Goal: Task Accomplishment & Management: Manage account settings

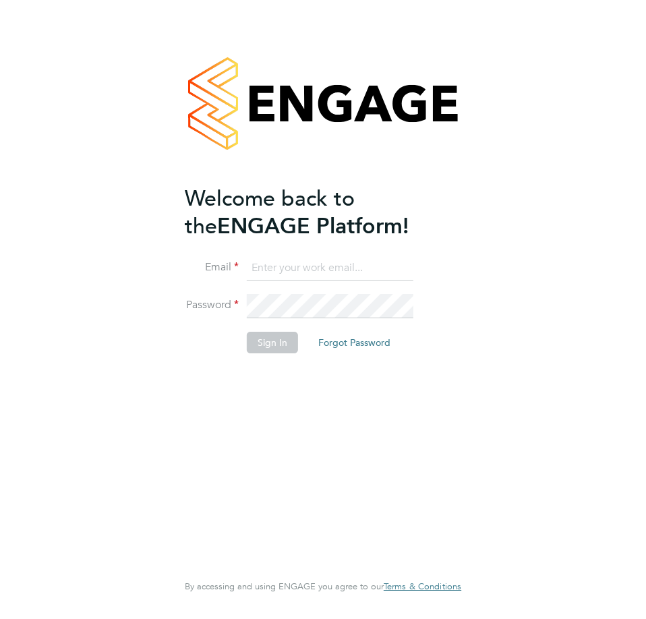
type input "c.batty@ionic.jobs"
click at [273, 339] on button "Sign In" at bounding box center [272, 343] width 51 height 22
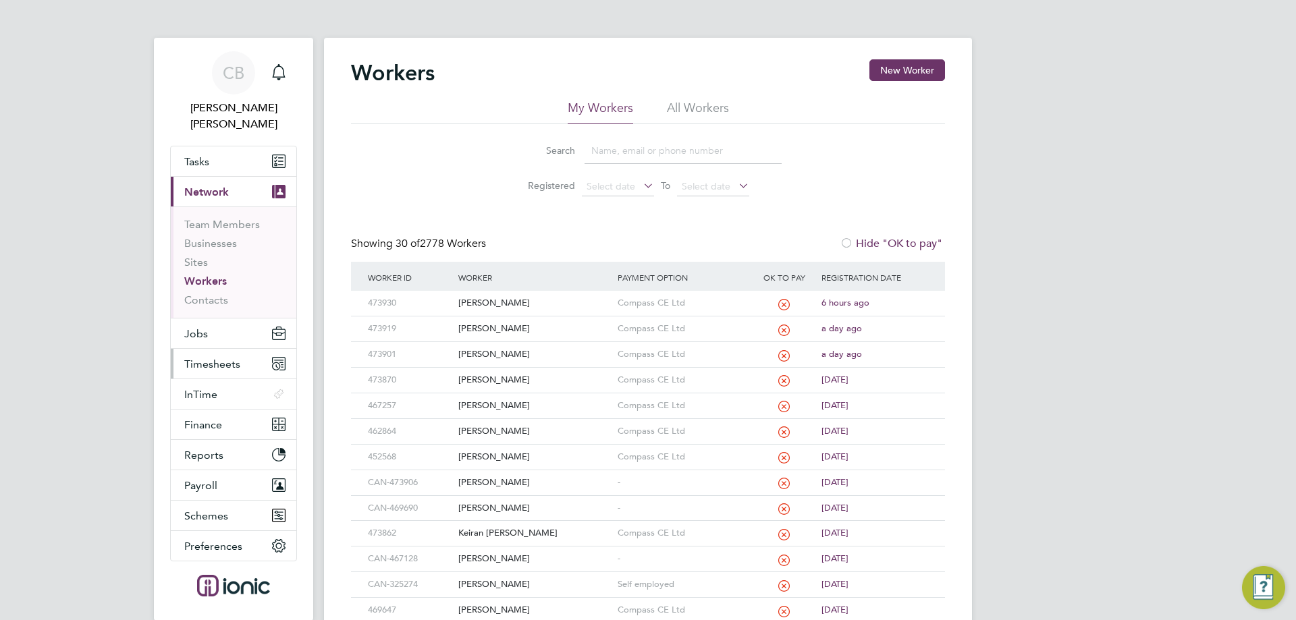
click at [222, 358] on span "Timesheets" at bounding box center [212, 364] width 56 height 13
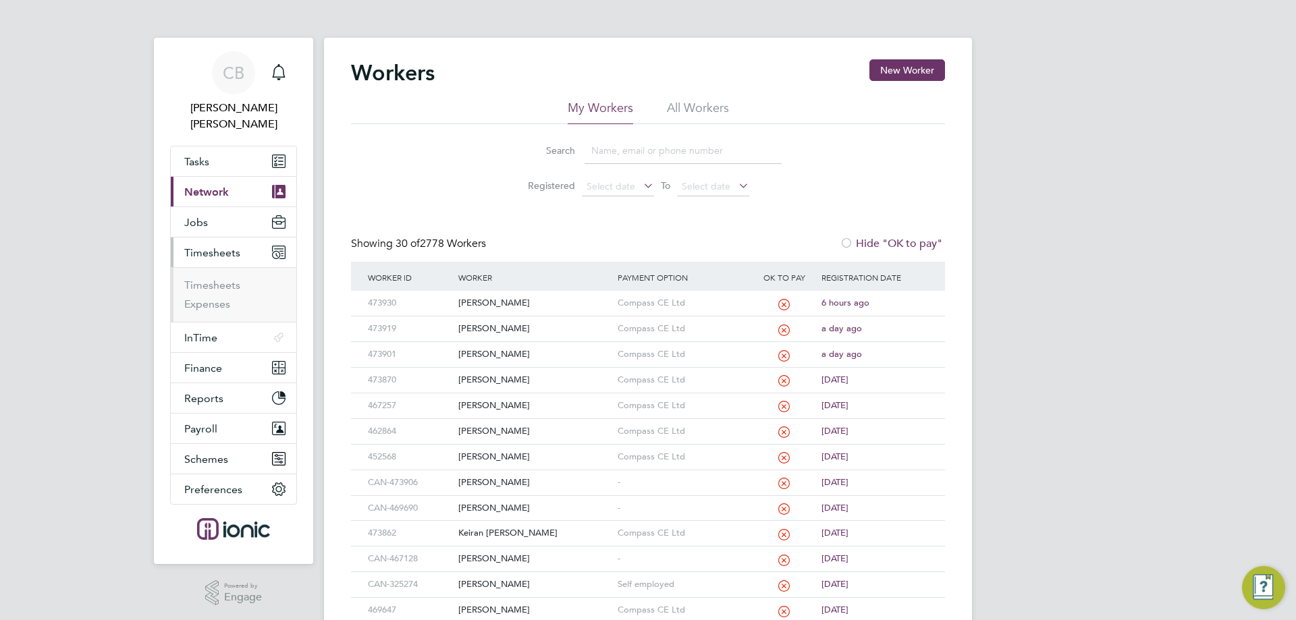
click at [225, 267] on ul "Timesheets Expenses" at bounding box center [234, 294] width 126 height 55
click at [221, 279] on link "Timesheets" at bounding box center [212, 285] width 56 height 13
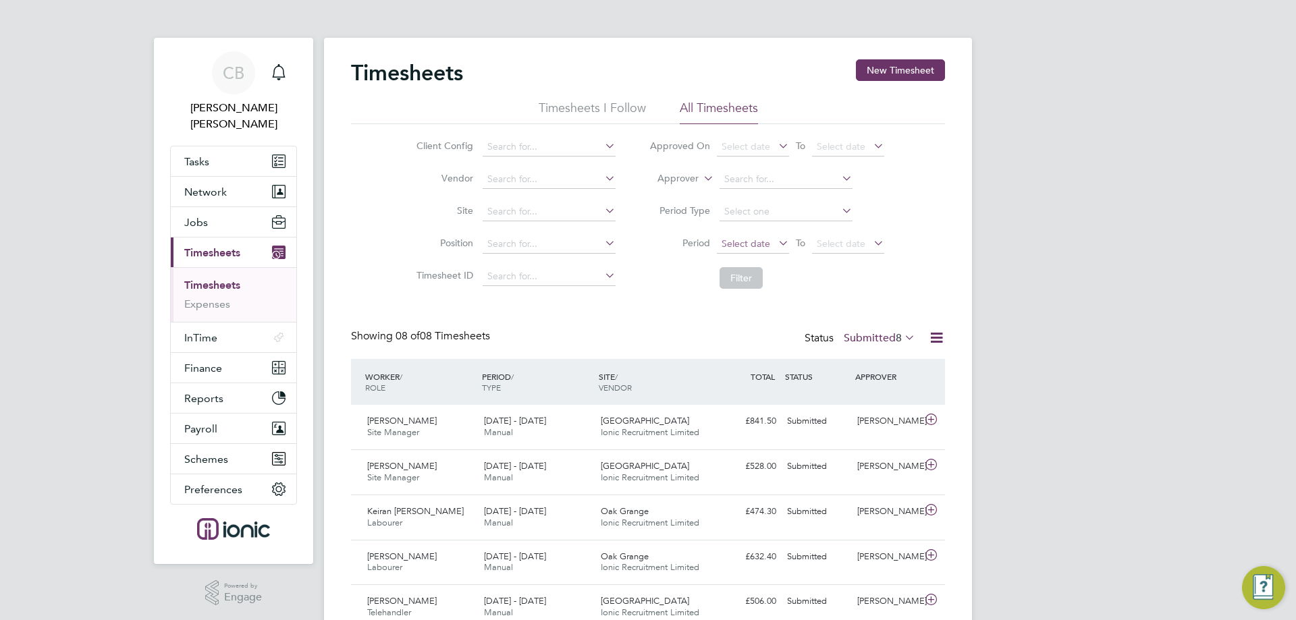
click at [738, 238] on span "Select date" at bounding box center [745, 244] width 49 height 12
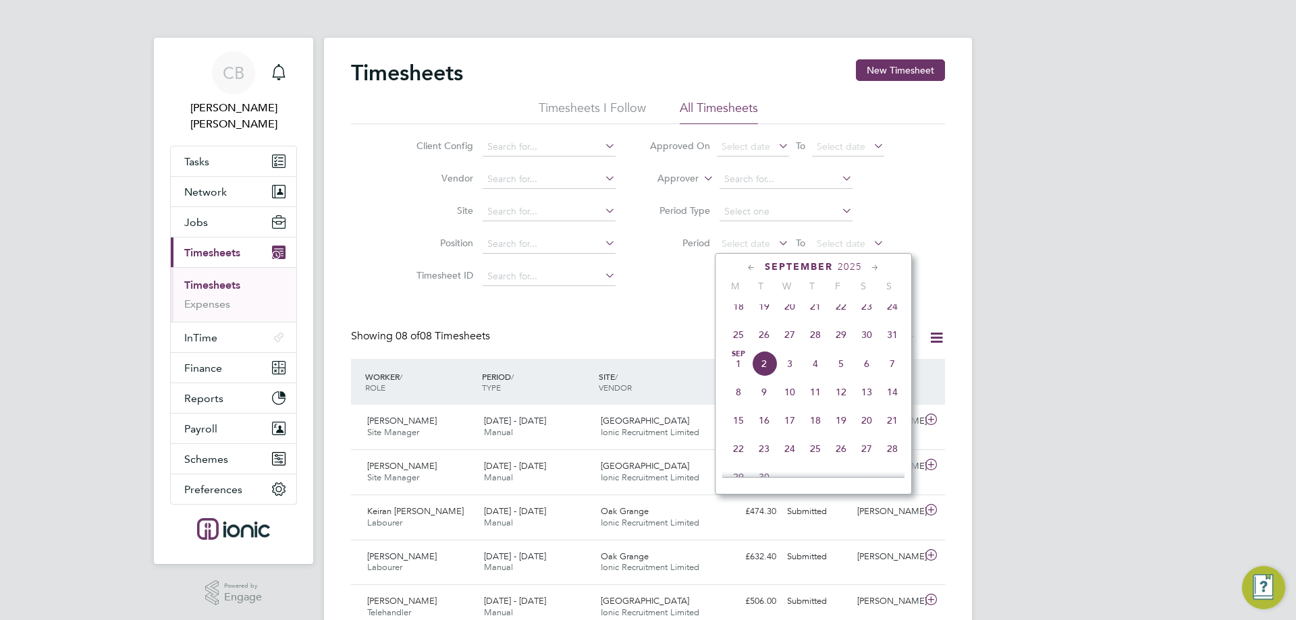
click at [741, 332] on span "25" at bounding box center [738, 335] width 26 height 26
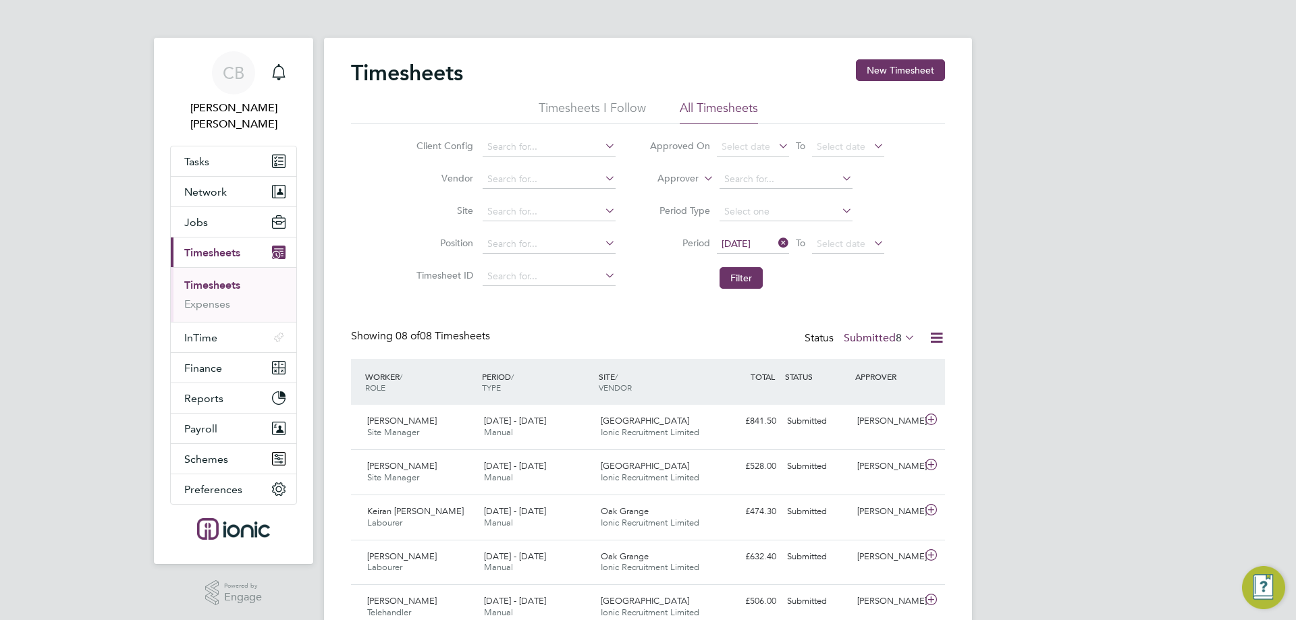
click at [747, 260] on li "Period 25 Aug 2025 To Select date" at bounding box center [766, 244] width 269 height 32
click at [742, 272] on button "Filter" at bounding box center [740, 278] width 43 height 22
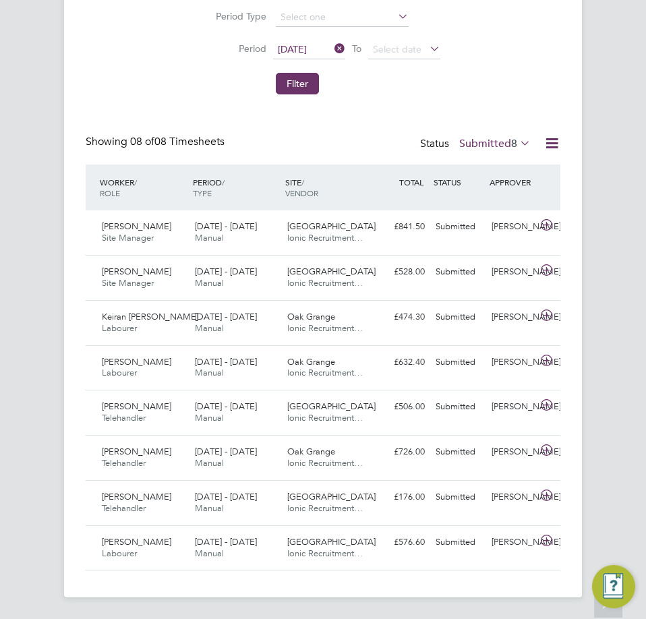
click at [512, 140] on span "8" at bounding box center [515, 143] width 6 height 13
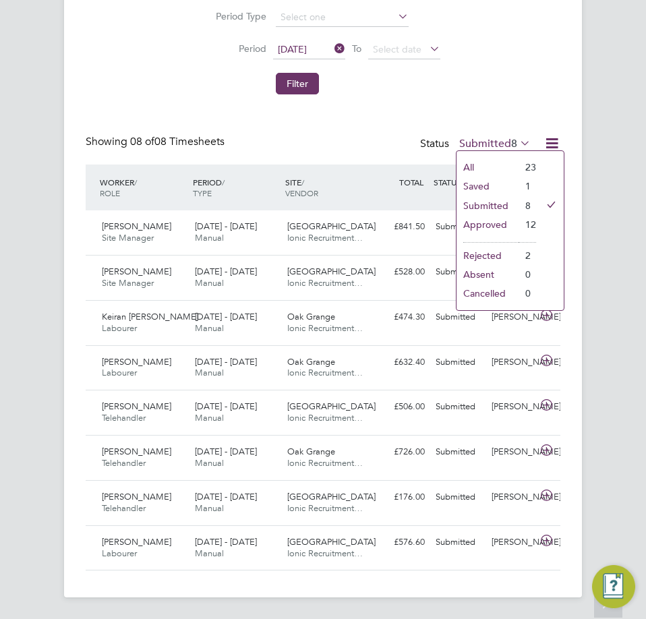
click at [478, 219] on li "Approved" at bounding box center [488, 224] width 62 height 19
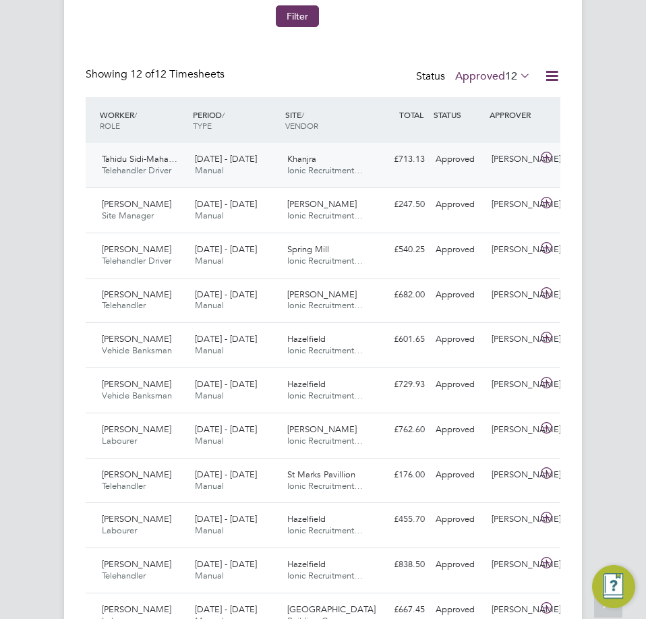
click at [169, 167] on span "Telehandler Driver" at bounding box center [137, 170] width 70 height 11
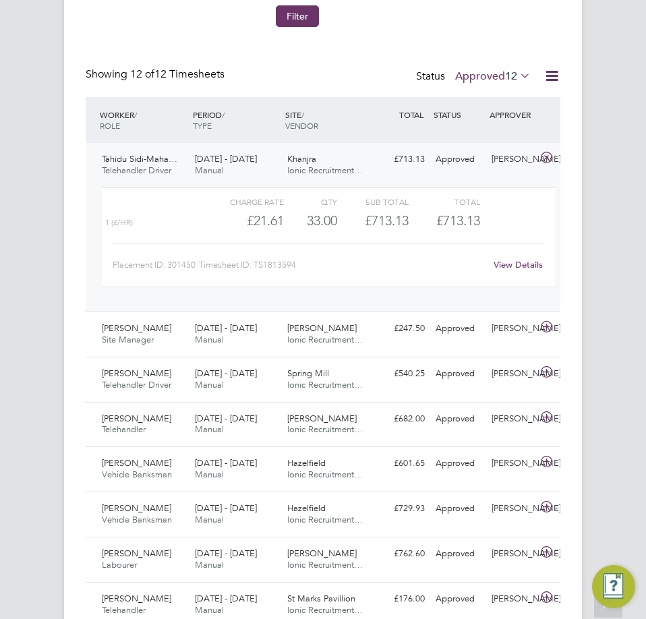
click at [358, 179] on div "Khanjra Ionic Recruitment…" at bounding box center [328, 165] width 93 height 34
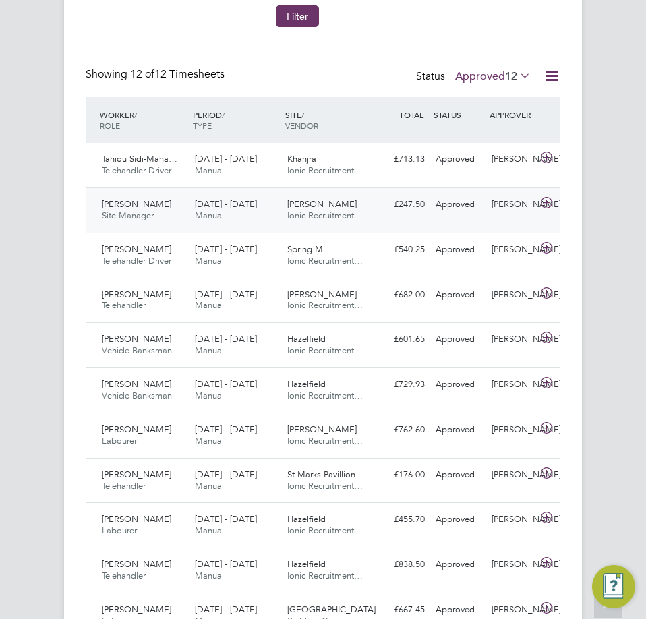
click at [324, 214] on span "Ionic Recruitment…" at bounding box center [325, 215] width 76 height 11
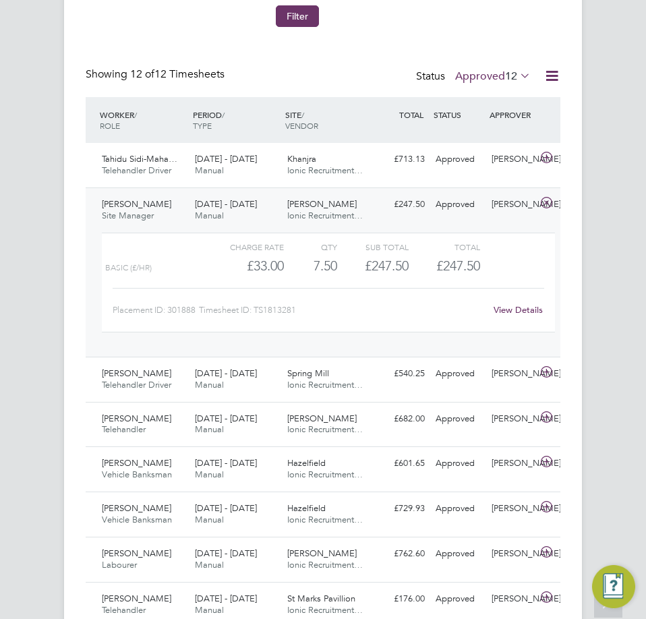
click at [358, 209] on div "Garrett Hall Ionic Recruitment…" at bounding box center [328, 211] width 93 height 34
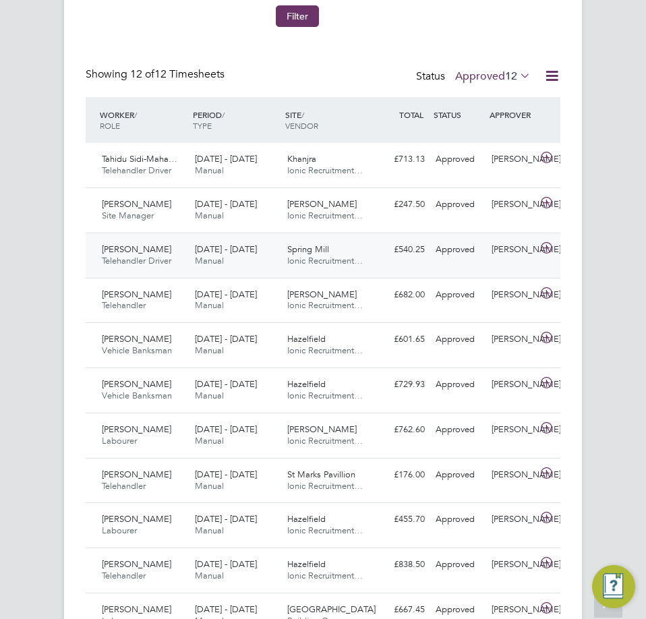
click at [333, 256] on span "Ionic Recruitment…" at bounding box center [325, 260] width 76 height 11
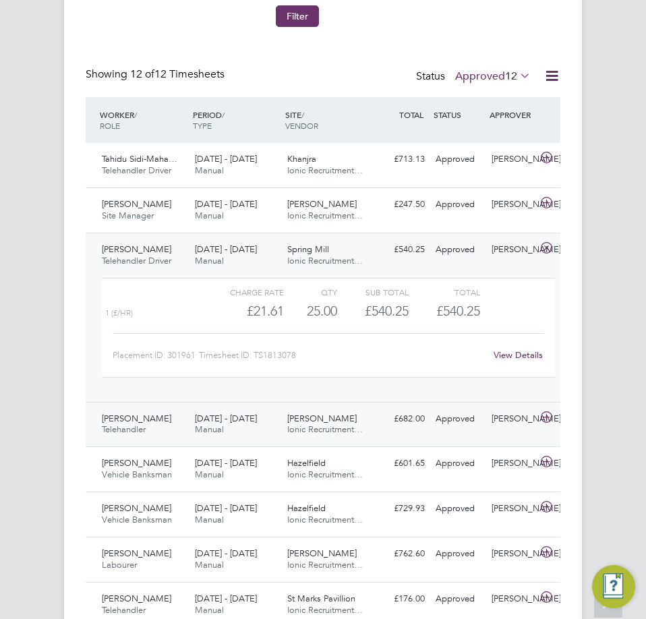
click at [323, 416] on span "Garrett Hall" at bounding box center [322, 418] width 70 height 11
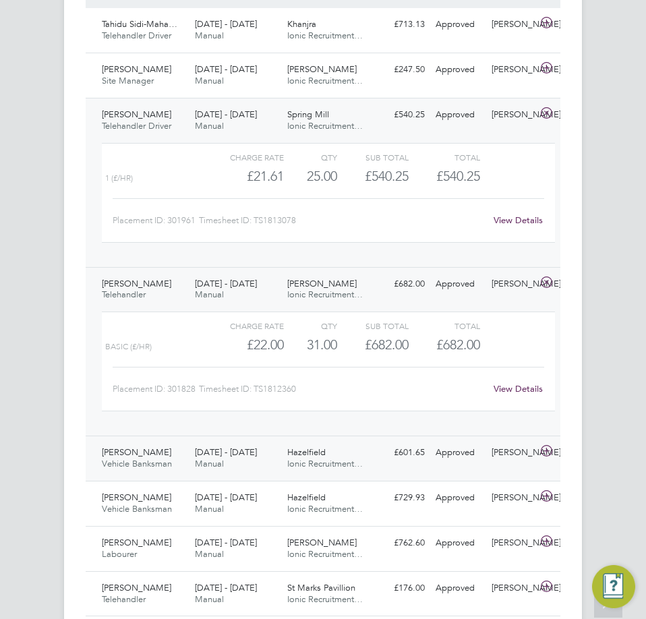
click at [314, 456] on span "Hazelfield" at bounding box center [306, 452] width 38 height 11
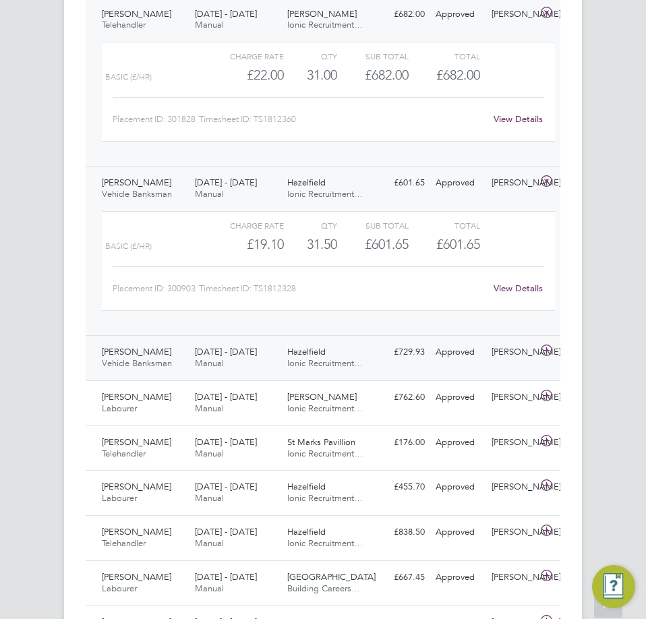
click at [208, 343] on div "25 - 31 Aug 2025 Manual" at bounding box center [236, 358] width 93 height 34
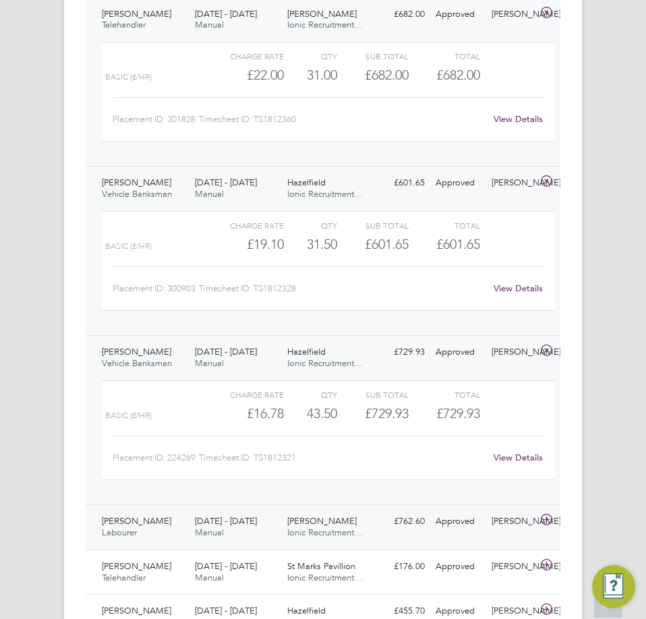
click at [292, 528] on span "Ionic Recruitment…" at bounding box center [325, 532] width 76 height 11
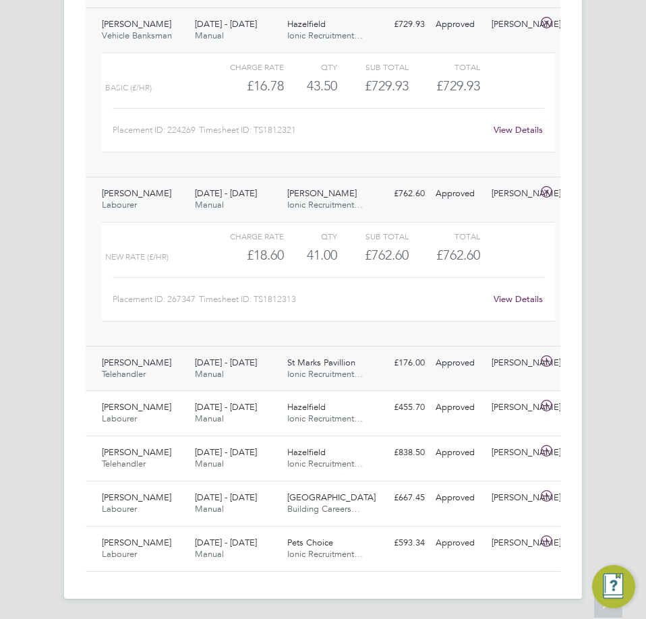
click at [270, 358] on div "25 - 31 Aug 2025 Manual" at bounding box center [236, 369] width 93 height 34
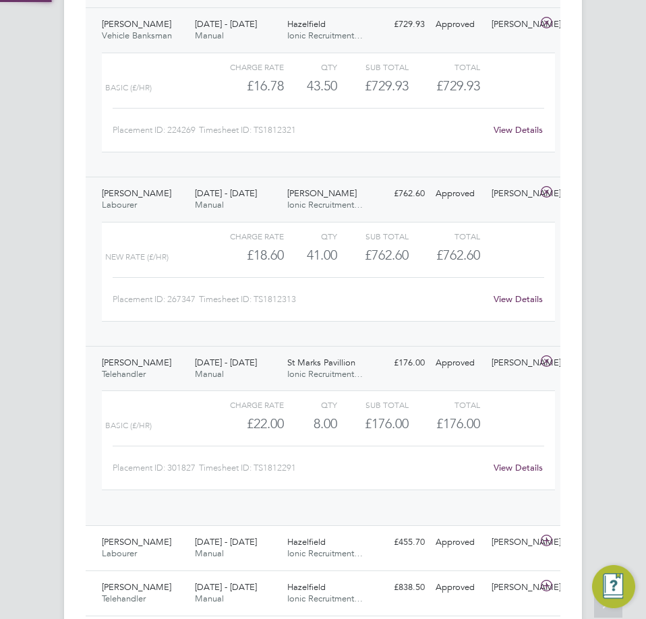
scroll to position [23, 108]
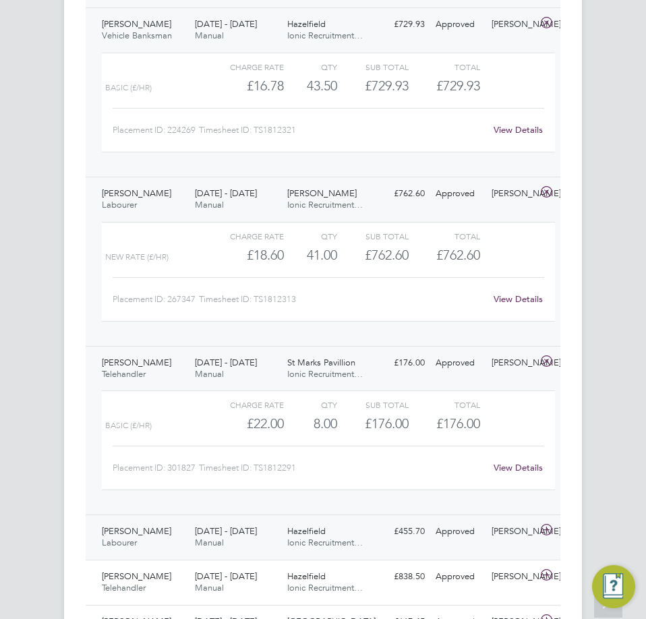
click at [297, 537] on div "Hazelfield Ionic Recruitment…" at bounding box center [328, 538] width 93 height 34
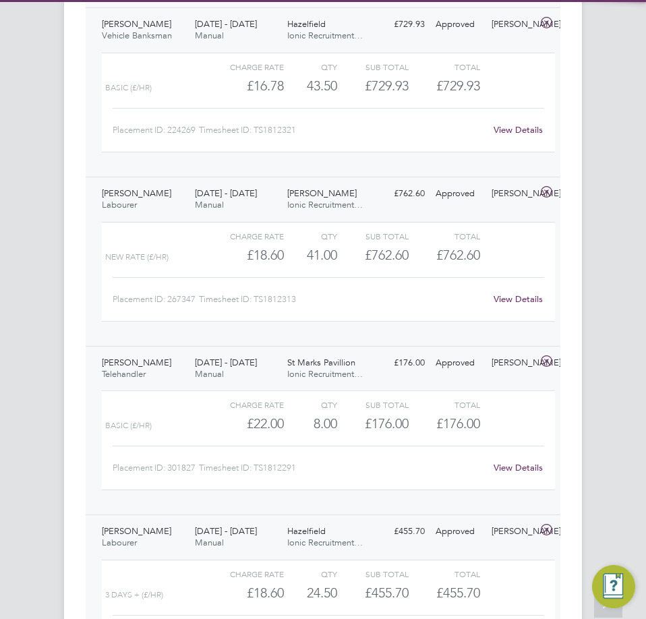
scroll to position [1418, 0]
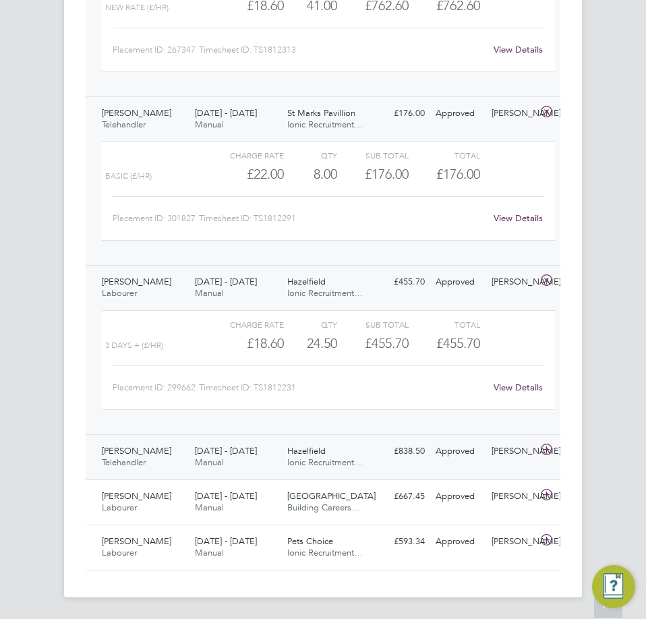
click at [338, 451] on div "Hazelfield Ionic Recruitment…" at bounding box center [328, 458] width 93 height 34
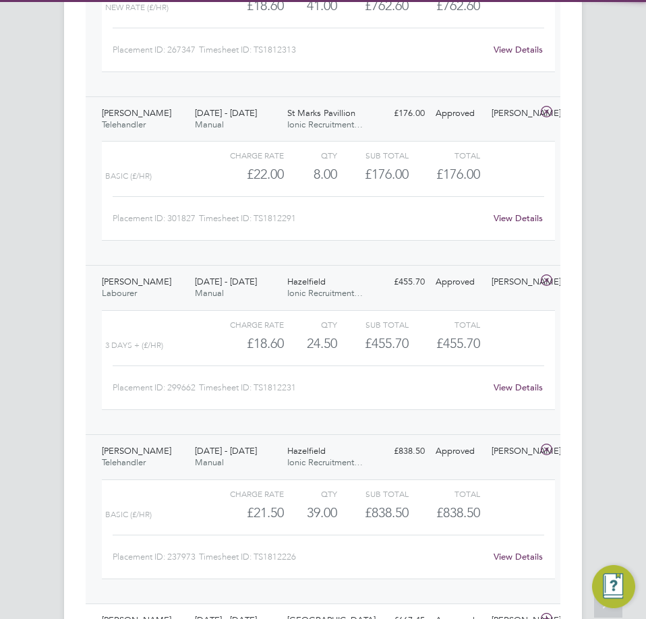
scroll to position [1543, 0]
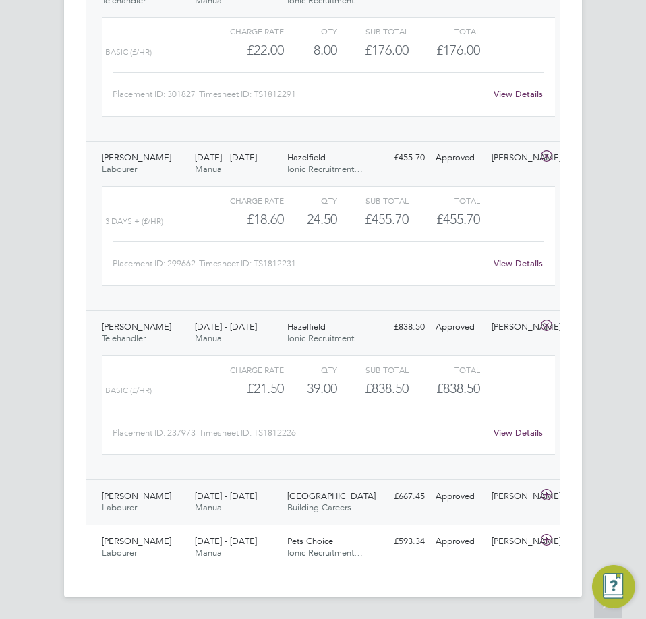
click at [303, 503] on span "Building Careers…" at bounding box center [323, 507] width 73 height 11
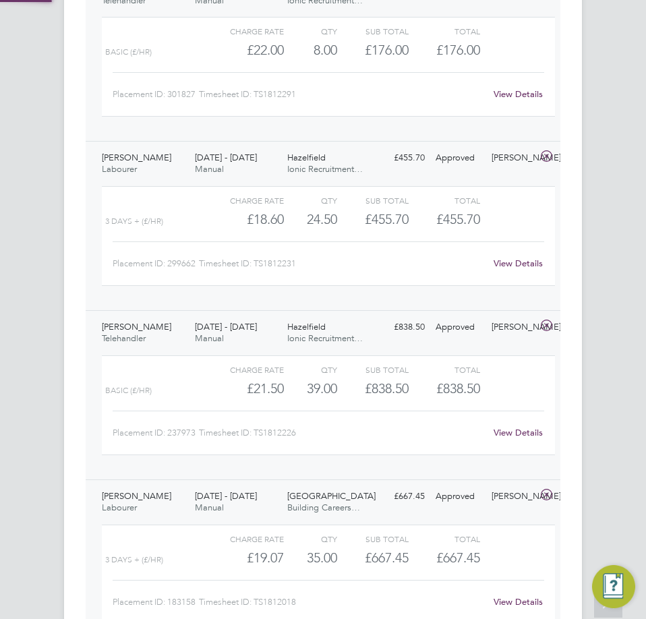
scroll to position [1667, 0]
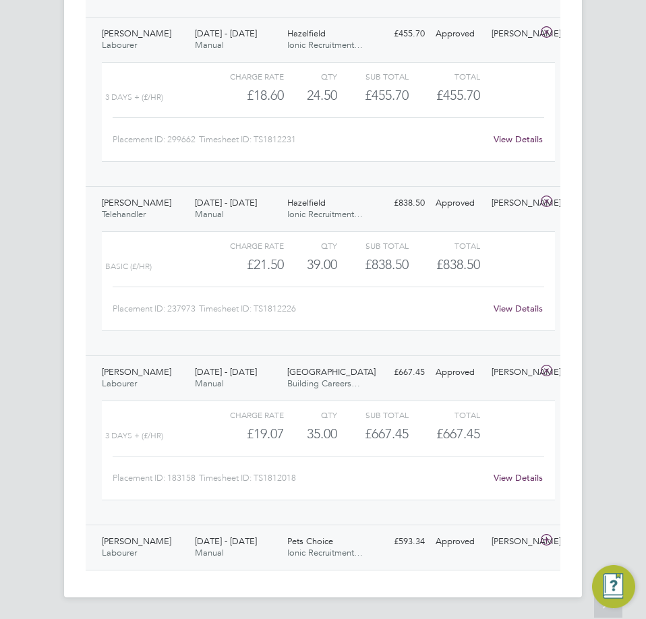
click at [306, 549] on span "Ionic Recruitment…" at bounding box center [325, 552] width 76 height 11
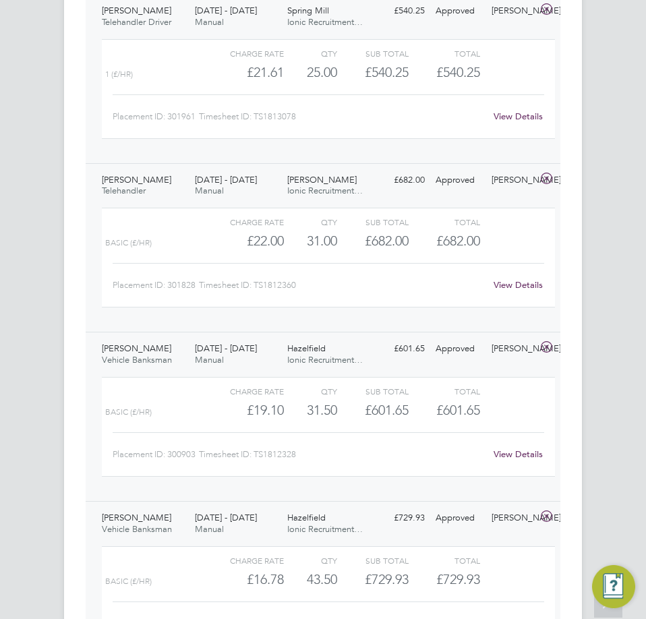
scroll to position [472, 0]
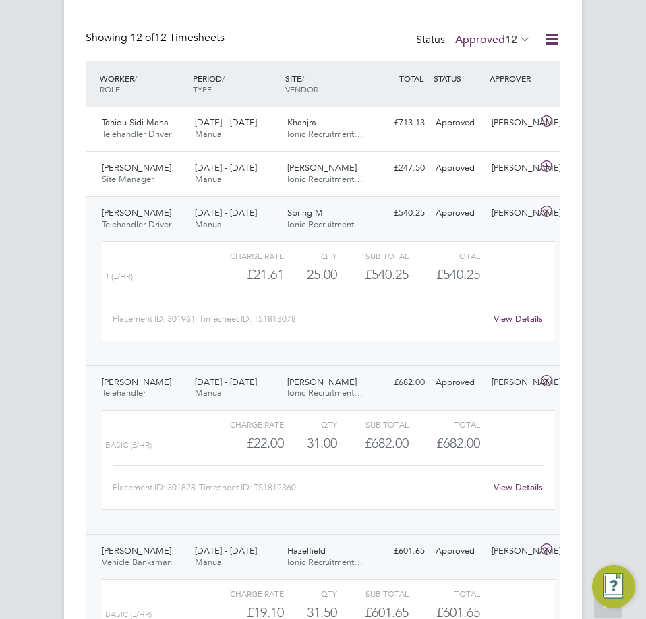
click at [257, 222] on div "25 - 31 Aug 2025 Manual" at bounding box center [236, 219] width 93 height 34
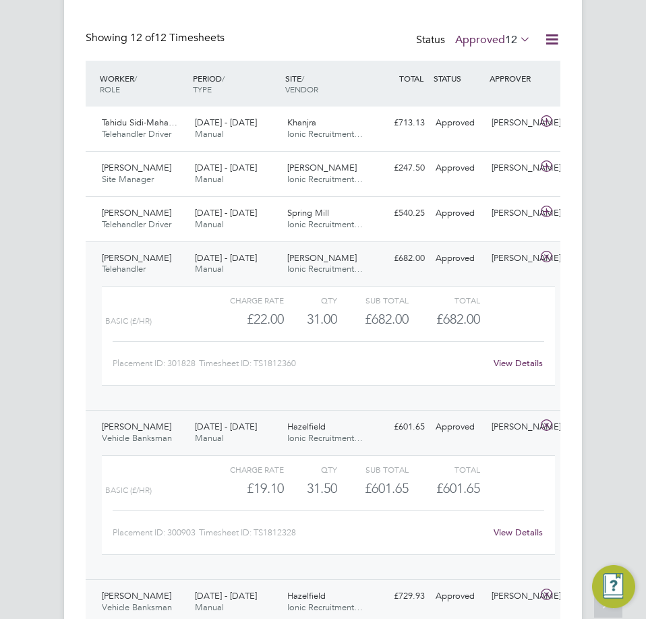
click at [257, 255] on span "[DATE] - [DATE]" at bounding box center [226, 257] width 62 height 11
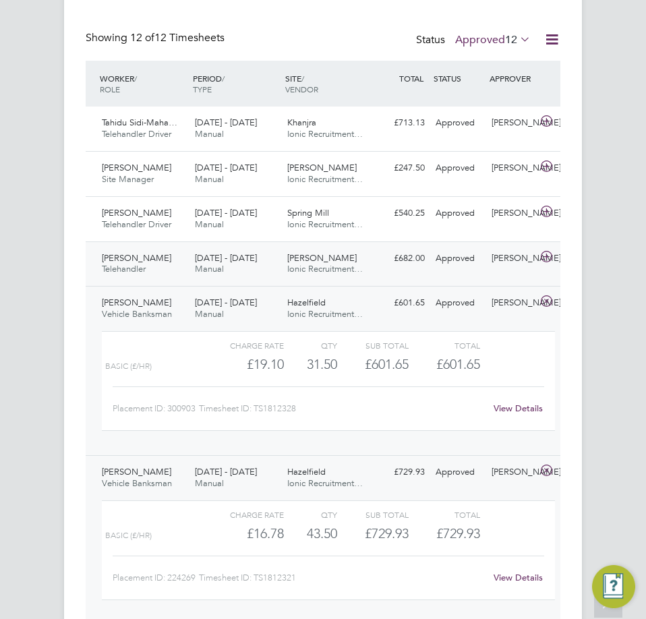
click at [257, 256] on span "[DATE] - [DATE]" at bounding box center [226, 257] width 62 height 11
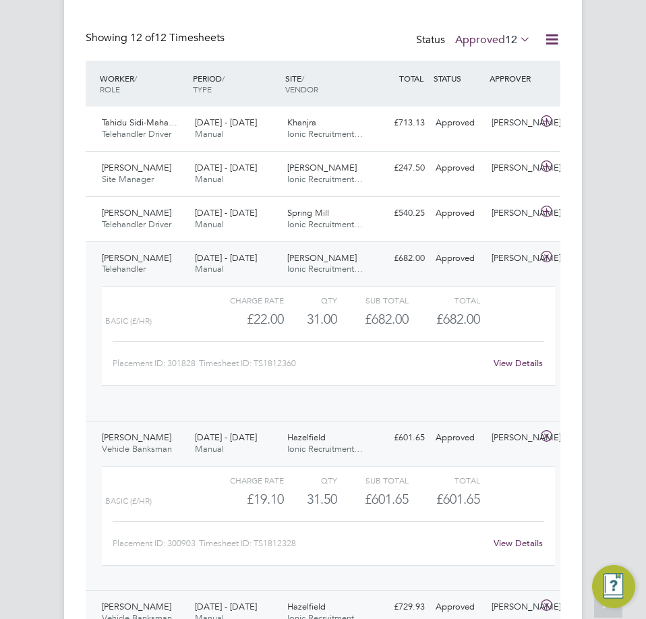
scroll to position [23, 108]
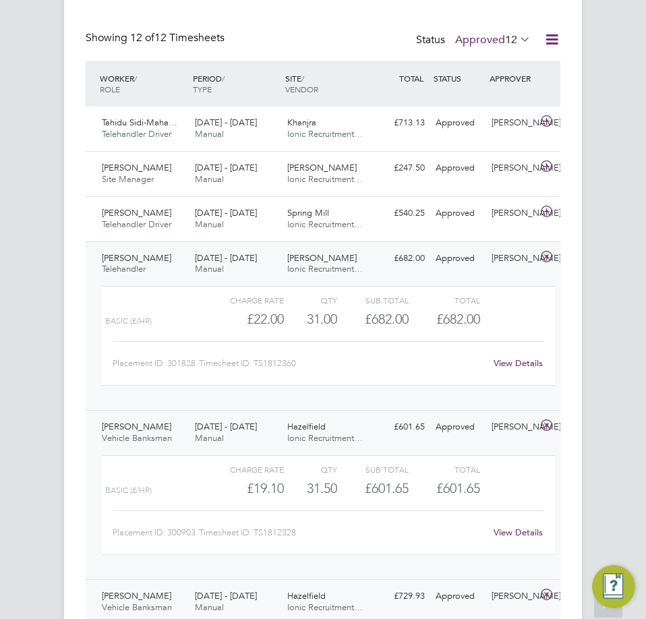
click at [257, 256] on span "[DATE] - [DATE]" at bounding box center [226, 257] width 62 height 11
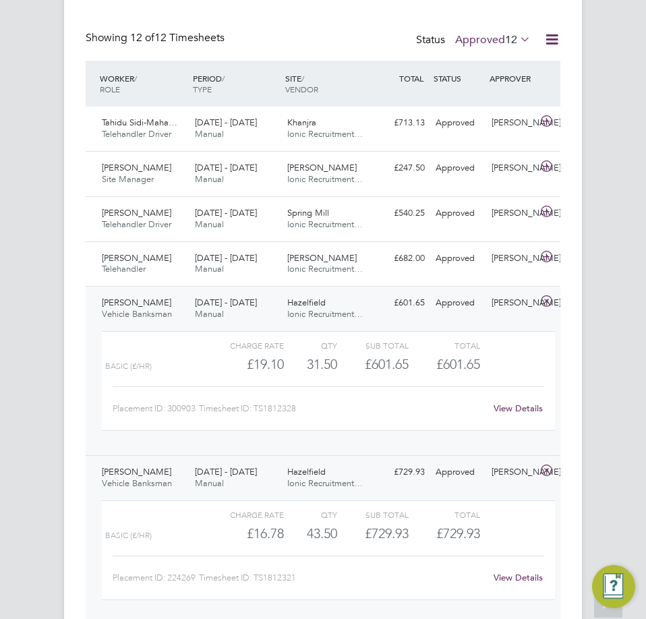
click at [267, 298] on div "25 - 31 Aug 2025 Manual" at bounding box center [236, 309] width 93 height 34
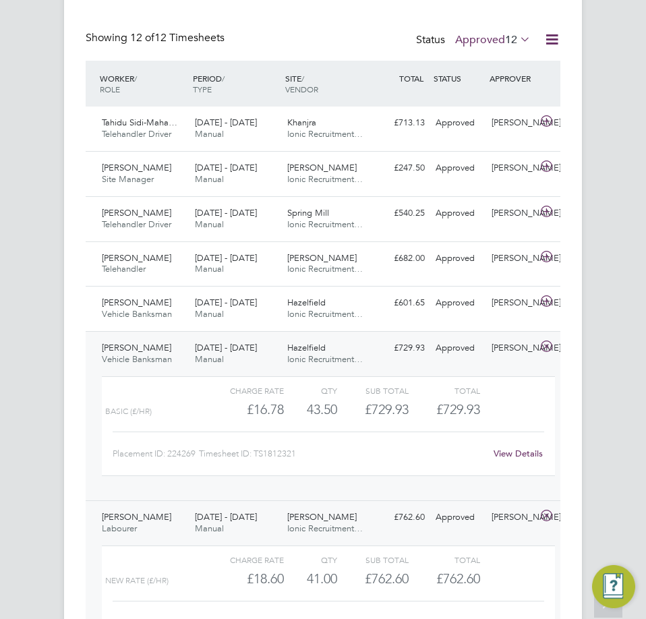
click at [269, 341] on div "25 - 31 Aug 2025 Manual" at bounding box center [236, 354] width 93 height 34
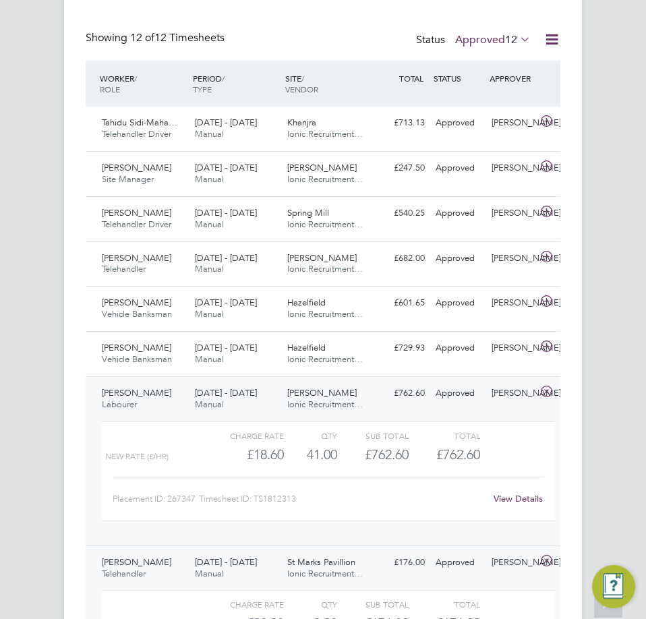
click at [271, 383] on div "25 - 31 Aug 2025 Manual" at bounding box center [236, 400] width 93 height 34
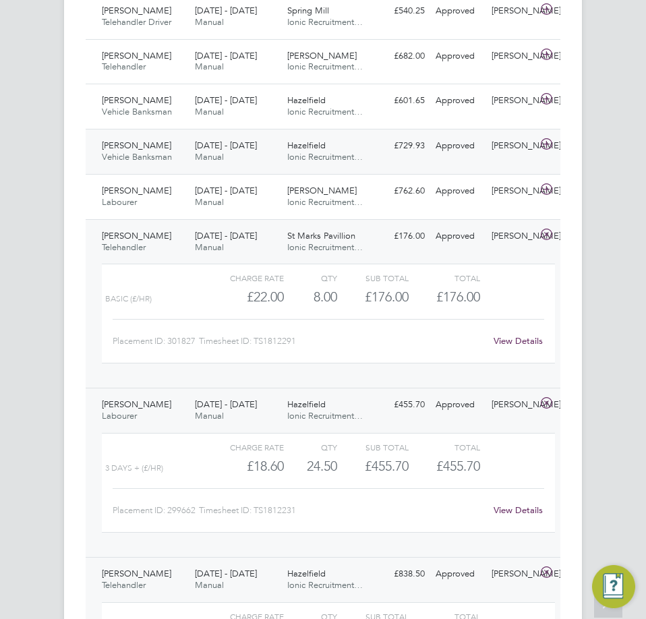
scroll to position [742, 0]
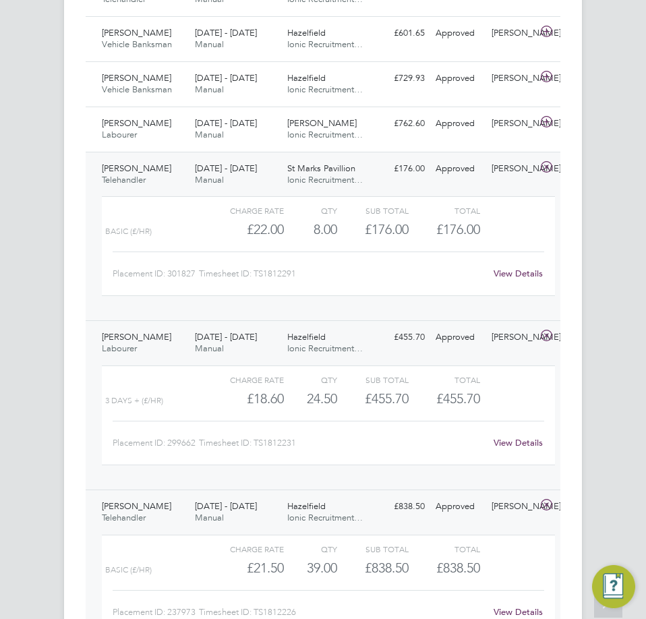
click at [287, 171] on div "St Marks Pavillion Ionic Recruitment…" at bounding box center [328, 175] width 93 height 34
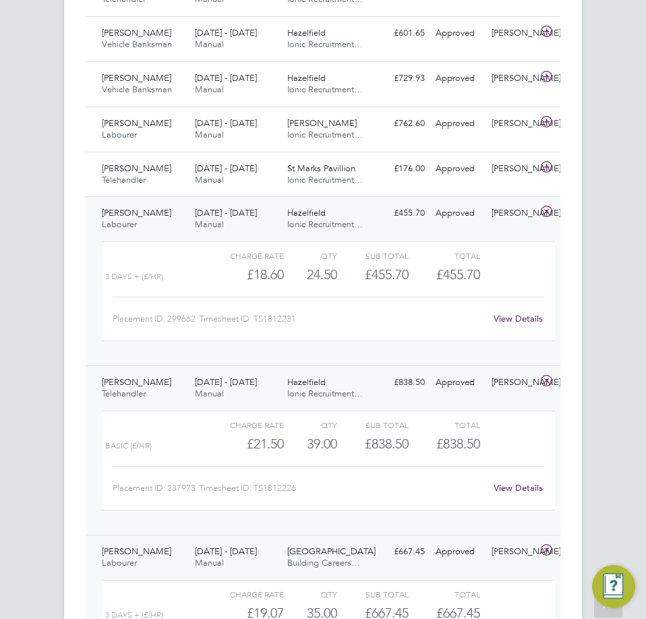
click at [279, 207] on div "25 - 31 Aug 2025 Manual" at bounding box center [236, 219] width 93 height 34
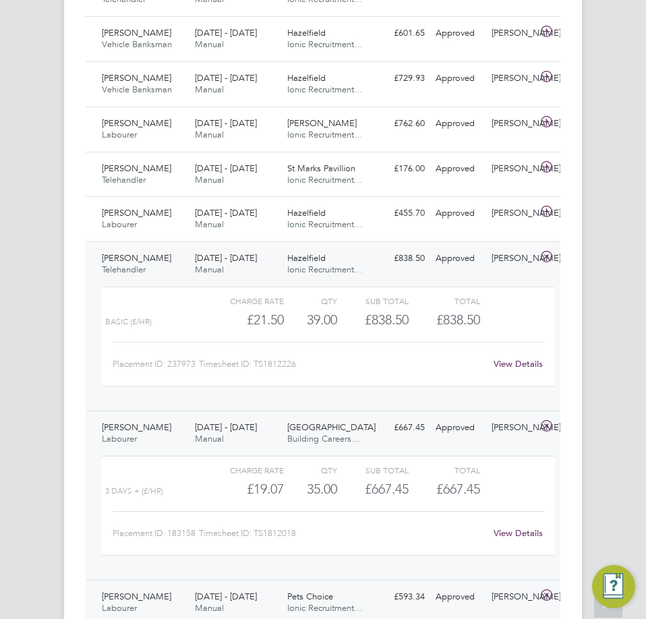
click at [298, 259] on span "Hazelfield" at bounding box center [306, 257] width 38 height 11
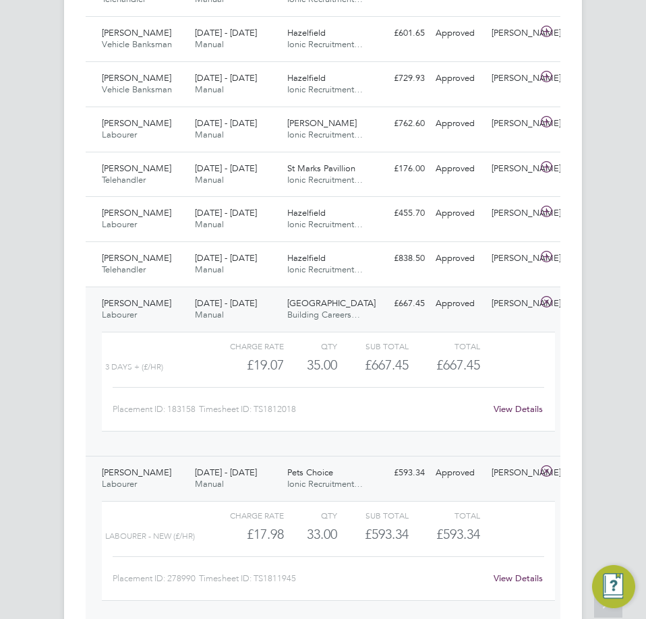
click at [301, 317] on span "Building Careers…" at bounding box center [323, 314] width 73 height 11
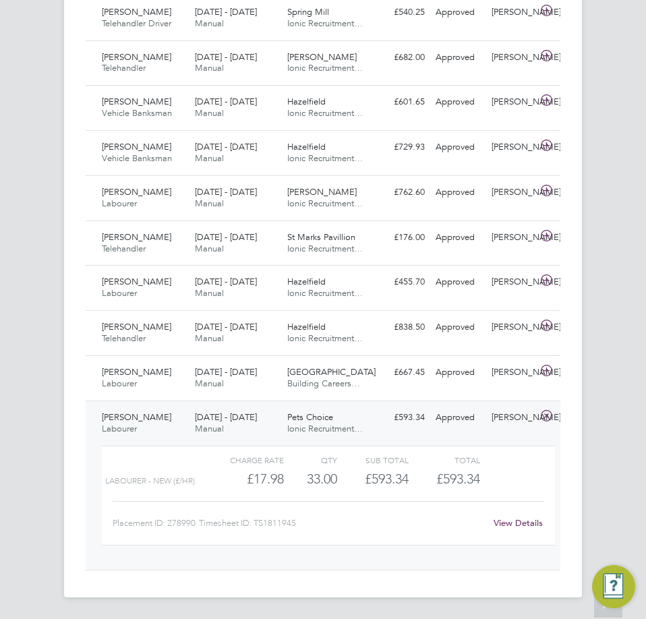
click at [283, 418] on div "Pets Choice Ionic Recruitment…" at bounding box center [328, 424] width 93 height 34
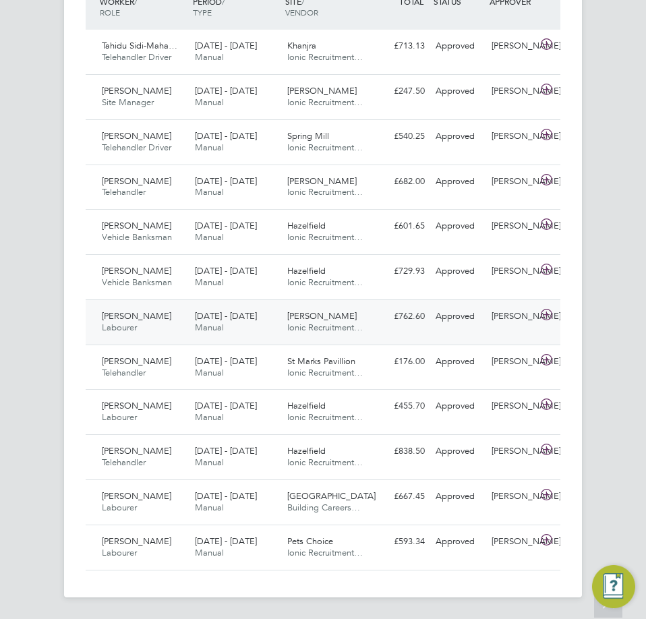
scroll to position [9, 0]
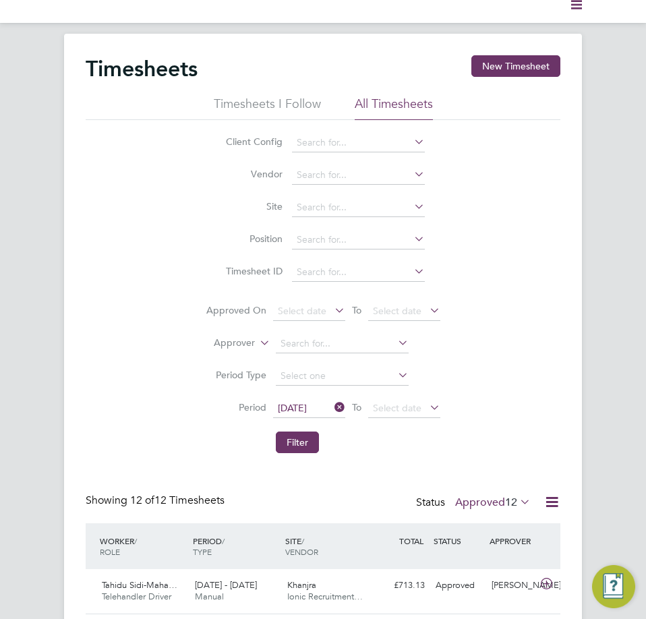
click at [508, 503] on span "12" at bounding box center [511, 502] width 12 height 13
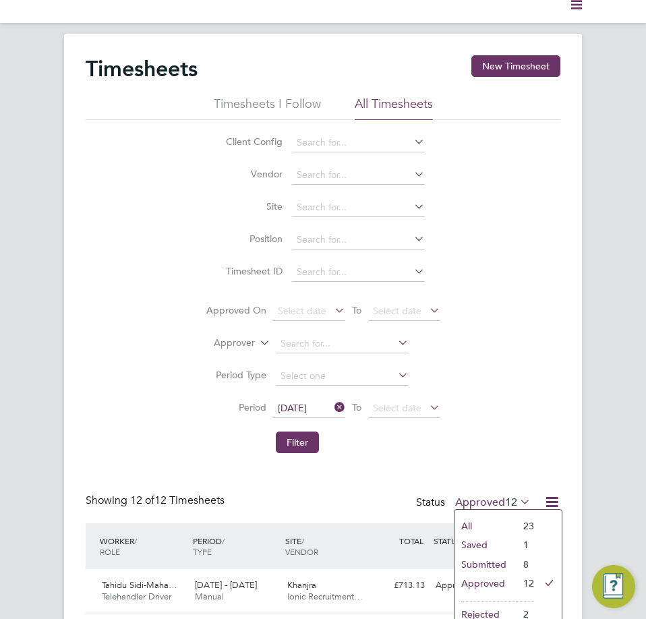
click at [491, 564] on li "Submitted" at bounding box center [486, 564] width 62 height 19
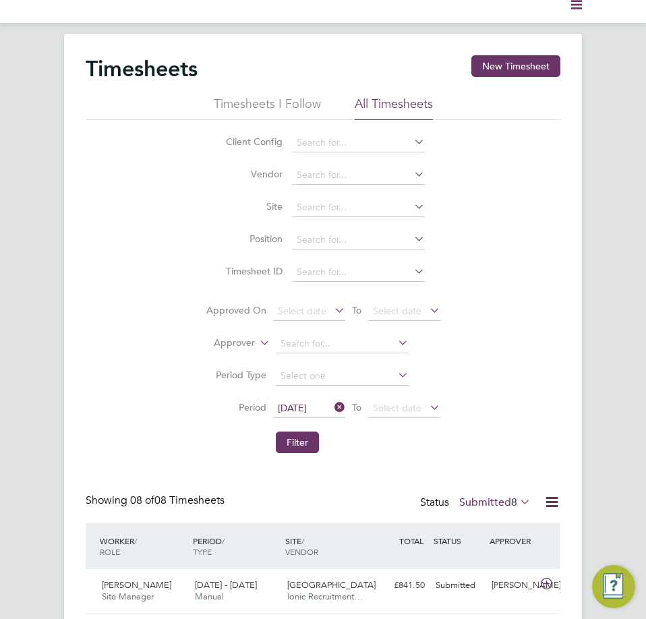
scroll to position [7, 7]
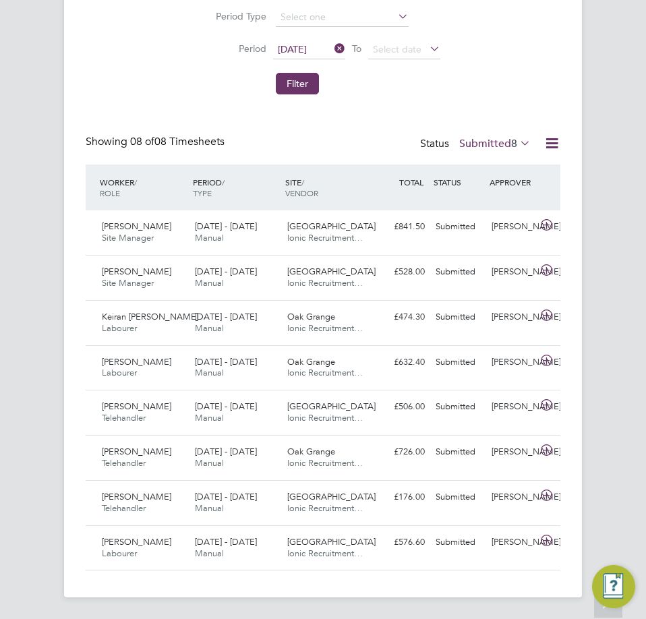
click at [518, 142] on icon at bounding box center [518, 143] width 0 height 19
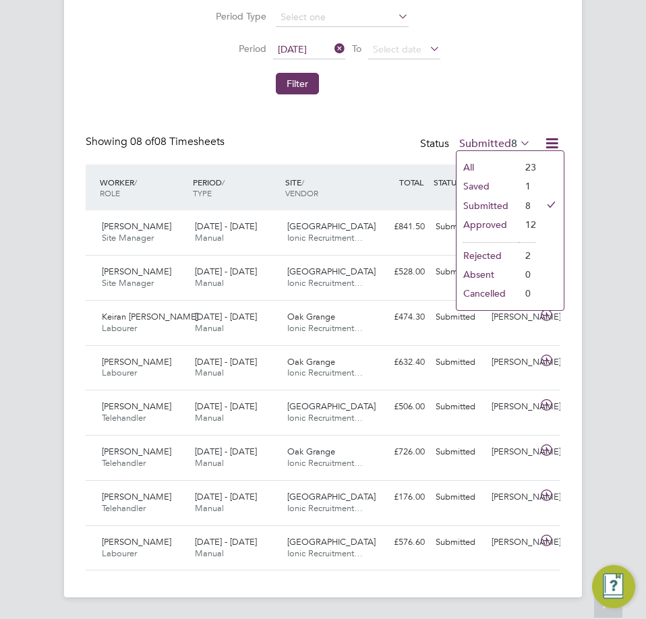
click at [497, 186] on li "Saved" at bounding box center [488, 186] width 62 height 19
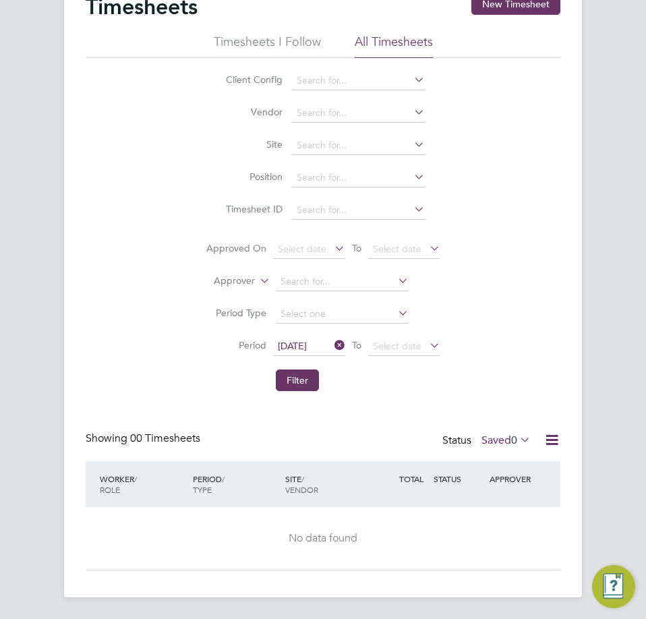
click at [518, 439] on icon at bounding box center [518, 440] width 0 height 19
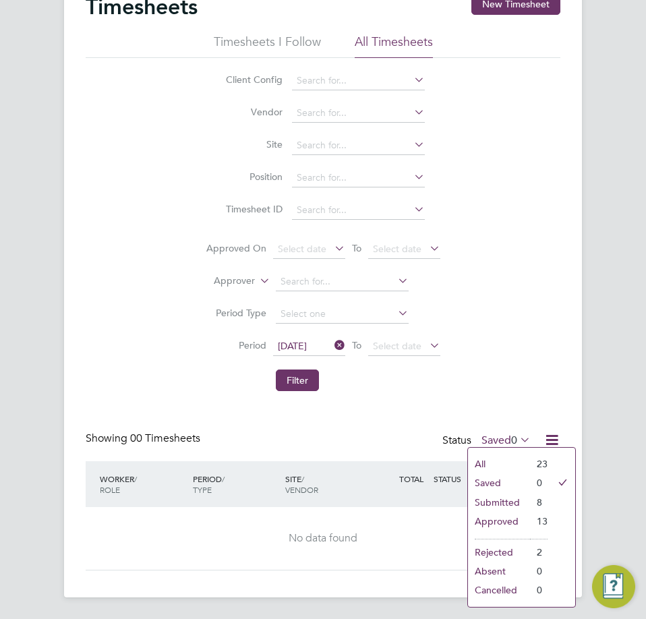
click at [505, 499] on li "Submitted" at bounding box center [499, 502] width 62 height 19
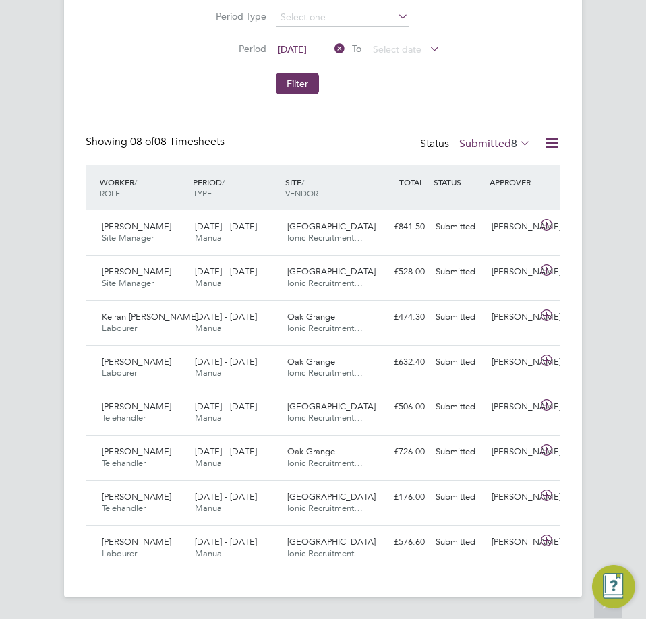
click at [503, 144] on label "Submitted 8" at bounding box center [496, 143] width 72 height 13
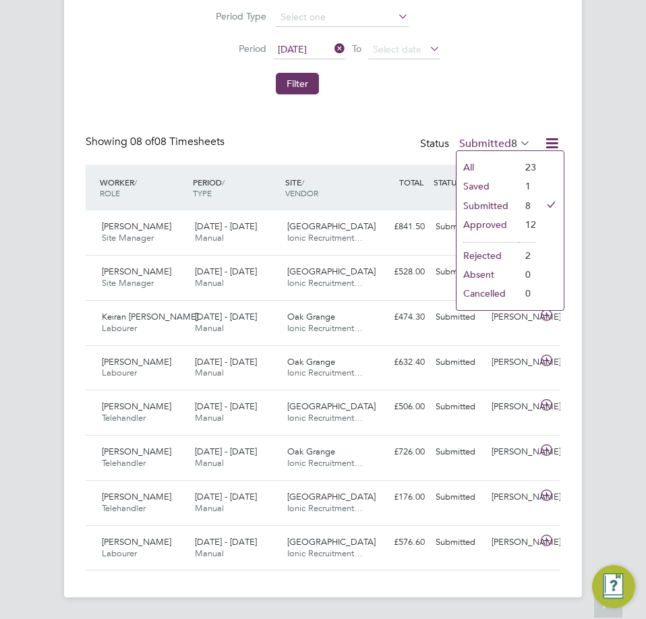
click at [493, 229] on li "Approved" at bounding box center [488, 224] width 62 height 19
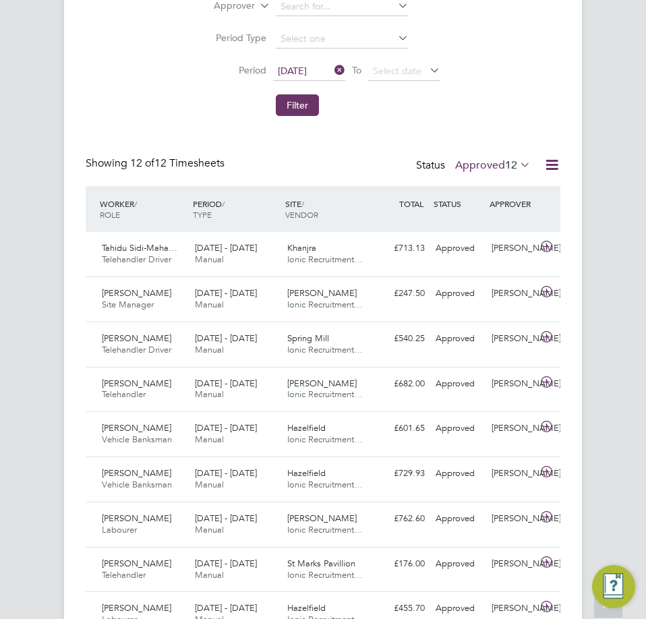
click at [518, 171] on icon at bounding box center [518, 164] width 0 height 19
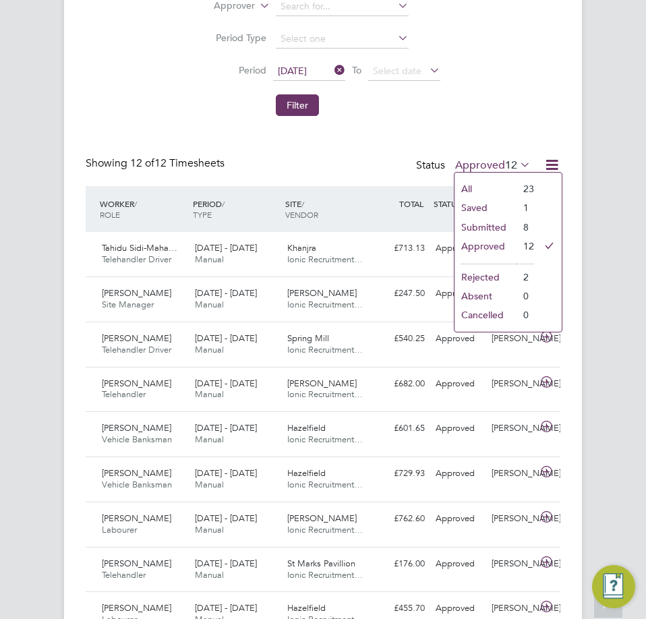
click at [505, 209] on li "Saved" at bounding box center [486, 207] width 62 height 19
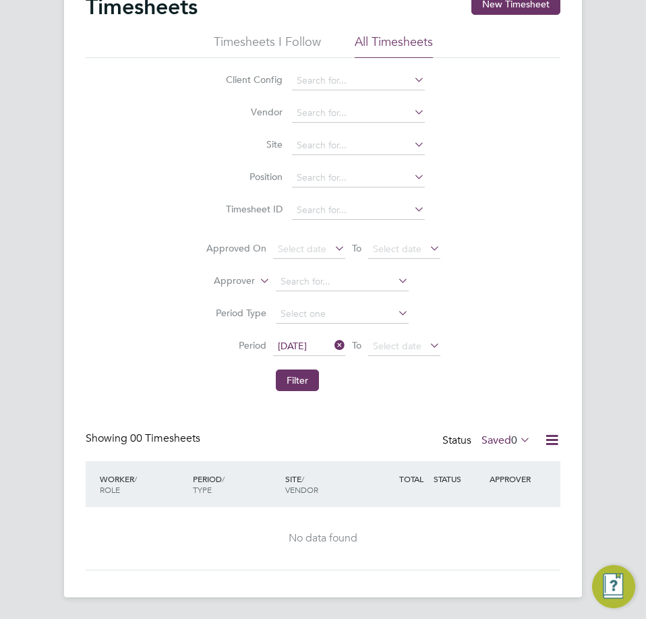
click at [506, 443] on label "Saved 0" at bounding box center [506, 440] width 49 height 13
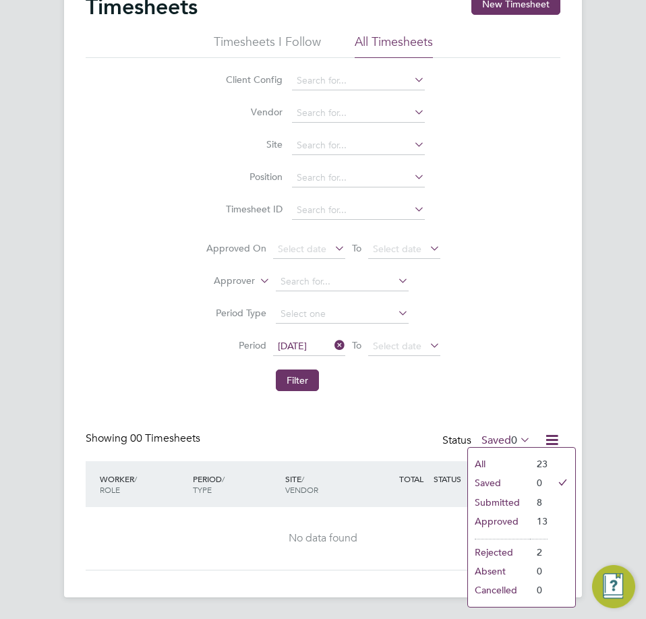
click at [501, 503] on li "Submitted" at bounding box center [499, 502] width 62 height 19
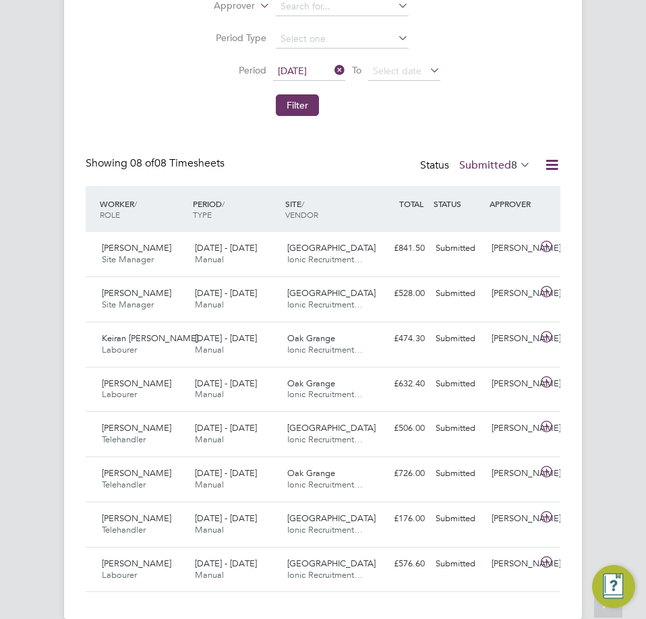
click at [520, 157] on div "Status Submitted 8" at bounding box center [476, 166] width 113 height 19
click at [516, 166] on span "8" at bounding box center [515, 165] width 6 height 13
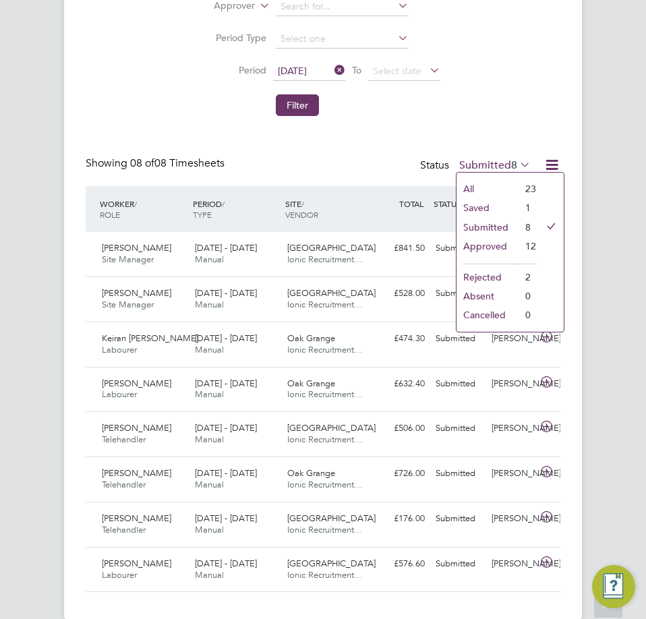
click at [498, 245] on li "Approved" at bounding box center [488, 246] width 62 height 19
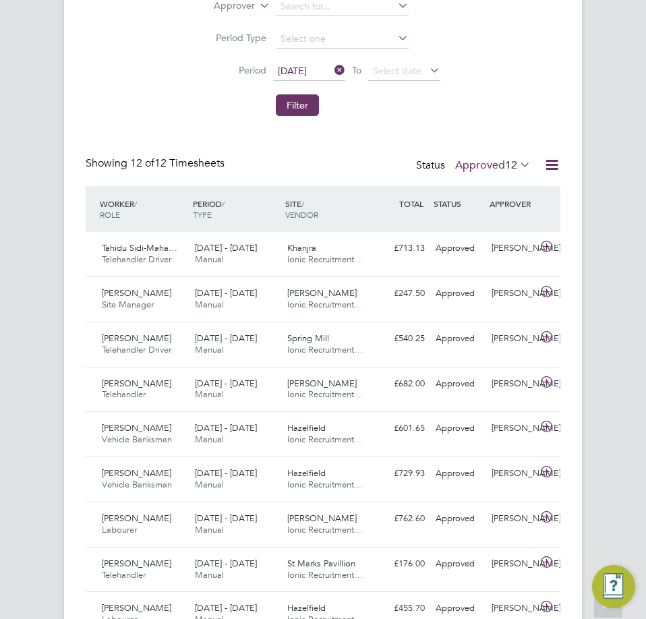
click at [332, 70] on icon at bounding box center [332, 70] width 0 height 19
click at [300, 110] on button "Filter" at bounding box center [297, 105] width 43 height 22
click at [506, 158] on div "Status Approved 9348" at bounding box center [469, 166] width 130 height 19
click at [506, 163] on span "9348" at bounding box center [505, 165] width 24 height 13
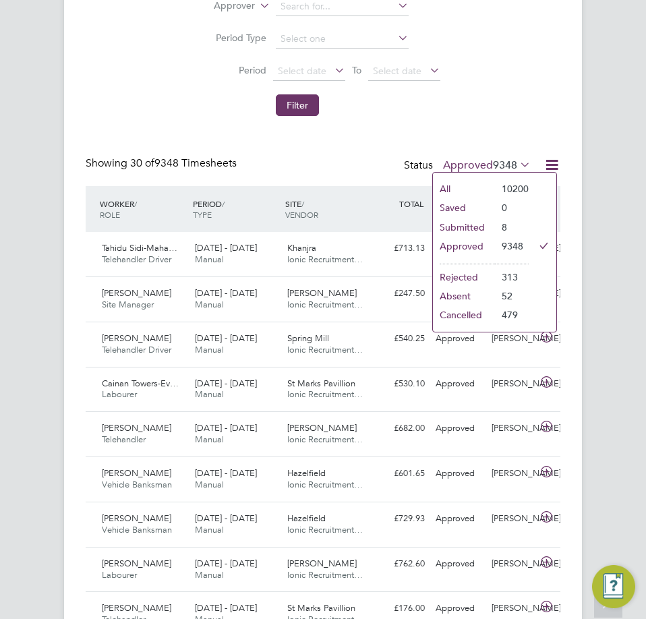
click at [472, 222] on li "Submitted" at bounding box center [464, 227] width 62 height 19
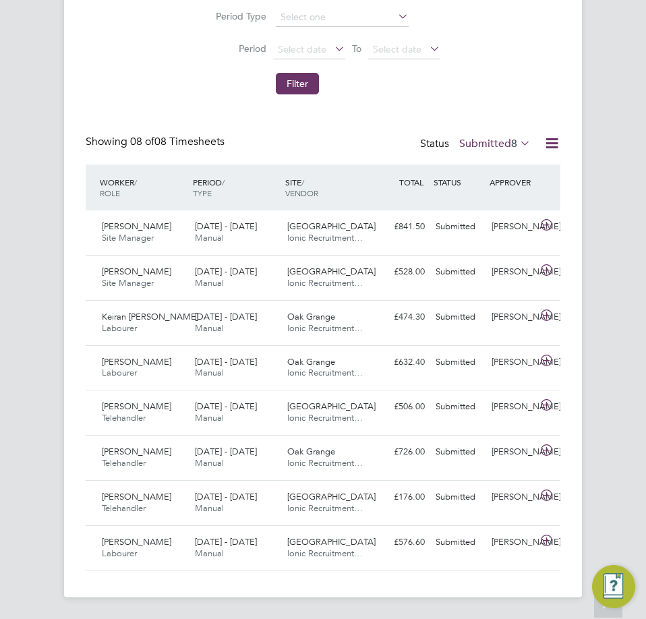
click at [518, 145] on icon at bounding box center [518, 143] width 0 height 19
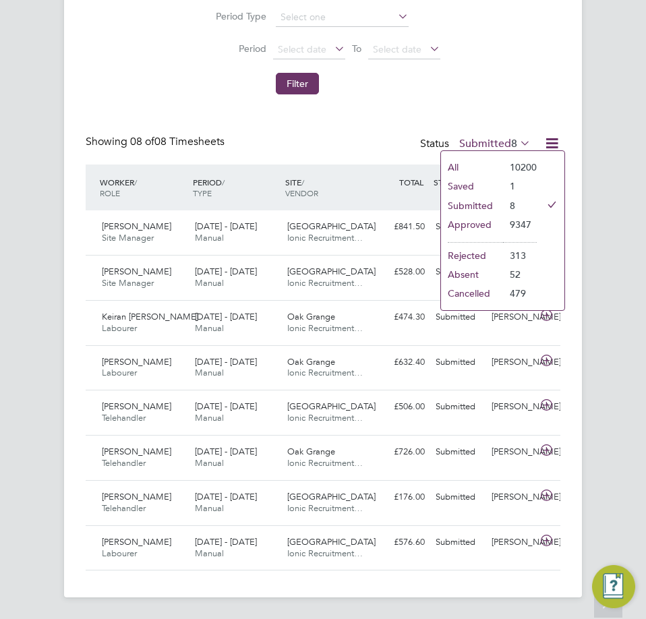
click at [500, 146] on label "Submitted 8" at bounding box center [496, 143] width 72 height 13
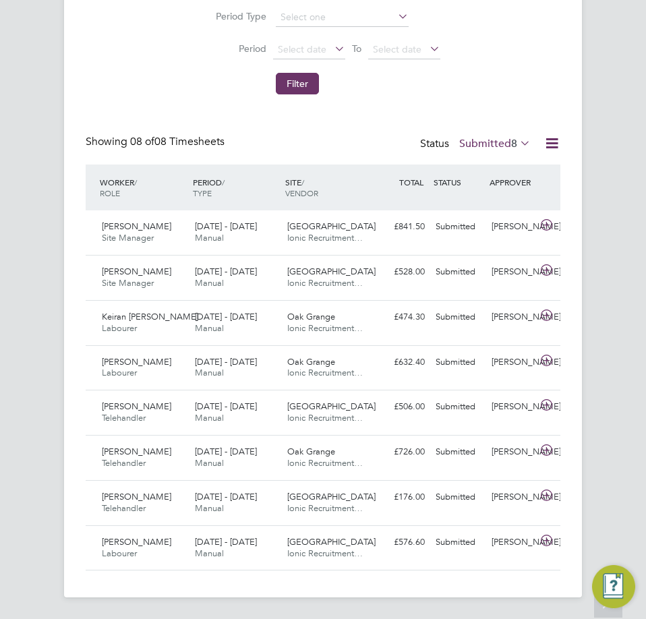
click at [518, 144] on icon at bounding box center [518, 143] width 0 height 19
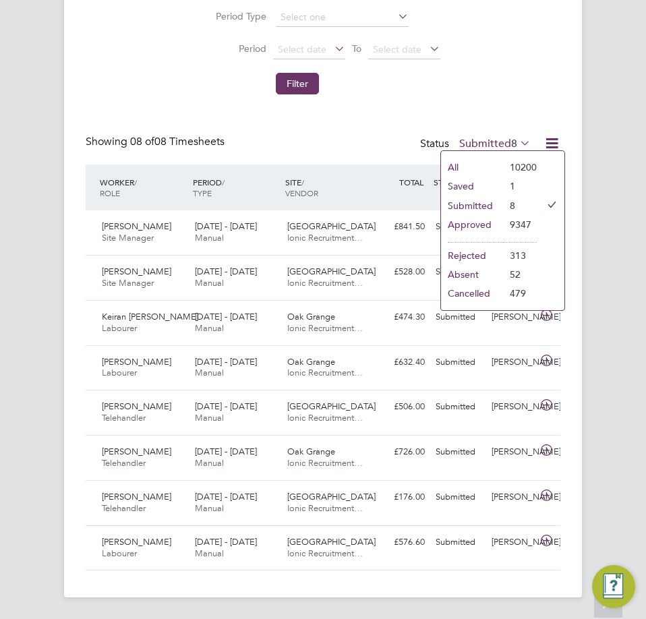
click at [476, 227] on li "Approved" at bounding box center [472, 224] width 62 height 19
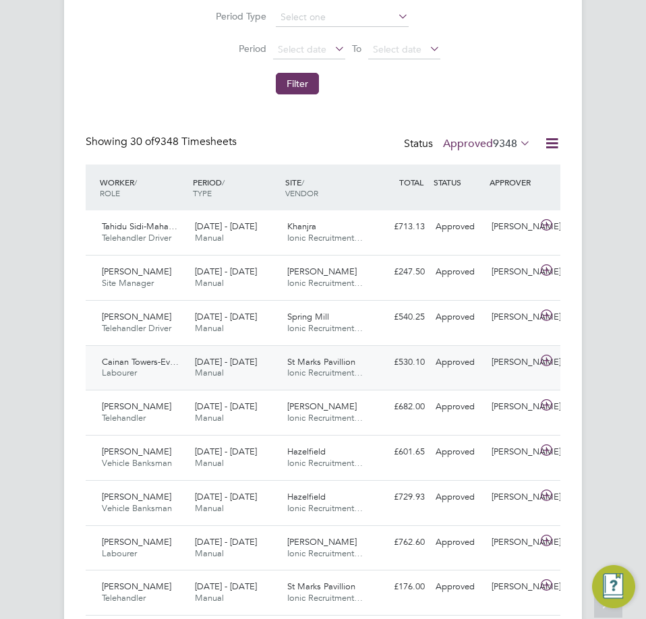
click at [272, 362] on div "25 - 31 Aug 2025 Manual" at bounding box center [236, 369] width 93 height 34
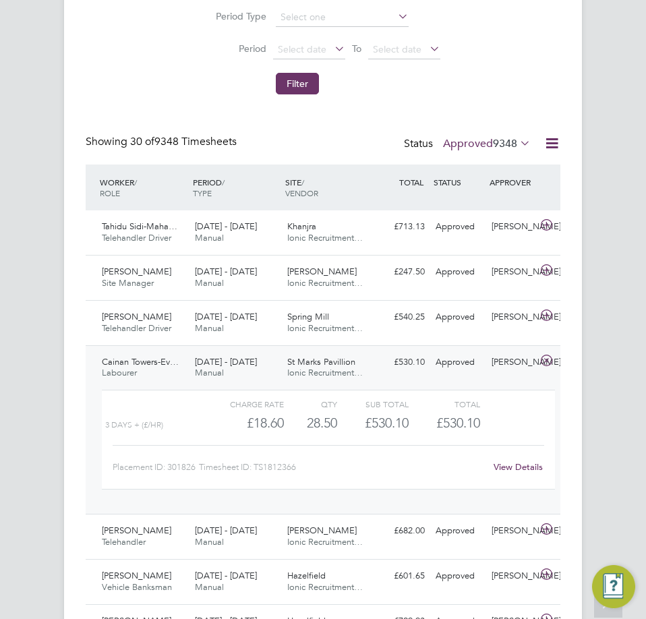
click at [328, 362] on span "St Marks Pavillion" at bounding box center [321, 361] width 68 height 11
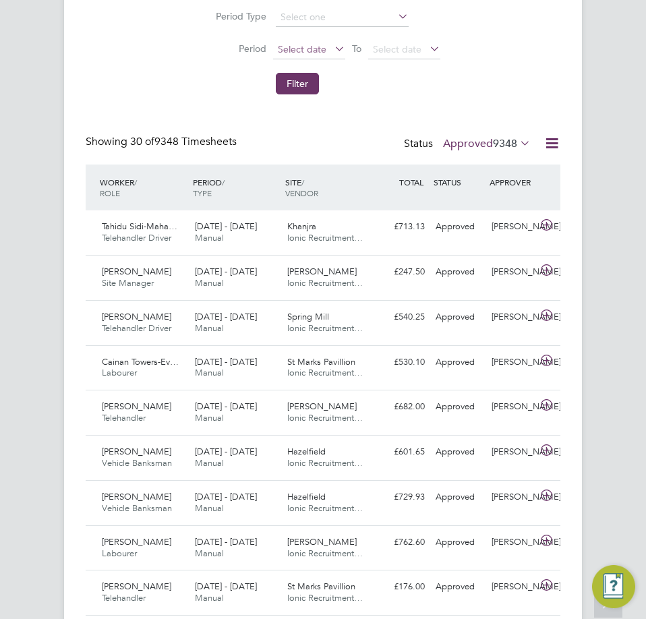
click at [282, 47] on span "Select date" at bounding box center [302, 49] width 49 height 12
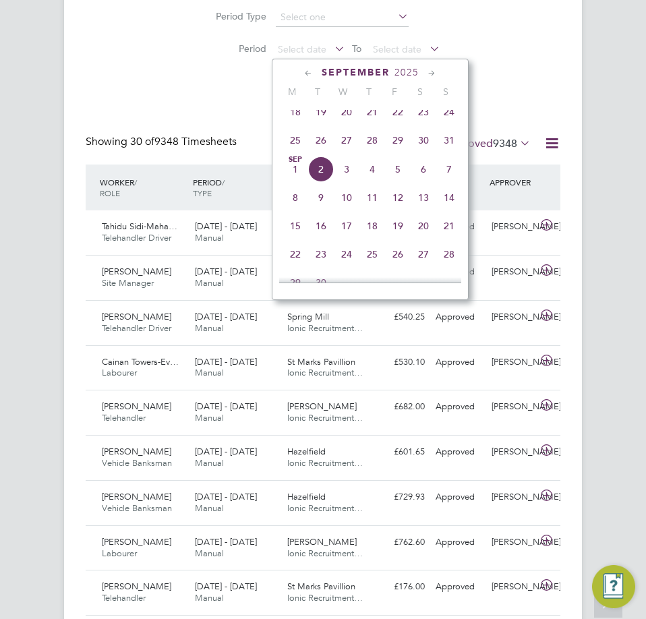
click at [296, 144] on span "25" at bounding box center [296, 141] width 26 height 26
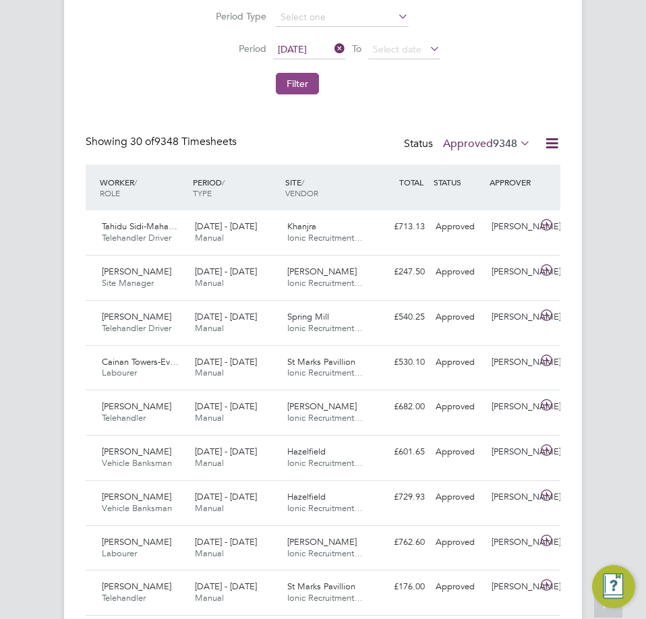
click at [298, 84] on button "Filter" at bounding box center [297, 84] width 43 height 22
click at [517, 144] on span "12" at bounding box center [511, 143] width 12 height 13
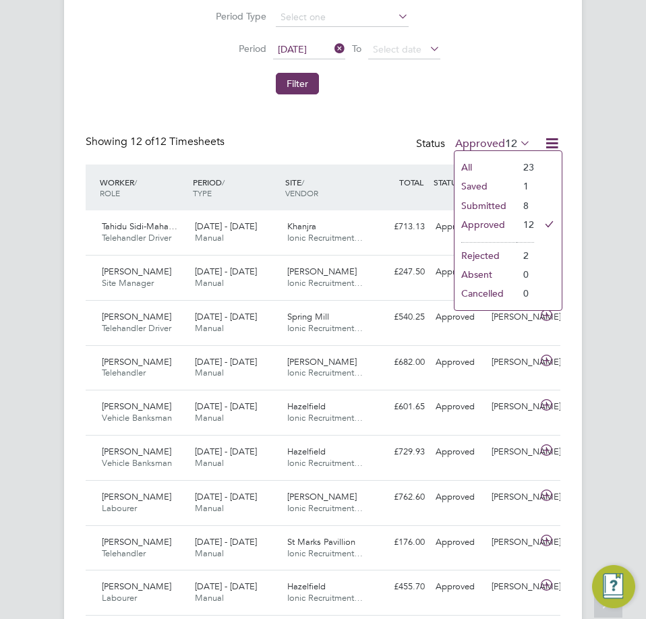
click at [474, 204] on li "Submitted" at bounding box center [486, 205] width 62 height 19
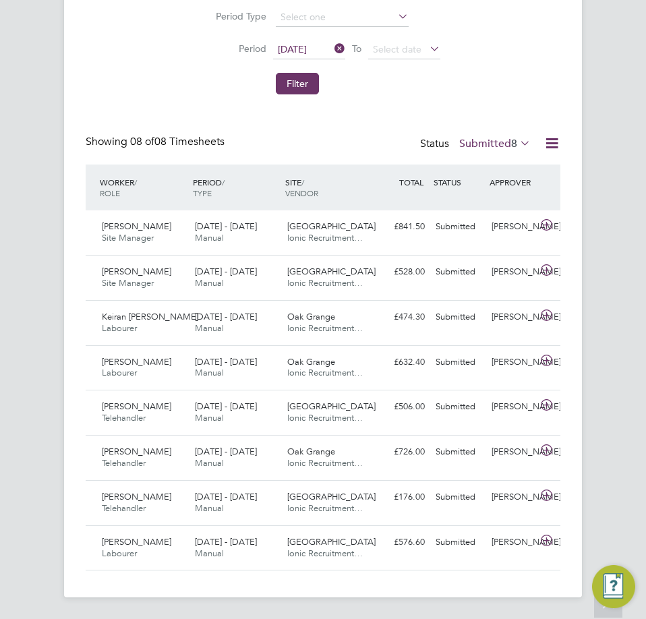
click at [518, 146] on icon at bounding box center [518, 143] width 0 height 19
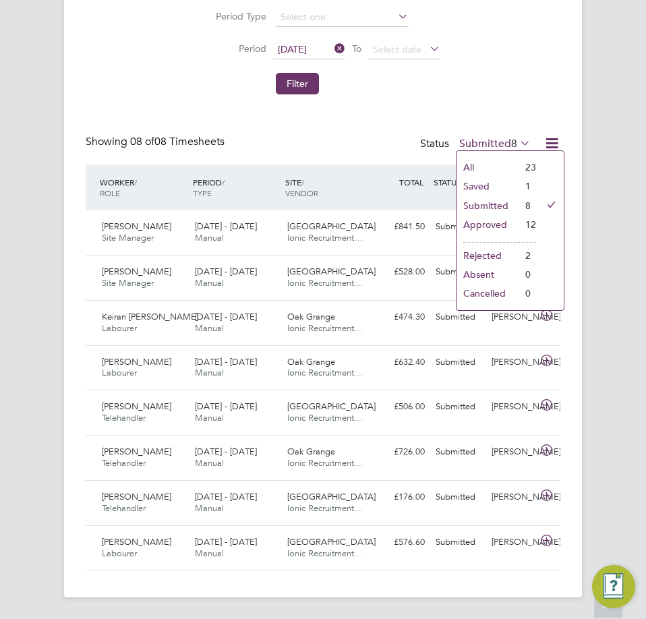
click at [492, 186] on li "Saved" at bounding box center [488, 186] width 62 height 19
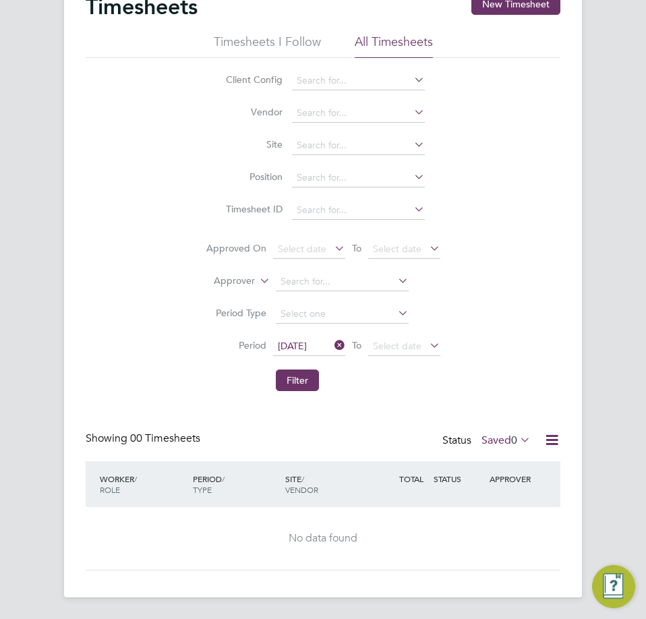
click at [493, 448] on div "Status Saved 0" at bounding box center [488, 441] width 91 height 19
click at [501, 444] on label "Saved 0" at bounding box center [506, 440] width 49 height 13
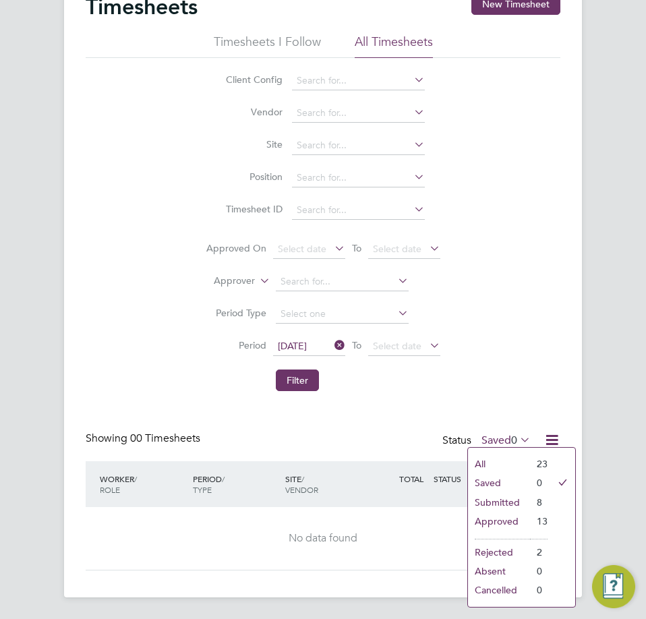
click at [490, 503] on li "Submitted" at bounding box center [499, 502] width 62 height 19
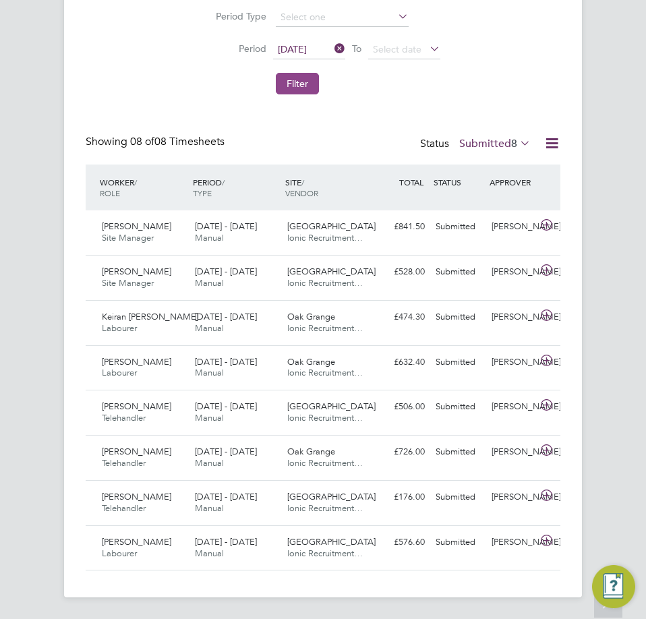
click at [302, 75] on button "Filter" at bounding box center [297, 84] width 43 height 22
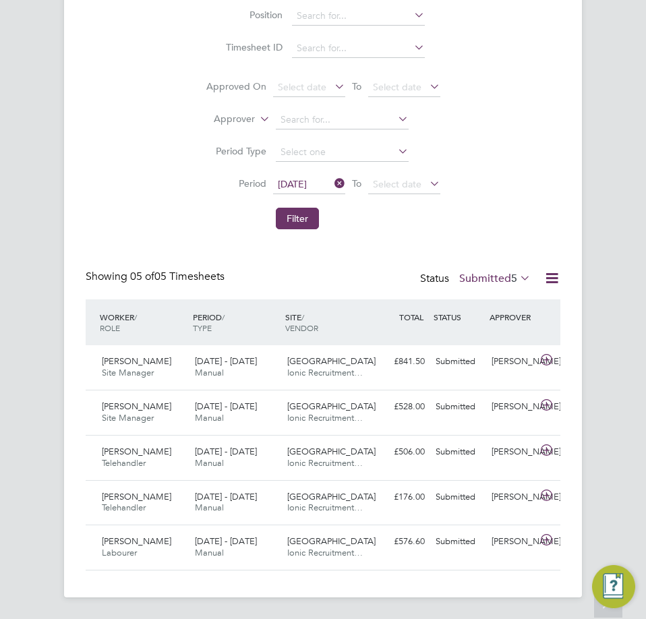
click at [505, 273] on label "Submitted 5" at bounding box center [496, 278] width 72 height 13
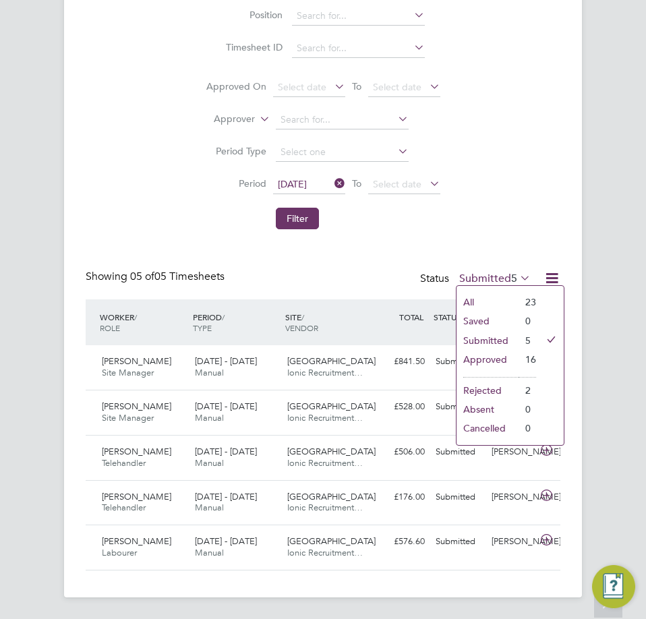
click at [482, 356] on li "Approved" at bounding box center [488, 359] width 62 height 19
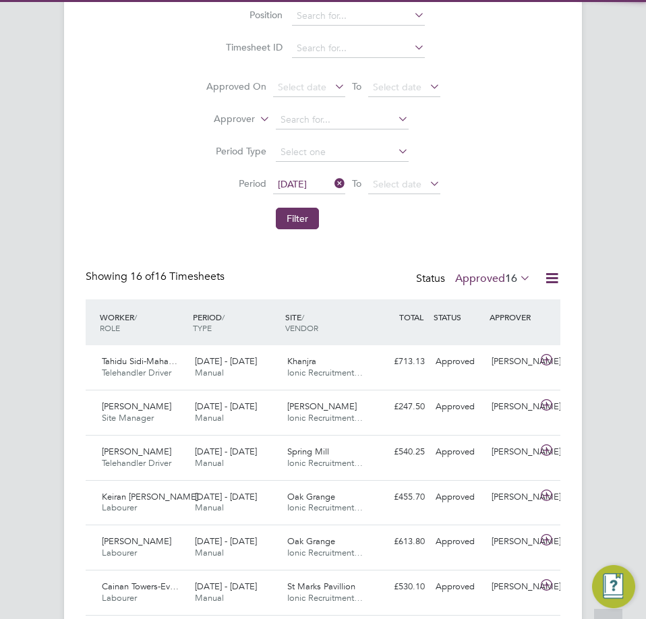
scroll to position [34, 93]
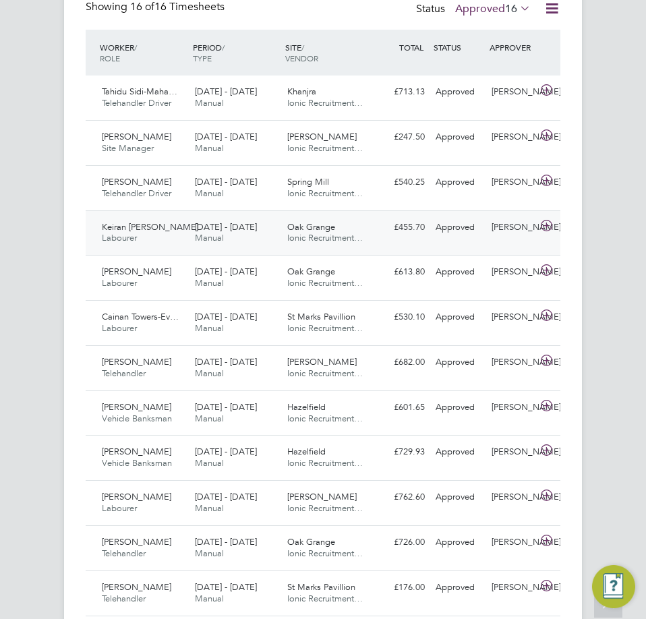
click at [142, 231] on span "Keiran [PERSON_NAME]" at bounding box center [150, 226] width 97 height 11
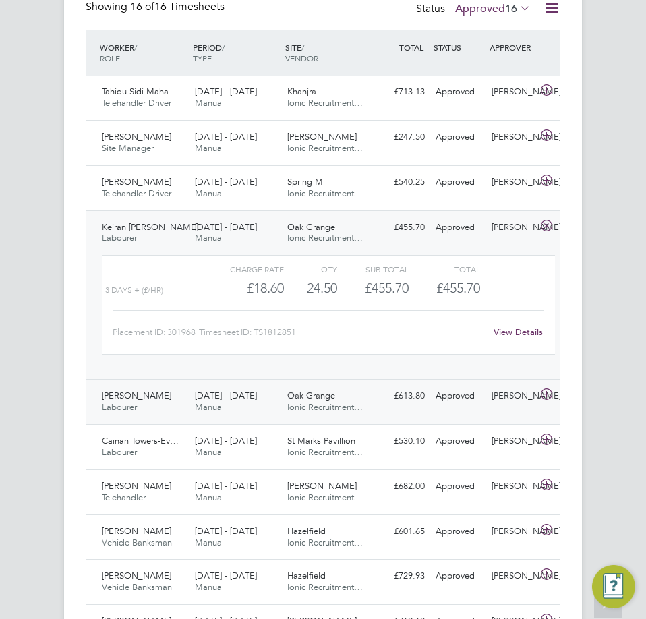
click at [221, 400] on span "[DATE] - [DATE]" at bounding box center [226, 395] width 62 height 11
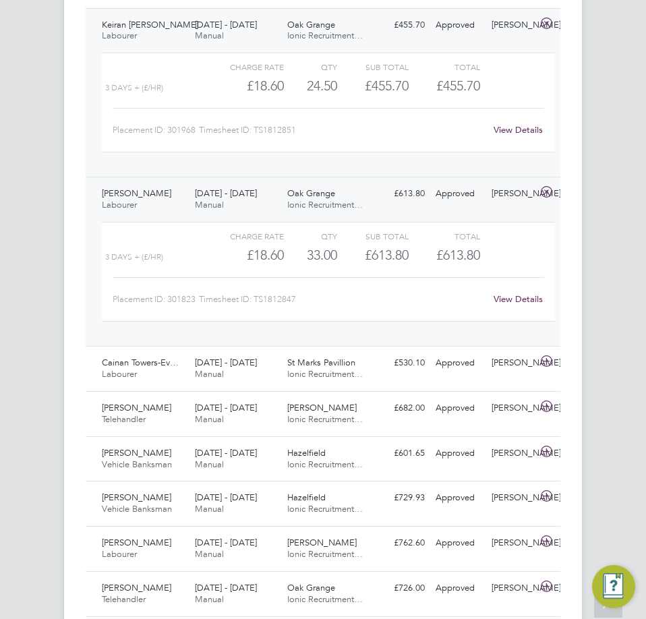
click at [262, 206] on div "25 - 31 Aug 2025 Manual" at bounding box center [236, 200] width 93 height 34
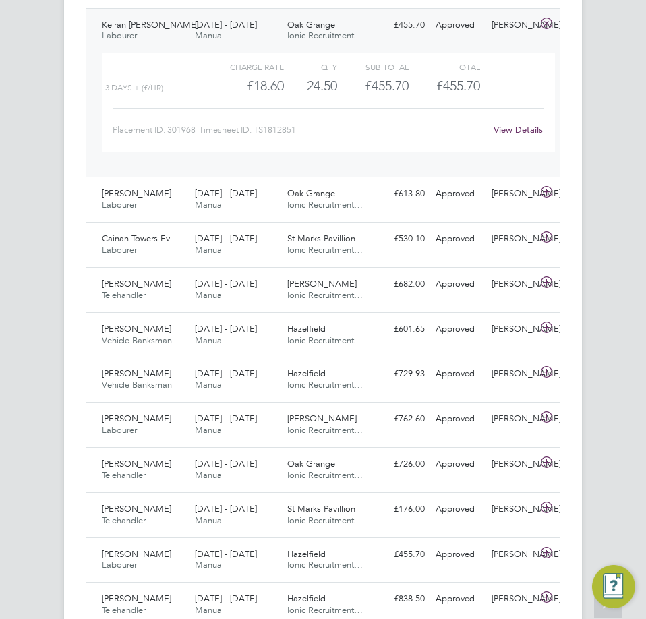
click at [316, 36] on span "Ionic Recruitment…" at bounding box center [325, 35] width 76 height 11
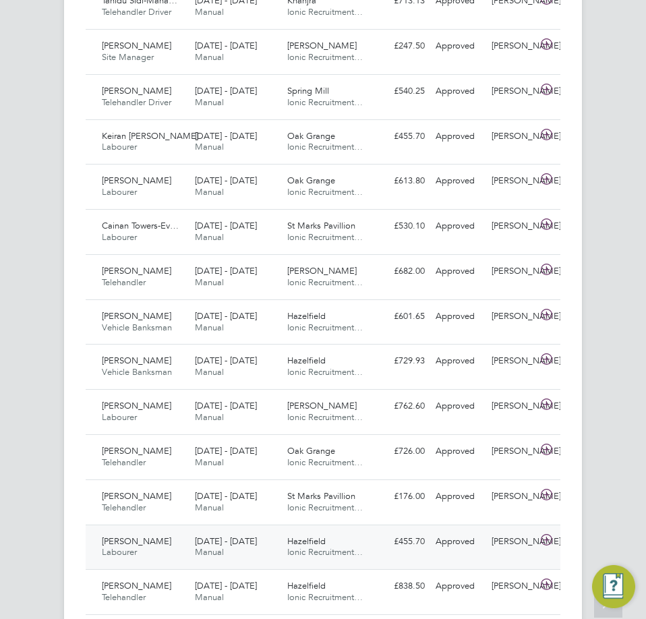
scroll to position [460, 0]
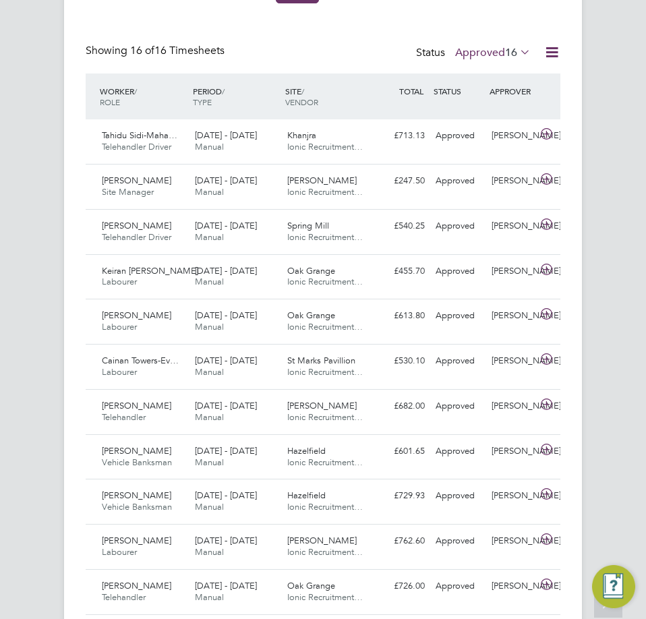
click at [517, 50] on span "16" at bounding box center [511, 52] width 12 height 13
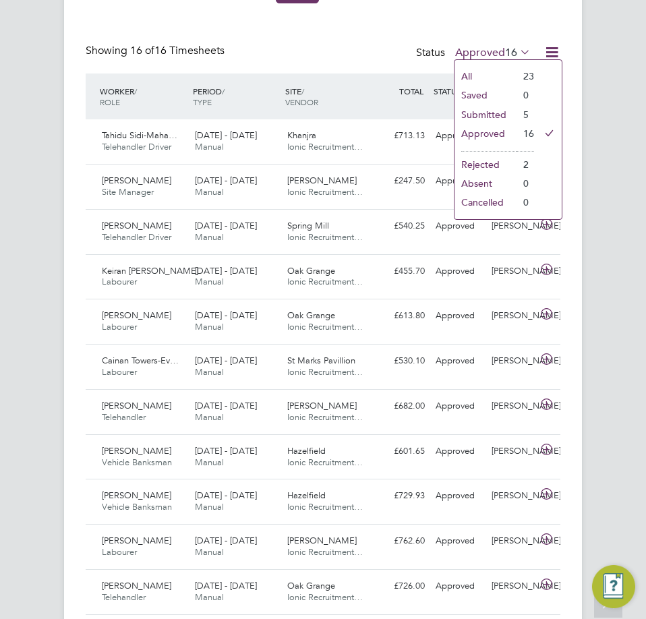
click at [490, 112] on li "Submitted" at bounding box center [486, 114] width 62 height 19
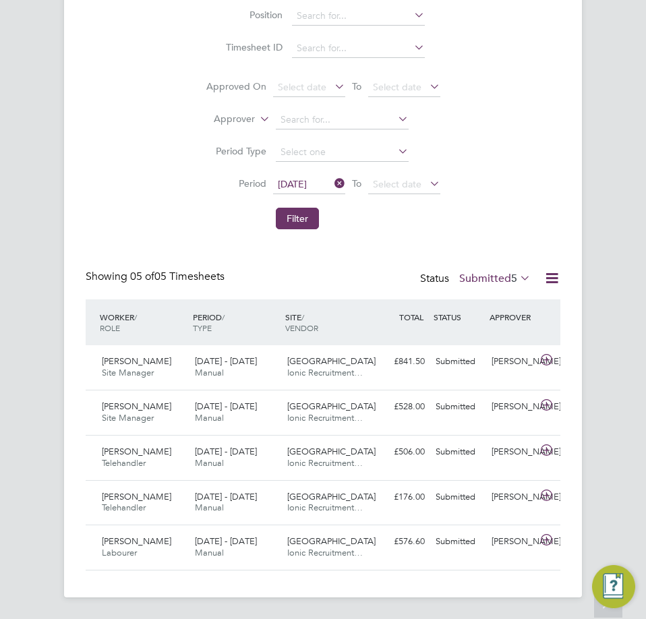
scroll to position [7, 7]
click at [503, 278] on label "Submitted 5" at bounding box center [496, 278] width 72 height 13
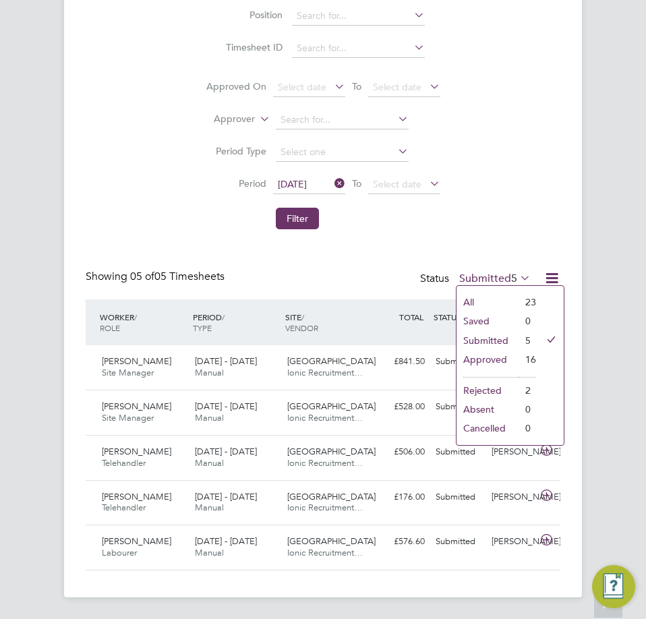
click at [499, 337] on li "Submitted" at bounding box center [488, 340] width 62 height 19
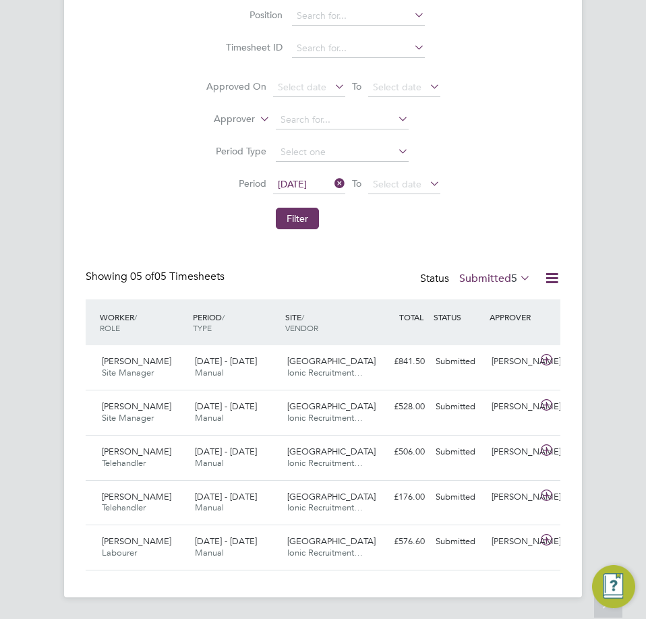
click at [516, 274] on span "5" at bounding box center [515, 278] width 6 height 13
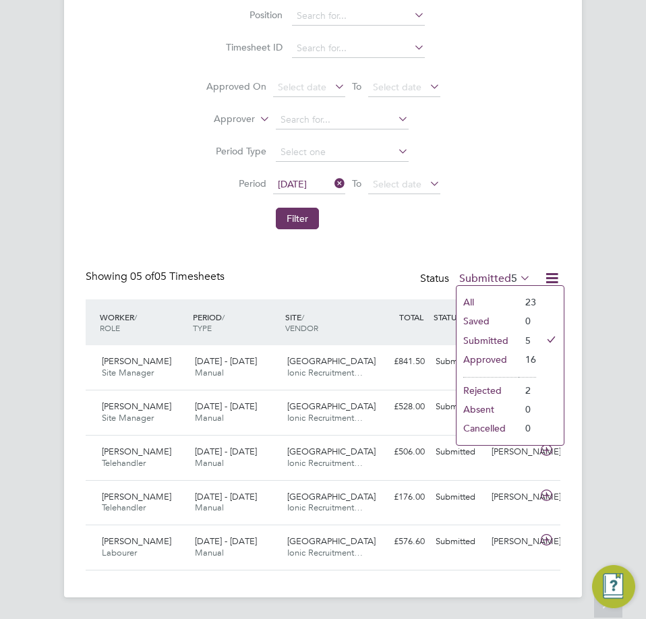
click at [503, 362] on li "Approved" at bounding box center [488, 359] width 62 height 19
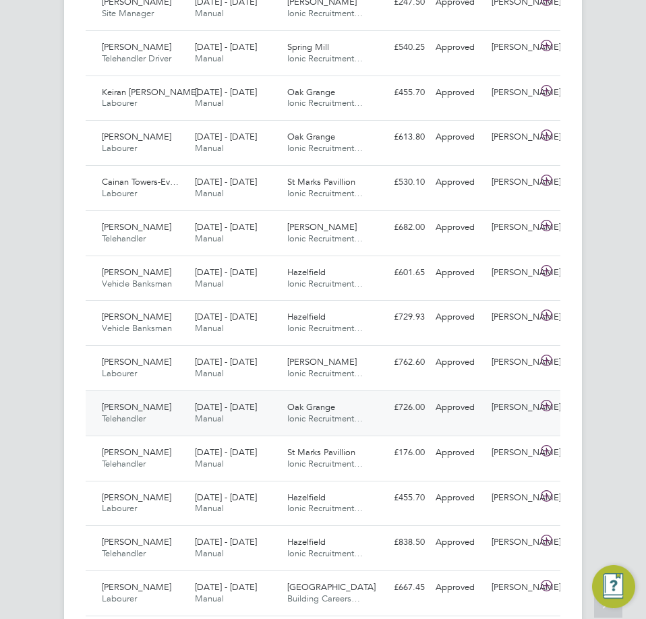
click at [275, 412] on div "25 - 31 Aug 2025 Manual" at bounding box center [236, 414] width 93 height 34
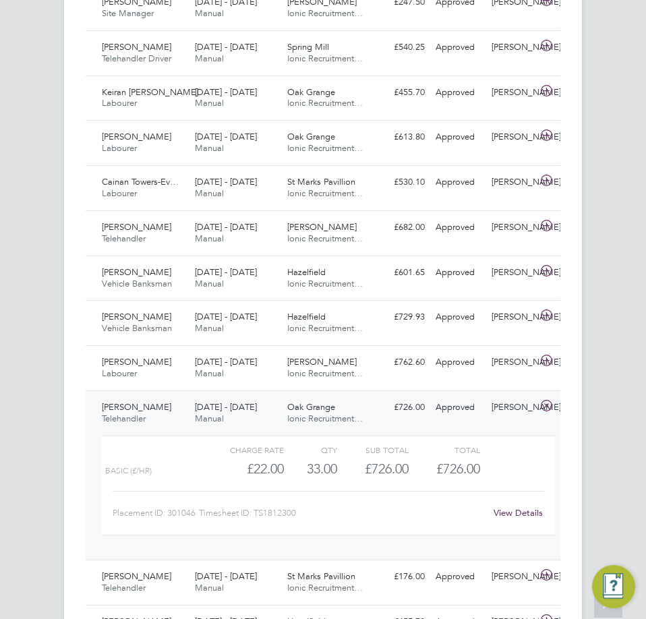
click at [306, 407] on span "Oak Grange" at bounding box center [311, 407] width 48 height 11
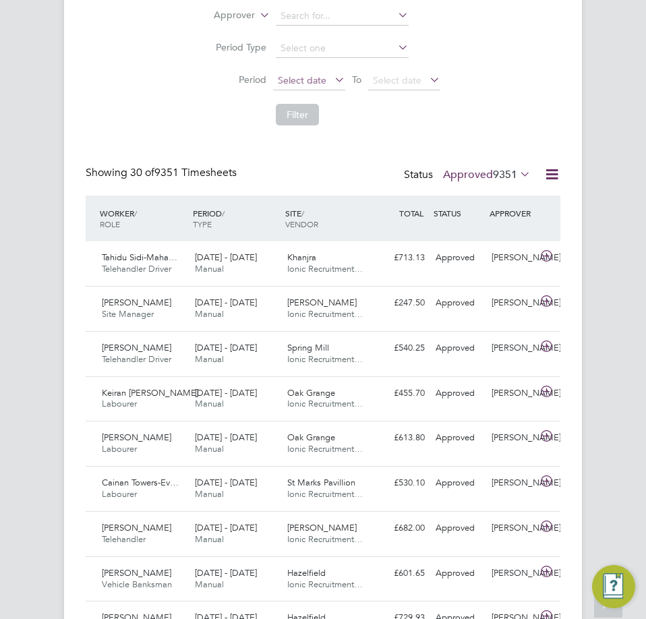
click at [325, 83] on span "Select date" at bounding box center [302, 80] width 49 height 12
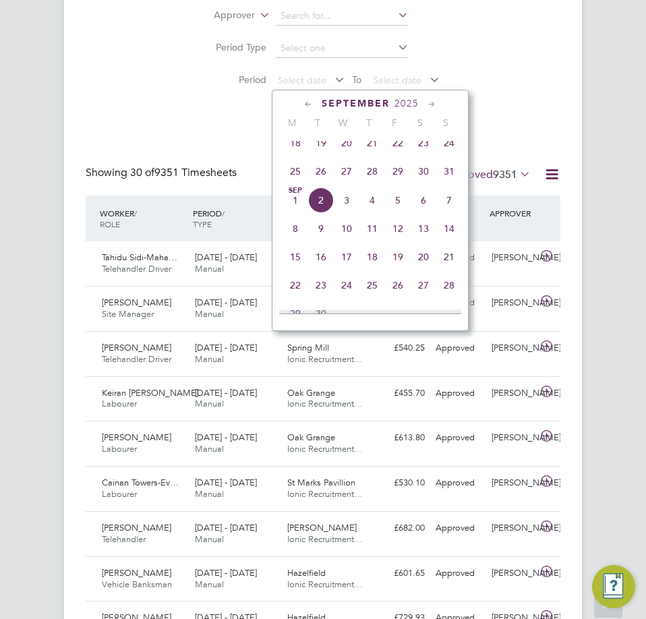
click at [297, 180] on span "25" at bounding box center [296, 172] width 26 height 26
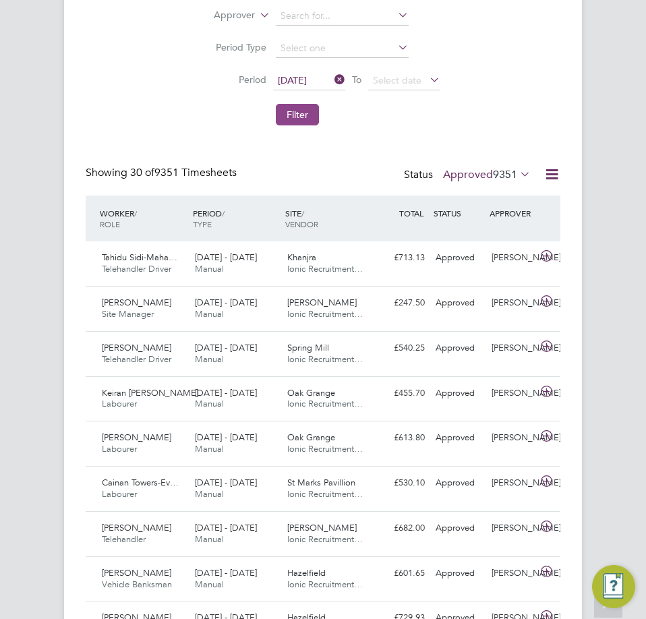
click at [286, 110] on button "Filter" at bounding box center [297, 115] width 43 height 22
click at [487, 173] on label "Approved 16" at bounding box center [494, 174] width 76 height 13
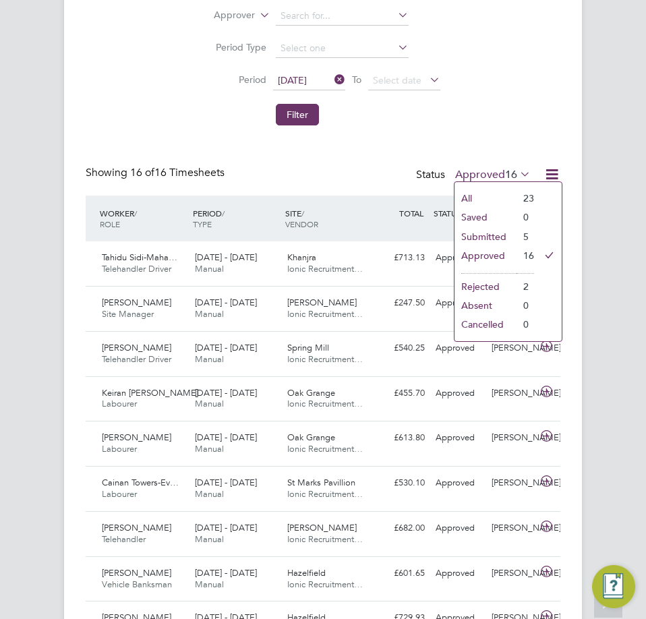
click at [486, 238] on li "Submitted" at bounding box center [486, 236] width 62 height 19
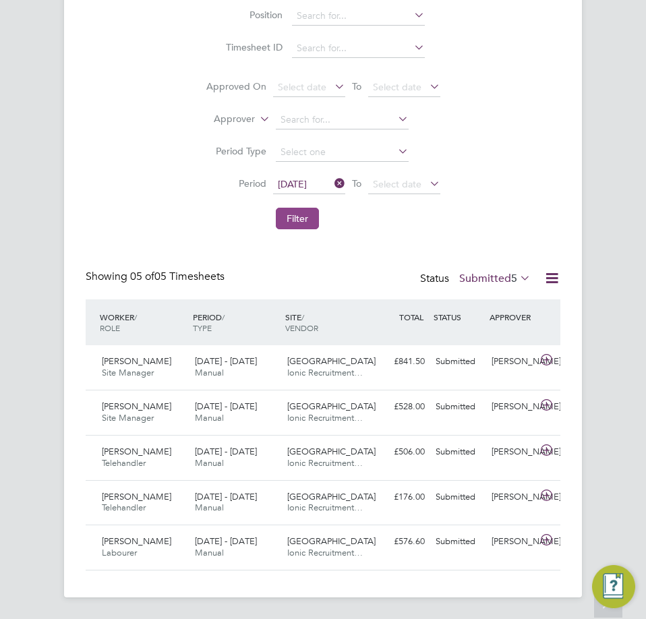
click at [304, 218] on button "Filter" at bounding box center [297, 219] width 43 height 22
click at [304, 217] on button "Filter" at bounding box center [297, 219] width 43 height 22
click at [308, 199] on li "Period 25 Aug 2025 To Select date" at bounding box center [323, 185] width 269 height 32
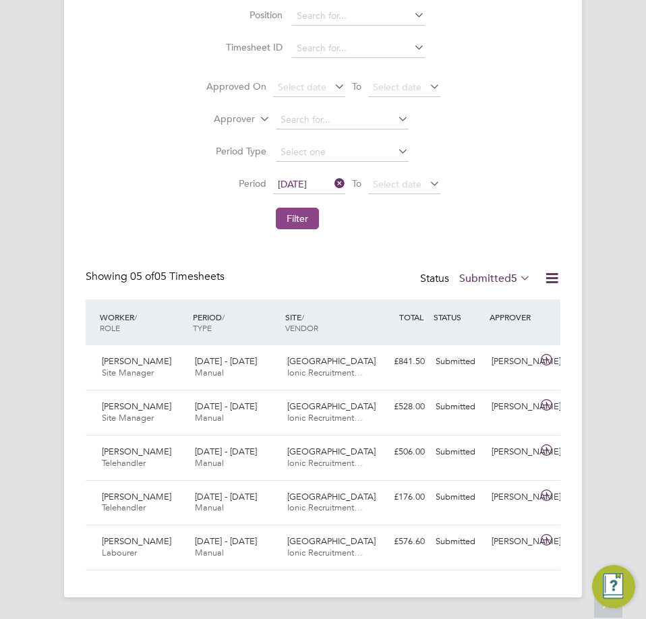
click at [308, 217] on button "Filter" at bounding box center [297, 219] width 43 height 22
click at [307, 217] on button "Filter" at bounding box center [297, 219] width 43 height 22
click at [302, 213] on button "Filter" at bounding box center [297, 219] width 43 height 22
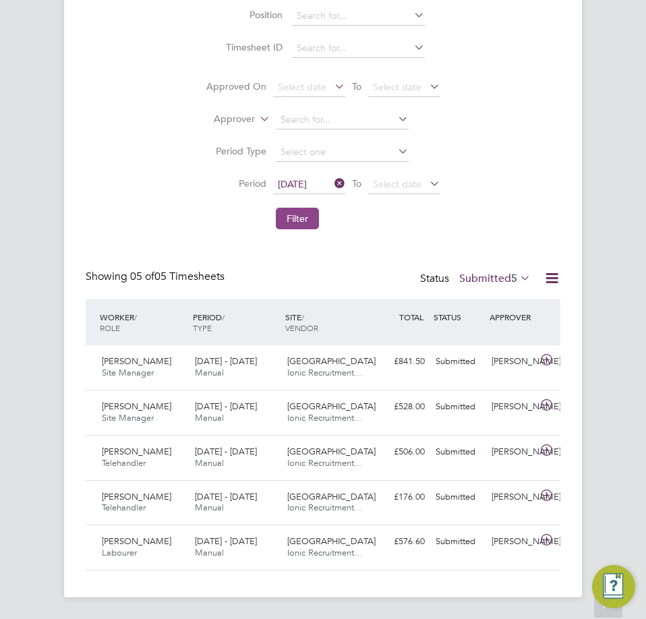
click at [309, 209] on button "Filter" at bounding box center [297, 219] width 43 height 22
click at [274, 211] on li "Filter" at bounding box center [323, 218] width 269 height 35
click at [300, 221] on button "Filter" at bounding box center [297, 219] width 43 height 22
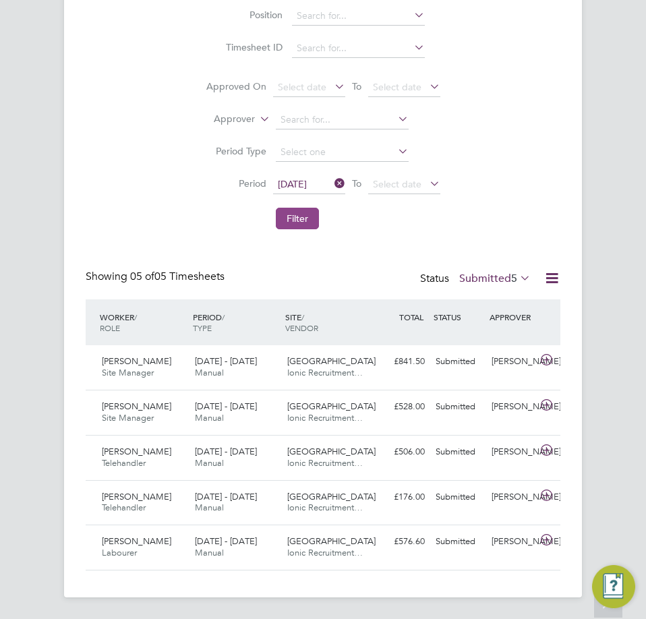
click at [300, 221] on button "Filter" at bounding box center [297, 219] width 43 height 22
click at [301, 215] on button "Filter" at bounding box center [297, 219] width 43 height 22
click at [293, 216] on button "Filter" at bounding box center [297, 219] width 43 height 22
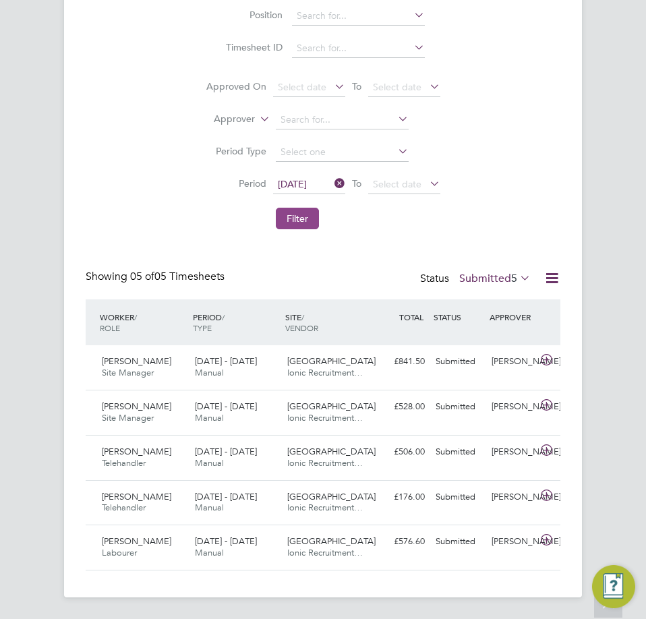
click at [300, 217] on button "Filter" at bounding box center [297, 219] width 43 height 22
click at [310, 216] on button "Filter" at bounding box center [297, 219] width 43 height 22
click at [312, 211] on button "Filter" at bounding box center [297, 219] width 43 height 22
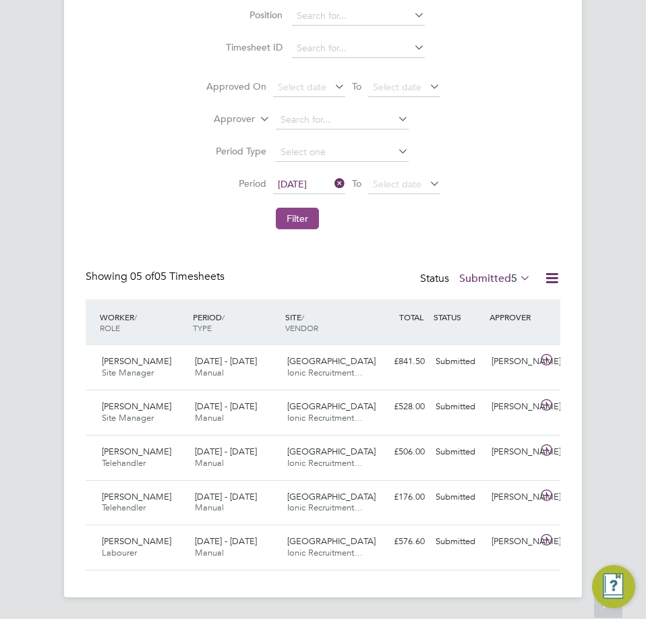
click at [298, 209] on button "Filter" at bounding box center [297, 219] width 43 height 22
click at [304, 213] on button "Filter" at bounding box center [297, 219] width 43 height 22
click at [301, 215] on button "Filter" at bounding box center [297, 219] width 43 height 22
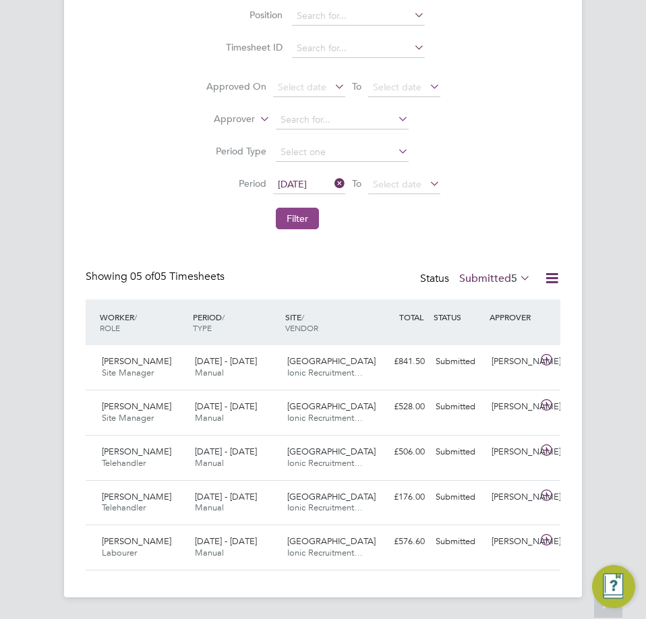
click at [298, 223] on button "Filter" at bounding box center [297, 219] width 43 height 22
click at [314, 215] on button "Filter" at bounding box center [297, 219] width 43 height 22
click at [290, 219] on button "Filter" at bounding box center [297, 219] width 43 height 22
click at [301, 217] on button "Filter" at bounding box center [297, 219] width 43 height 22
click at [298, 202] on li "Filter" at bounding box center [323, 218] width 269 height 35
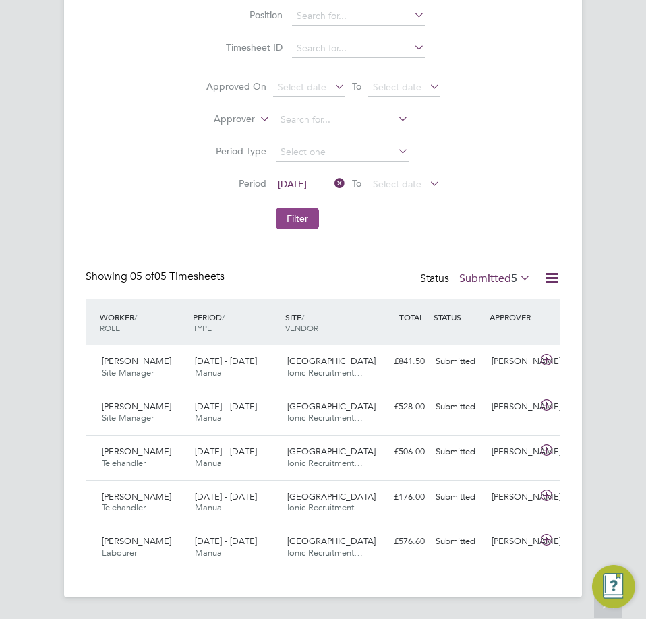
click at [299, 216] on button "Filter" at bounding box center [297, 219] width 43 height 22
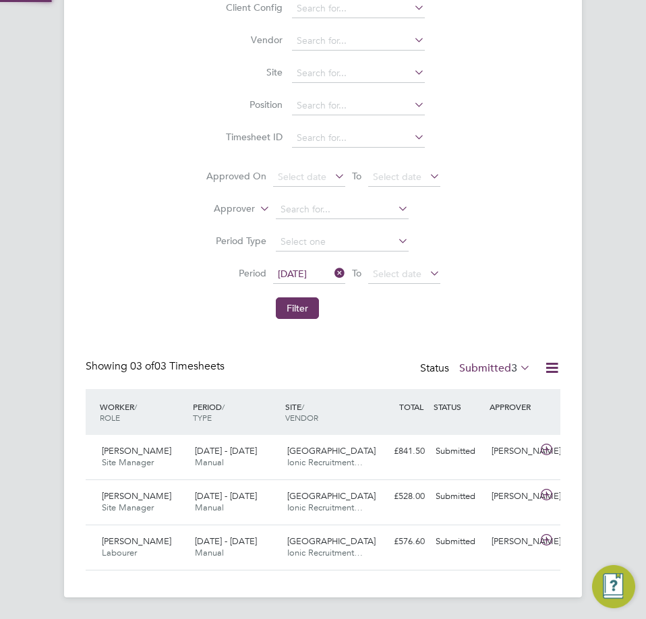
scroll to position [7, 7]
click at [512, 368] on span "3" at bounding box center [515, 368] width 6 height 13
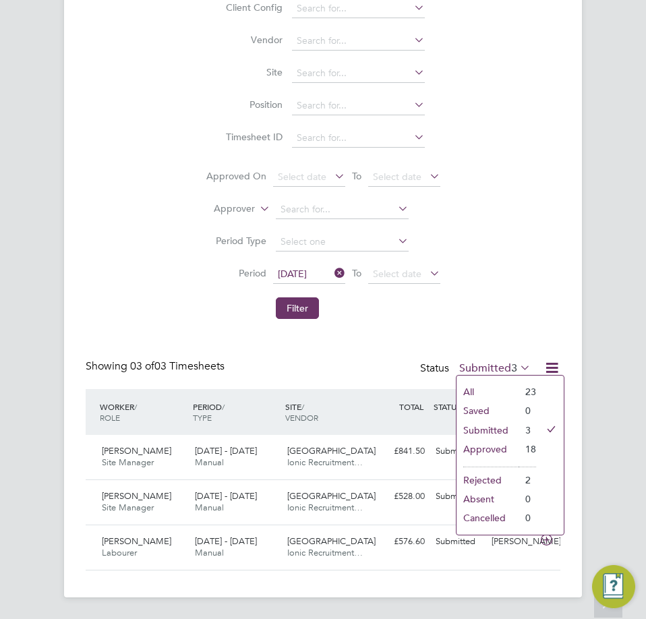
click at [495, 449] on li "Approved" at bounding box center [488, 449] width 62 height 19
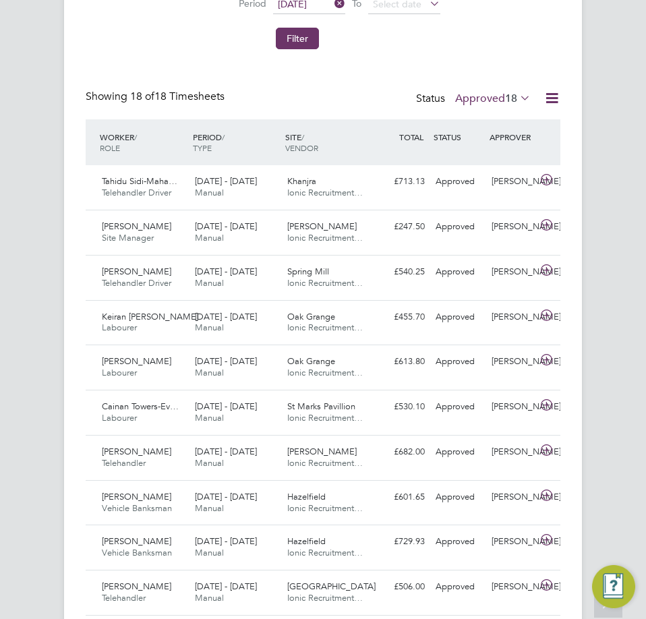
click at [491, 96] on label "Approved 18" at bounding box center [494, 98] width 76 height 13
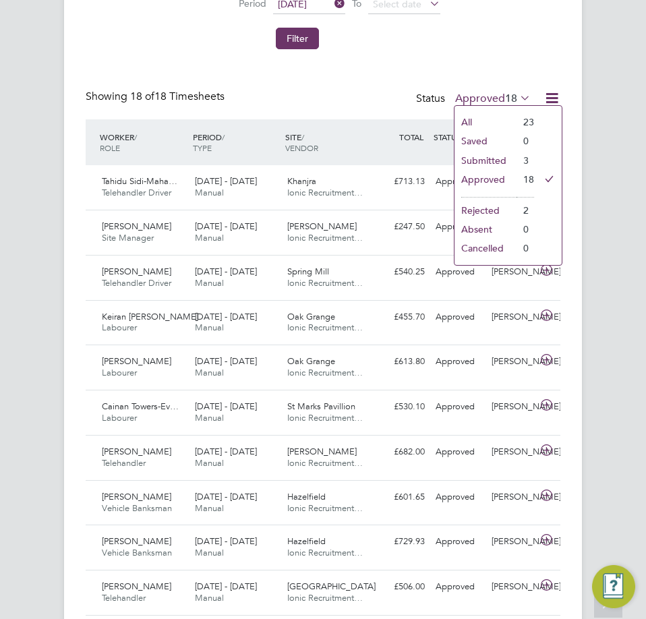
click at [486, 161] on li "Submitted" at bounding box center [486, 160] width 62 height 19
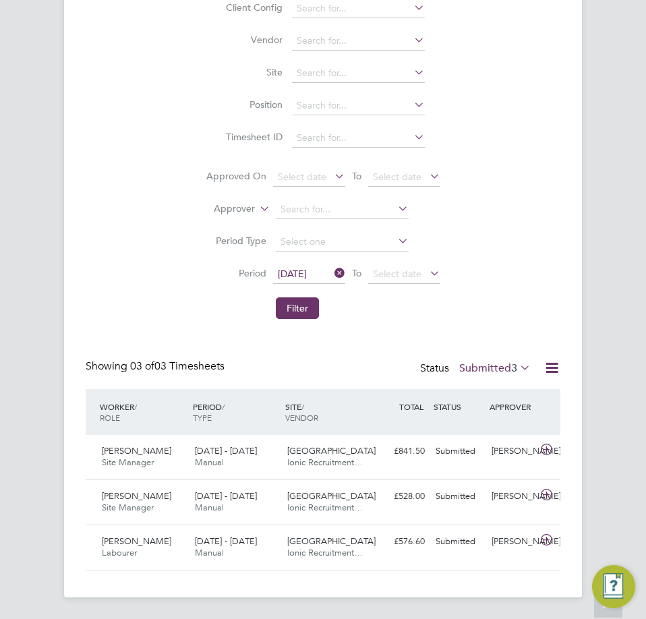
click at [503, 364] on div "Status Submitted 3" at bounding box center [476, 369] width 113 height 19
click at [503, 364] on label "Submitted 3" at bounding box center [496, 368] width 72 height 13
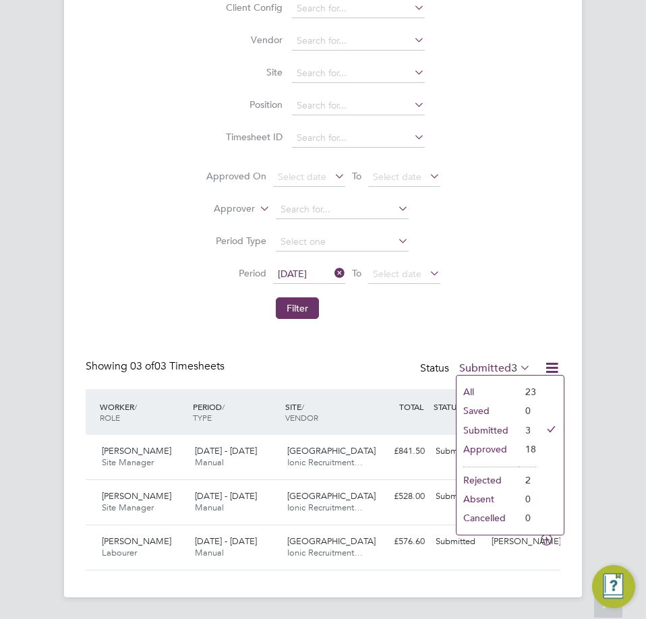
click at [486, 447] on li "Approved" at bounding box center [488, 449] width 62 height 19
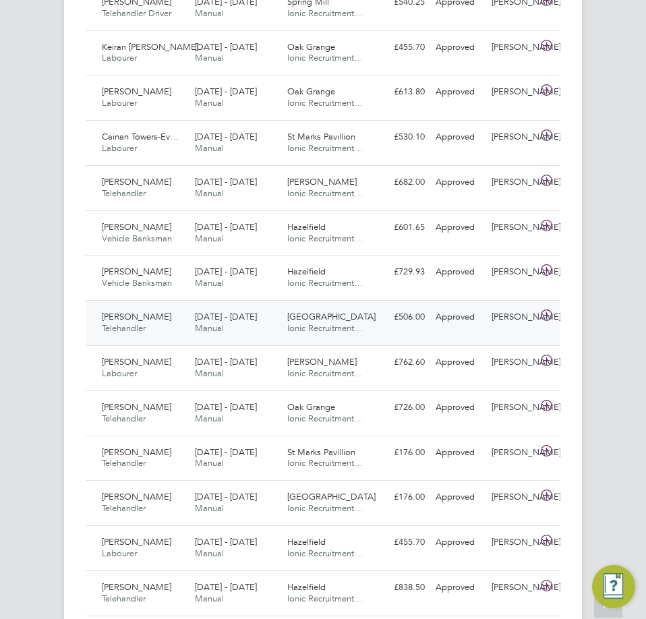
click at [271, 316] on div "25 - 31 Aug 2025 Manual" at bounding box center [236, 323] width 93 height 34
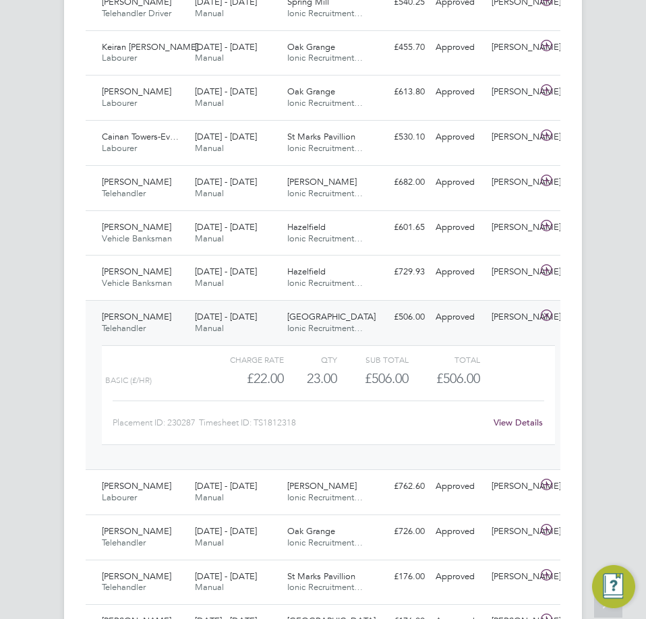
click at [303, 322] on span "[GEOGRAPHIC_DATA]" at bounding box center [331, 316] width 88 height 11
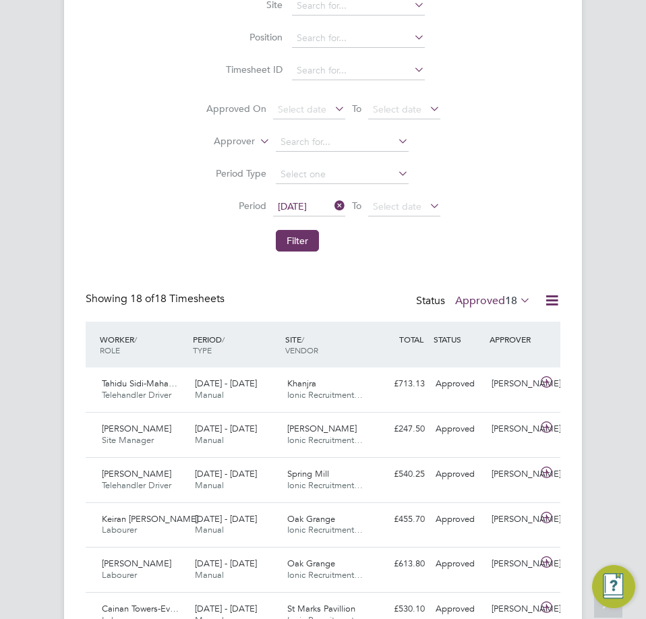
click at [505, 305] on span "18" at bounding box center [511, 300] width 12 height 13
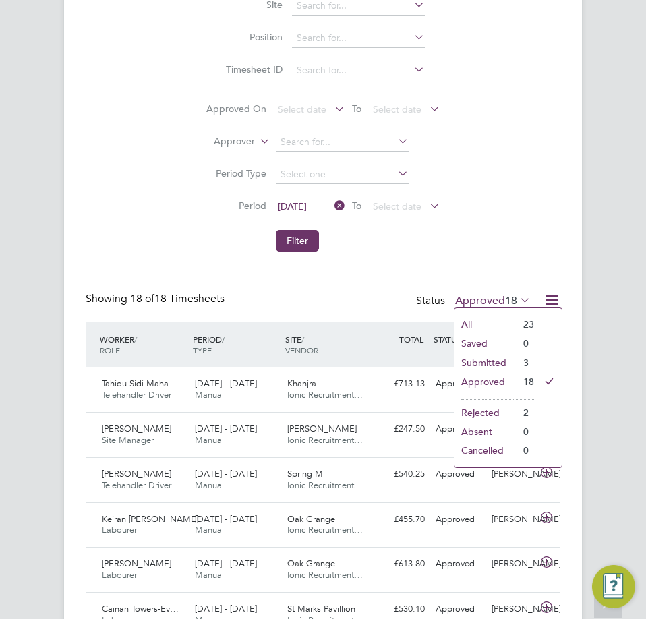
click at [494, 360] on li "Submitted" at bounding box center [486, 363] width 62 height 19
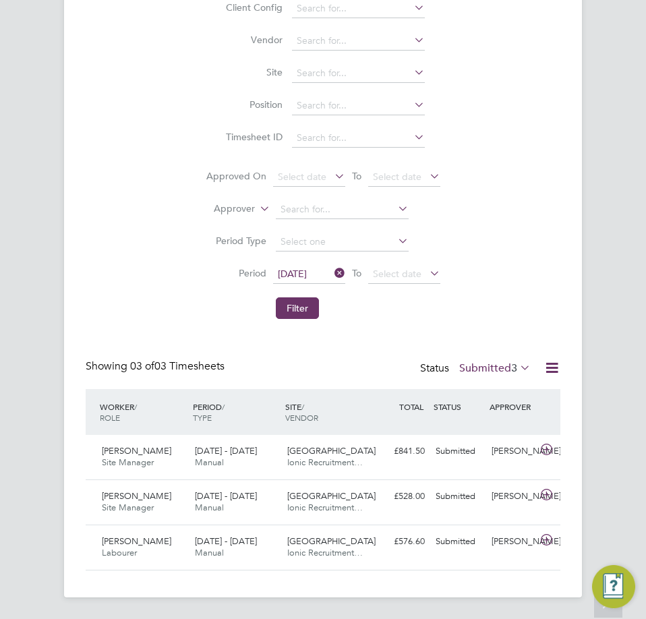
click at [502, 373] on label "Submitted 3" at bounding box center [496, 368] width 72 height 13
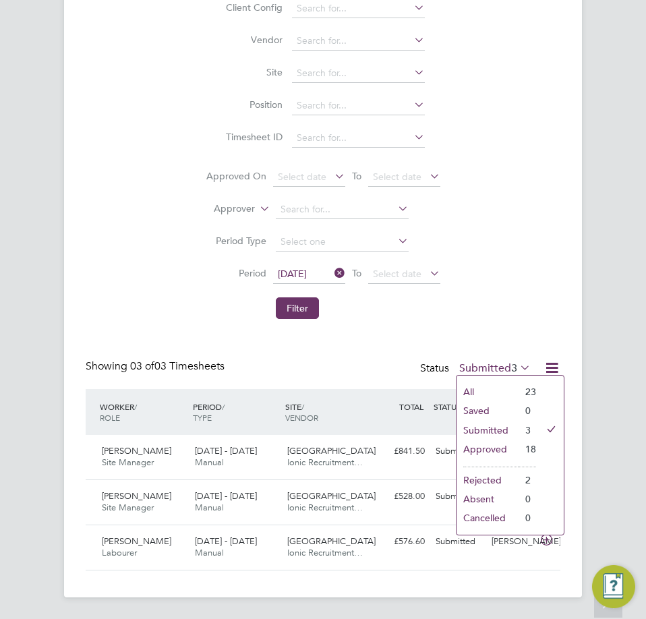
click at [480, 447] on li "Approved" at bounding box center [488, 449] width 62 height 19
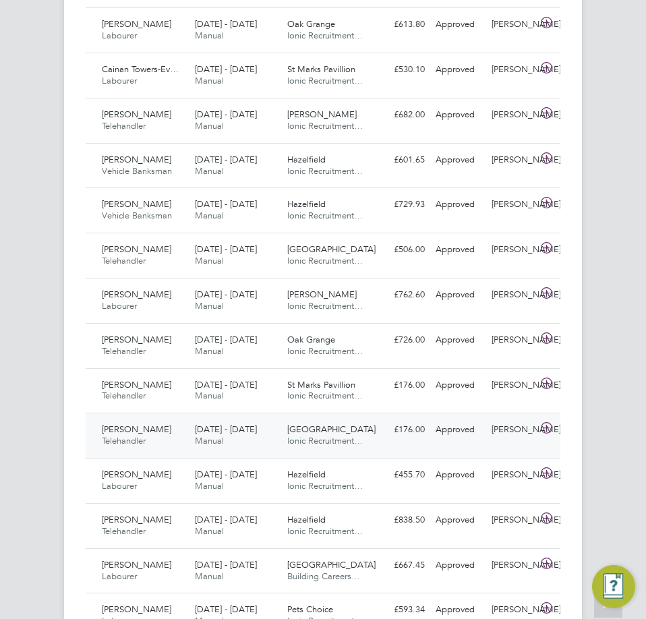
click at [317, 429] on span "[GEOGRAPHIC_DATA]" at bounding box center [331, 429] width 88 height 11
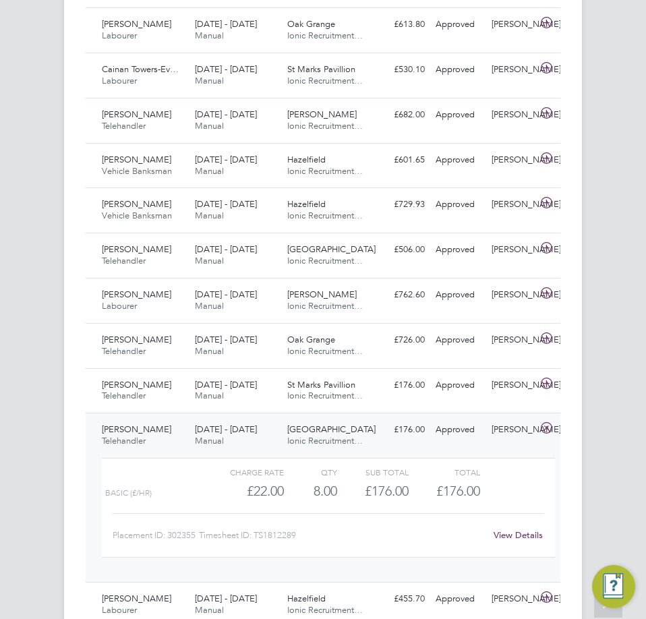
click at [265, 430] on div "25 - 31 Aug 2025 Manual" at bounding box center [236, 436] width 93 height 34
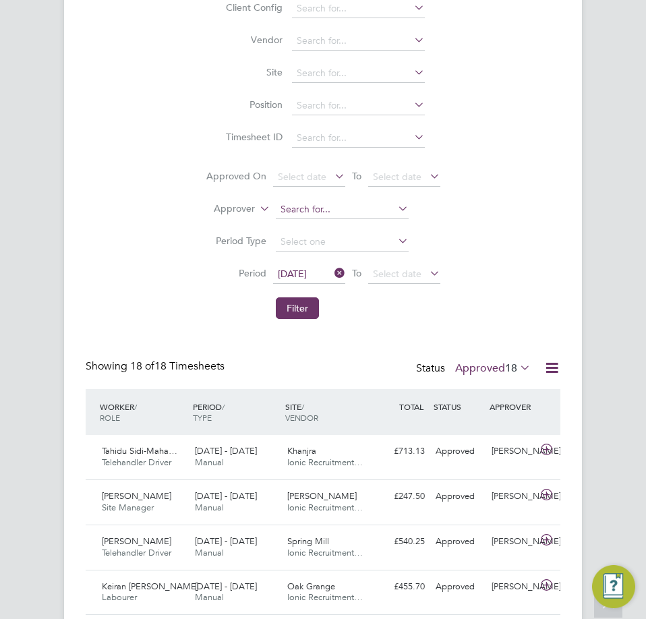
scroll to position [0, 0]
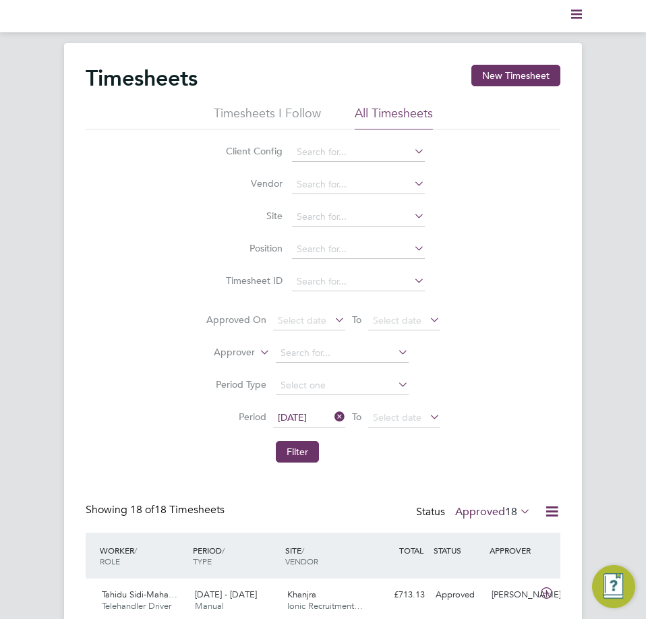
click at [518, 509] on icon at bounding box center [518, 511] width 0 height 19
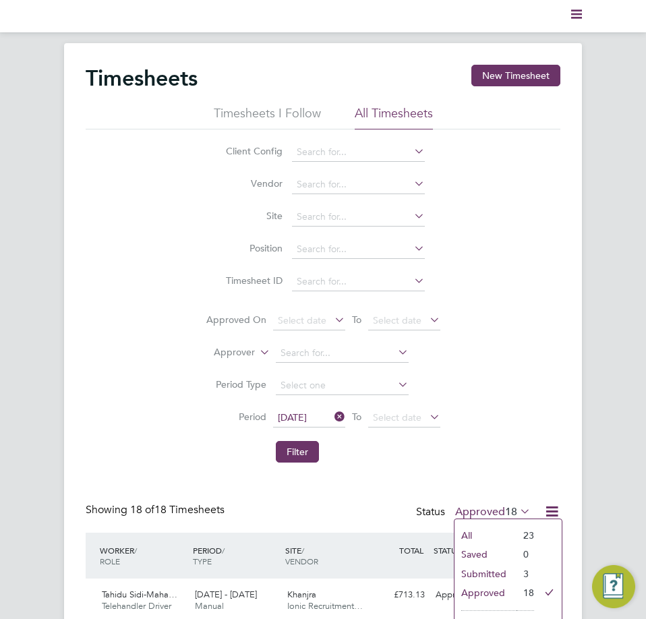
click at [518, 362] on div "Client Config Vendor Site Position Timesheet ID Approved On Select date To Sele…" at bounding box center [323, 300] width 475 height 340
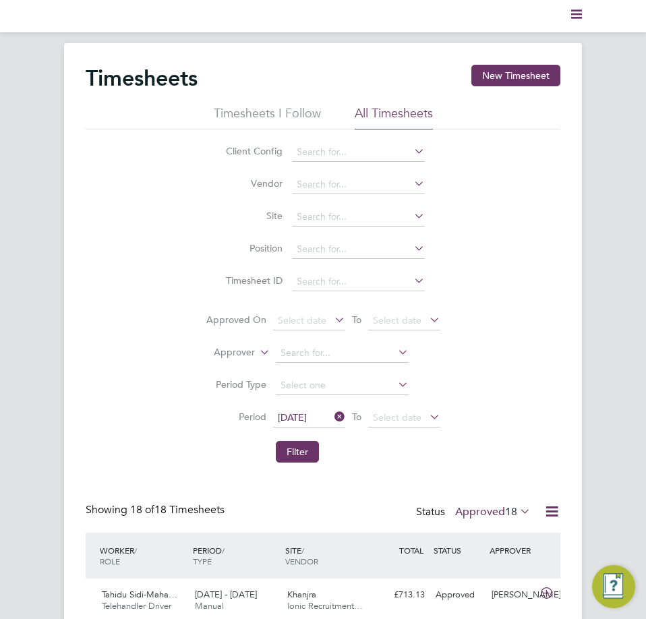
scroll to position [202, 0]
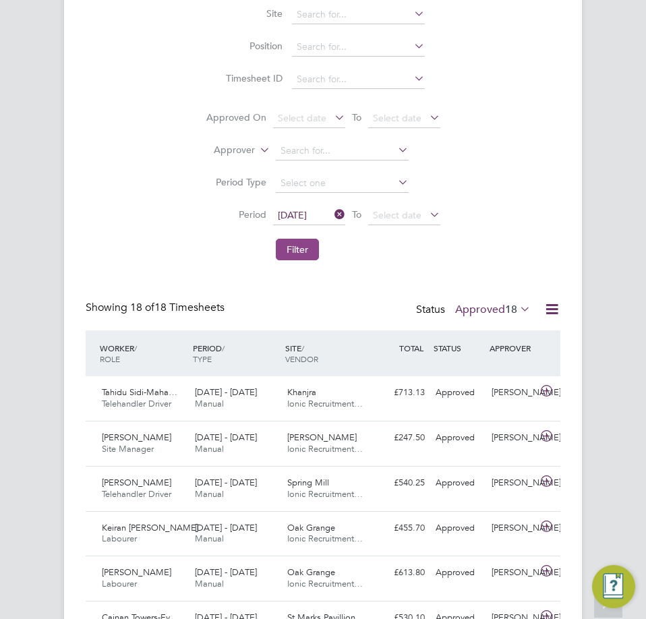
click at [283, 244] on button "Filter" at bounding box center [297, 250] width 43 height 22
click at [515, 313] on span "18" at bounding box center [511, 309] width 12 height 13
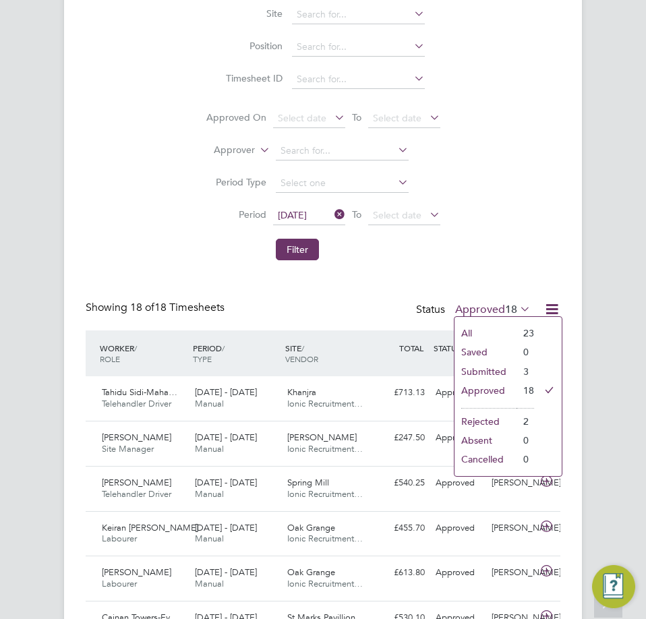
click at [487, 371] on li "Submitted" at bounding box center [486, 371] width 62 height 19
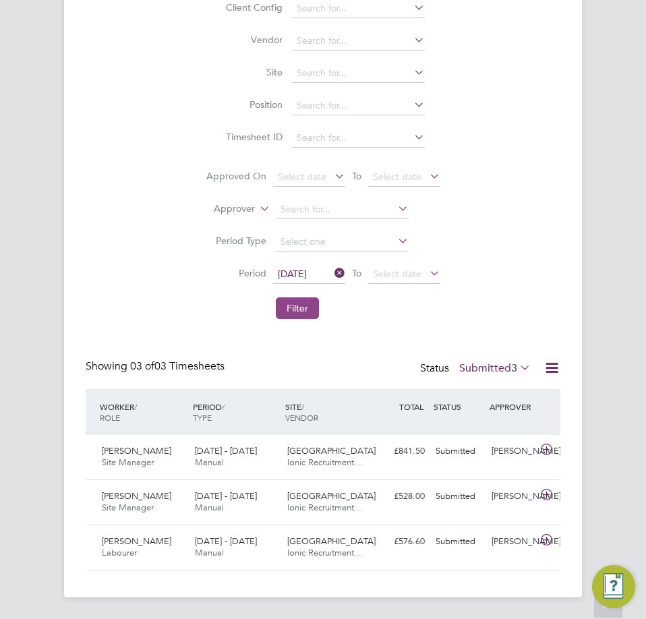
click at [301, 317] on button "Filter" at bounding box center [297, 309] width 43 height 22
click at [306, 315] on button "Filter" at bounding box center [297, 309] width 43 height 22
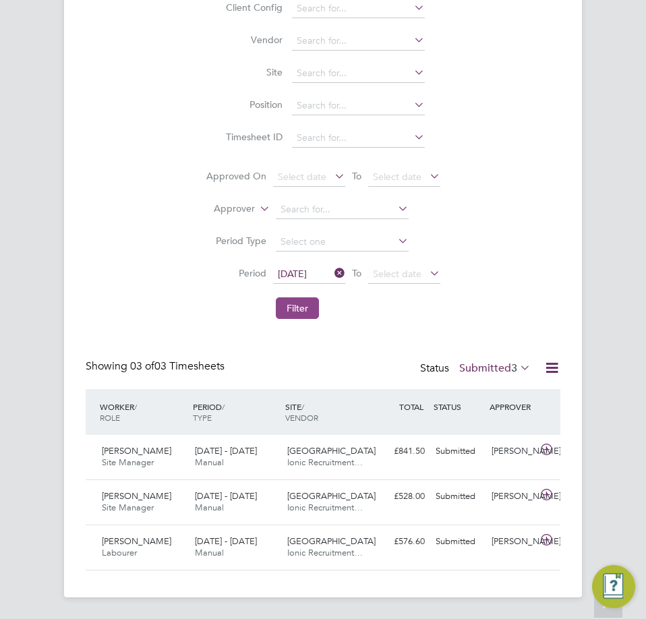
click at [306, 315] on button "Filter" at bounding box center [297, 309] width 43 height 22
click at [284, 303] on button "Filter" at bounding box center [297, 309] width 43 height 22
click at [287, 303] on button "Filter" at bounding box center [297, 309] width 43 height 22
click at [308, 314] on button "Filter" at bounding box center [297, 309] width 43 height 22
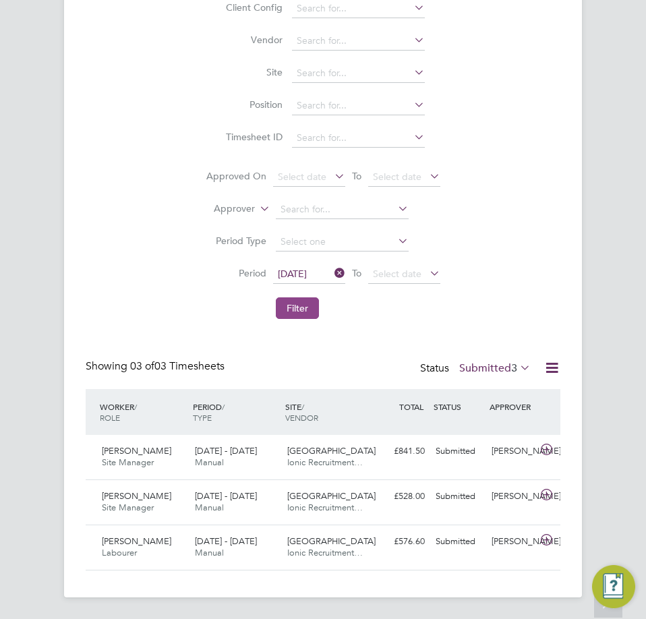
click at [297, 309] on button "Filter" at bounding box center [297, 309] width 43 height 22
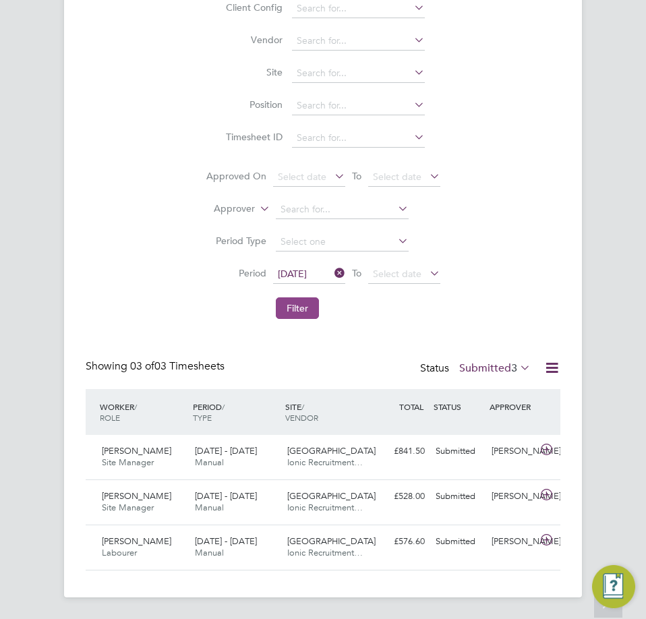
click at [297, 309] on button "Filter" at bounding box center [297, 309] width 43 height 22
click at [488, 362] on label "Submitted 3" at bounding box center [496, 368] width 72 height 13
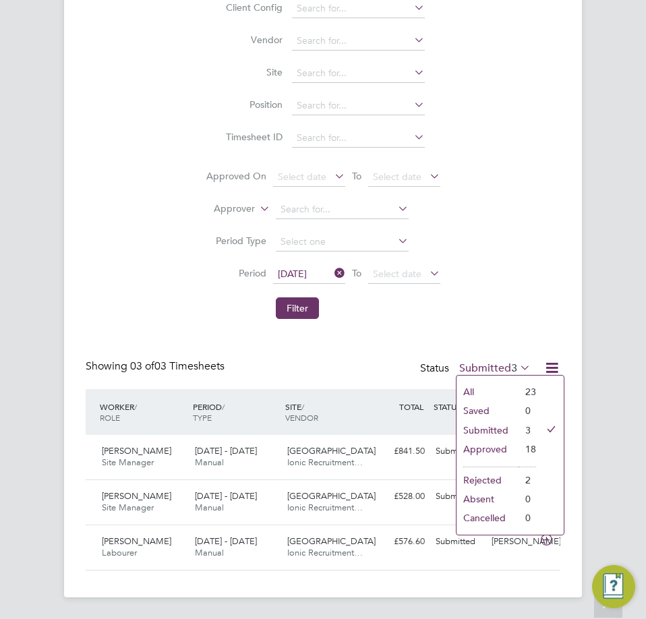
click at [489, 433] on li "Submitted" at bounding box center [488, 430] width 62 height 19
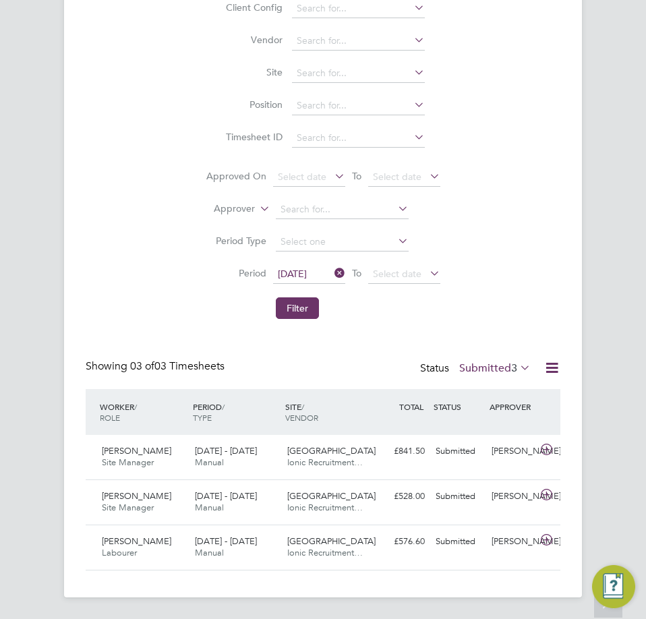
click at [508, 370] on label "Submitted 3" at bounding box center [496, 368] width 72 height 13
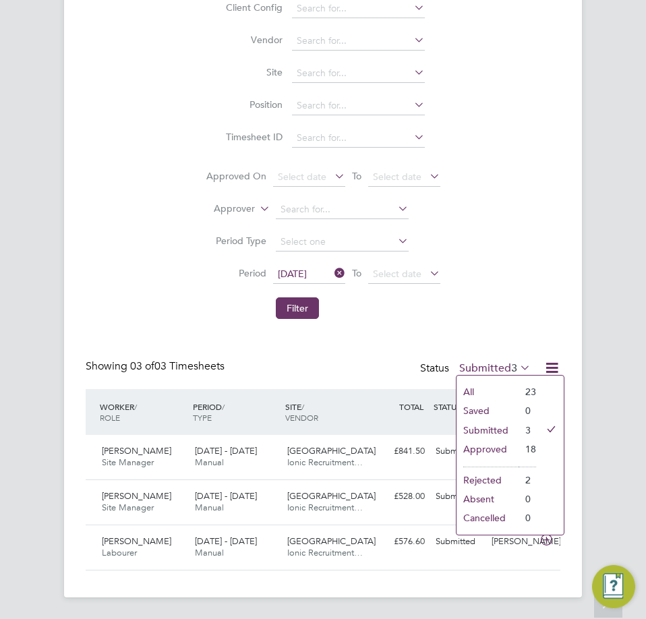
click at [500, 447] on li "Approved" at bounding box center [488, 449] width 62 height 19
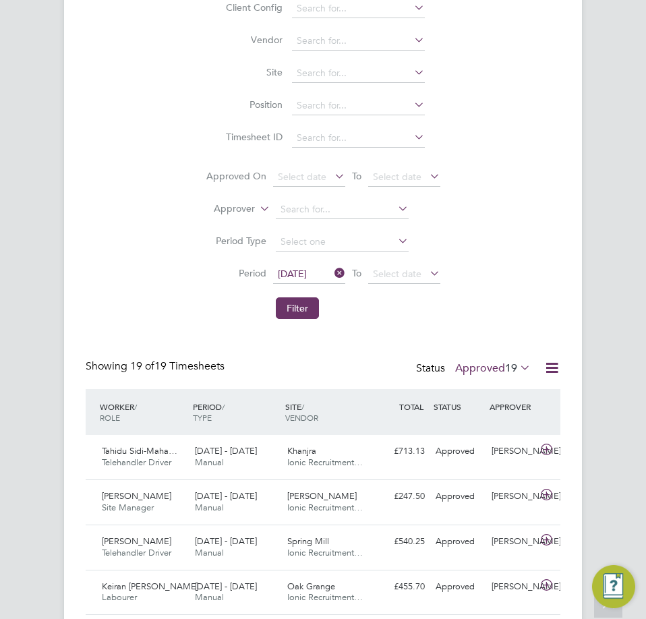
click at [500, 366] on label "Approved 19" at bounding box center [494, 368] width 76 height 13
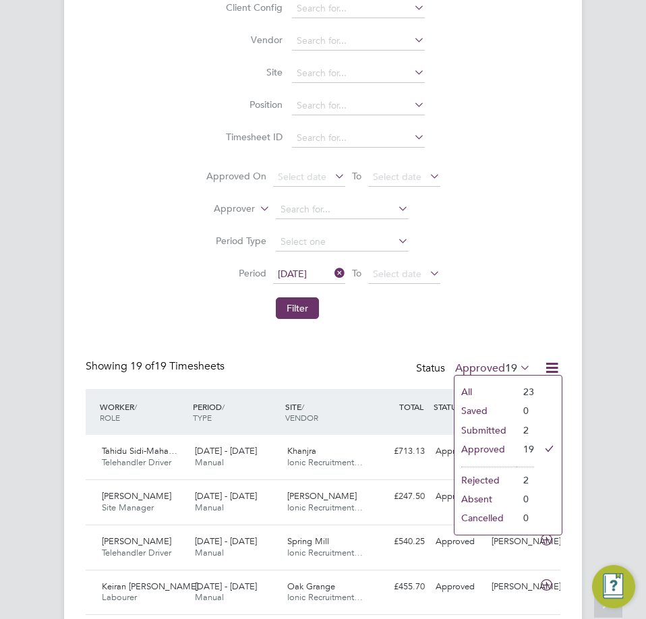
click at [480, 300] on div "Client Config Vendor Site Position Timesheet ID Approved On Select date To Sele…" at bounding box center [323, 156] width 475 height 340
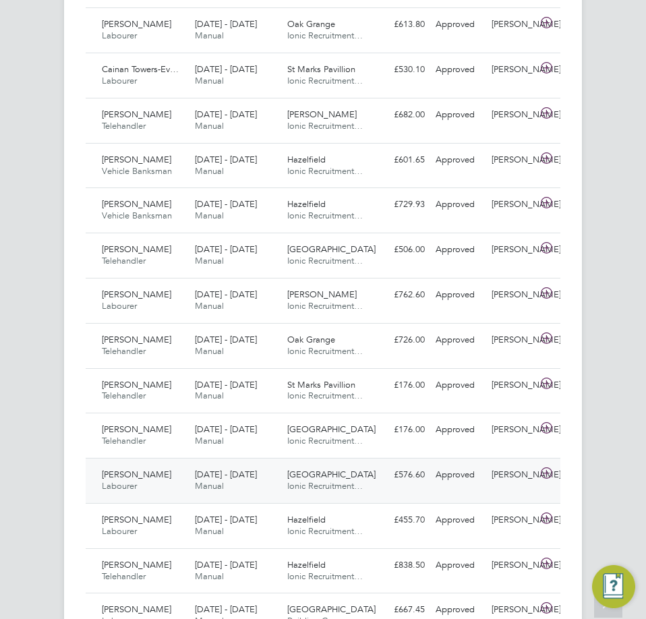
click at [180, 483] on div "Ian Scott Labourer 25 - 31 Aug 2025" at bounding box center [143, 481] width 93 height 34
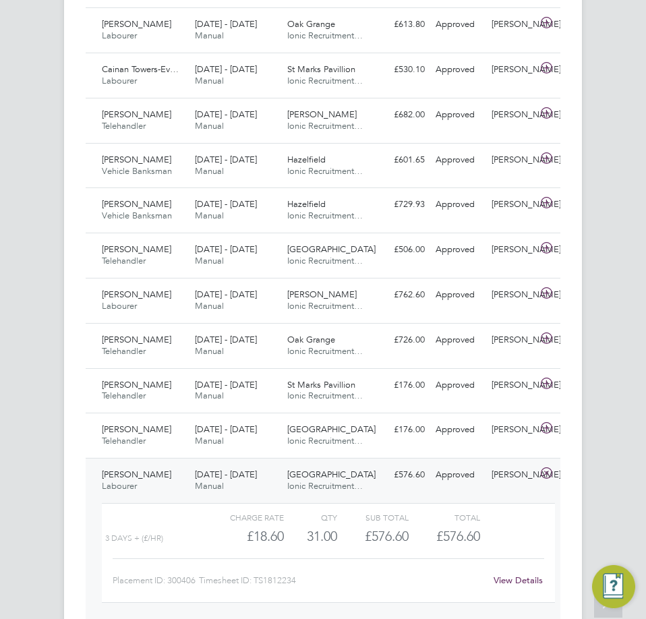
click at [325, 465] on div "Redwood Gardens Ionic Recruitment…" at bounding box center [328, 481] width 93 height 34
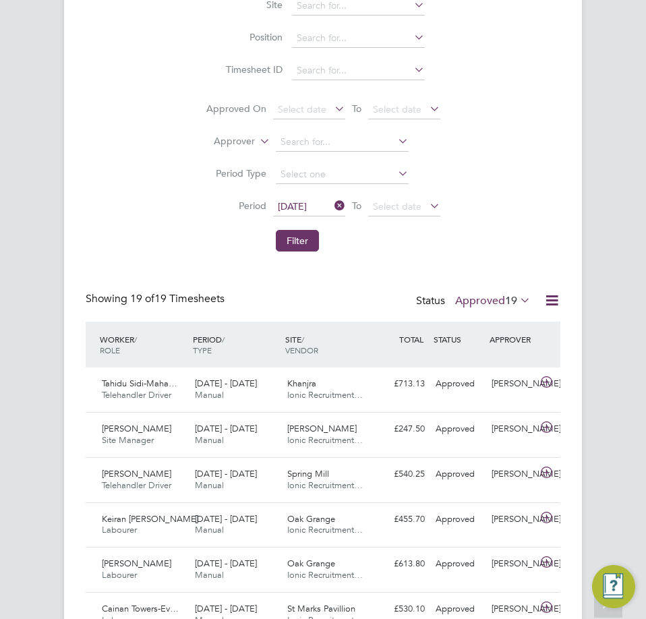
click at [505, 294] on span "19" at bounding box center [511, 300] width 12 height 13
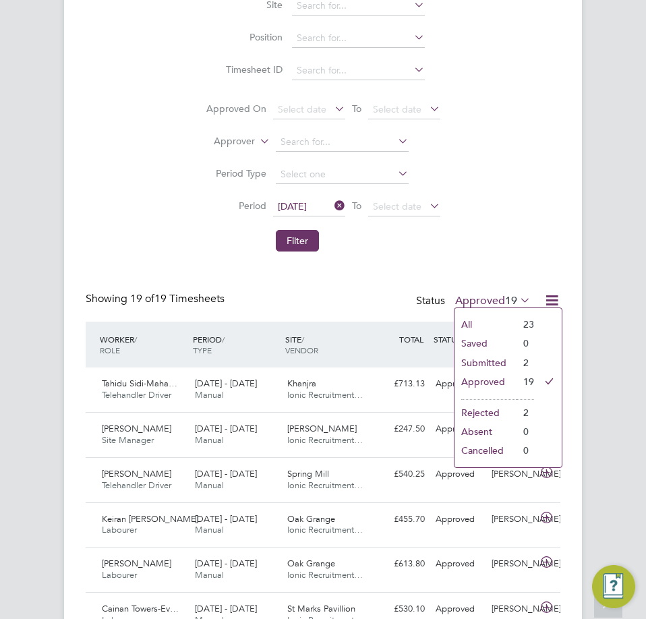
click at [479, 358] on li "Submitted" at bounding box center [486, 363] width 62 height 19
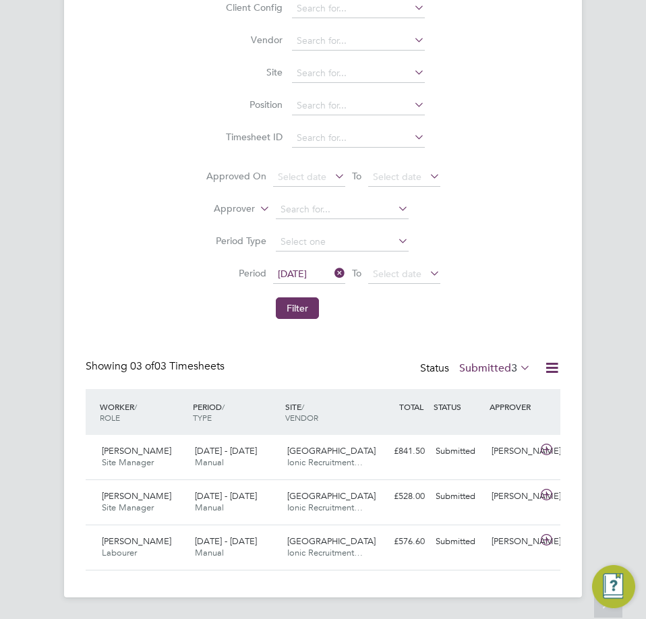
click at [328, 310] on li "Filter" at bounding box center [323, 308] width 269 height 35
click at [291, 306] on button "Filter" at bounding box center [297, 309] width 43 height 22
click at [507, 373] on label "Submitted 3" at bounding box center [496, 368] width 72 height 13
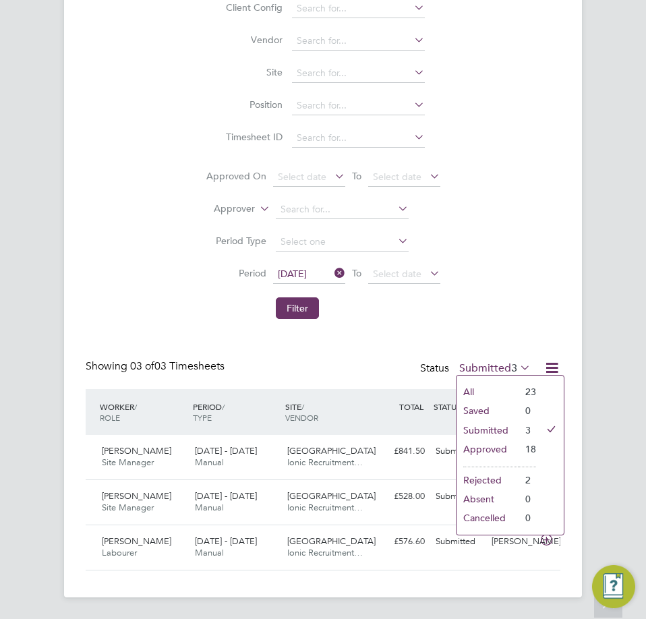
click at [487, 449] on li "Approved" at bounding box center [488, 449] width 62 height 19
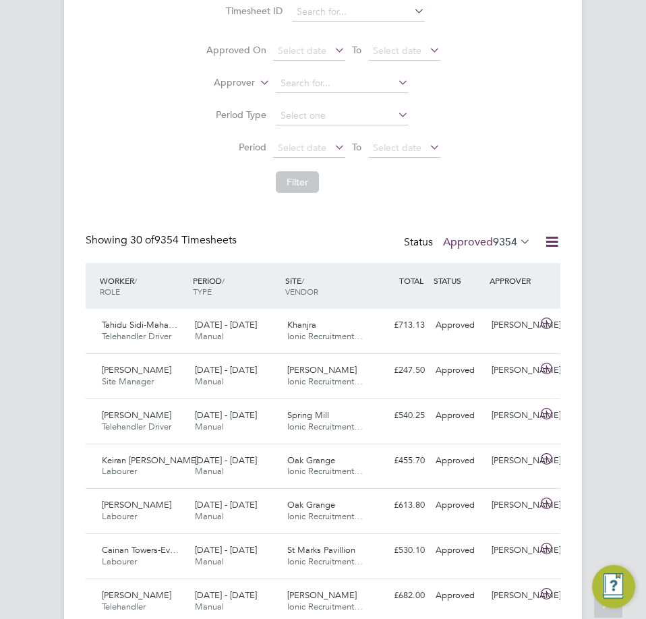
click at [509, 240] on span "9354" at bounding box center [505, 242] width 24 height 13
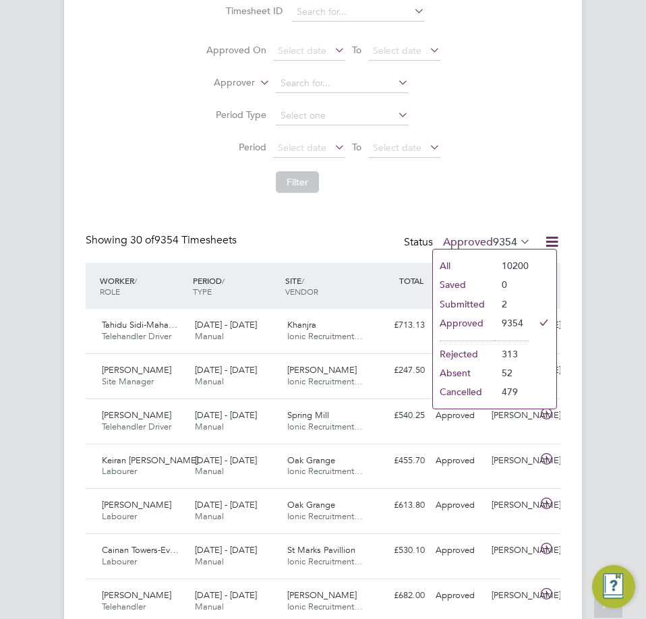
click at [459, 301] on li "Submitted" at bounding box center [464, 304] width 62 height 19
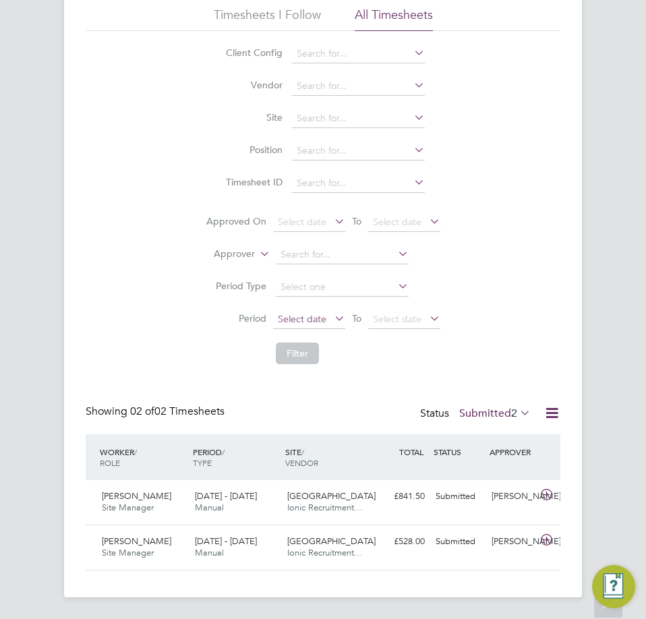
click at [295, 312] on span "Select date" at bounding box center [309, 320] width 72 height 18
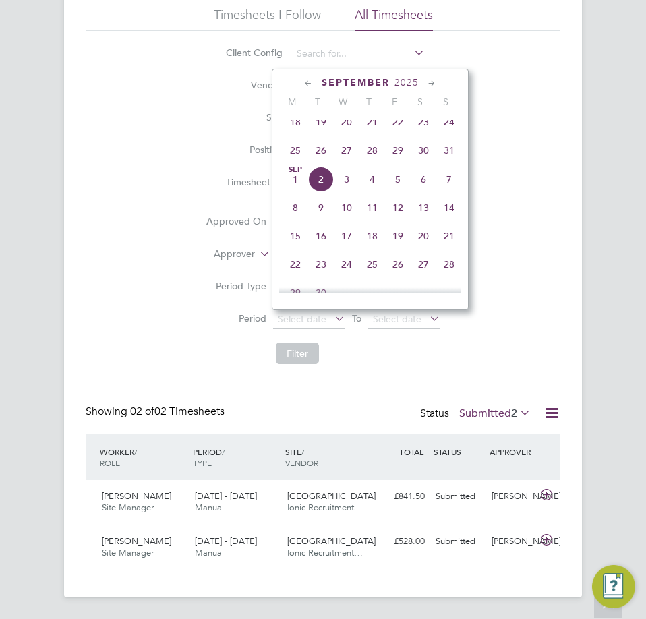
click at [298, 158] on span "25" at bounding box center [296, 151] width 26 height 26
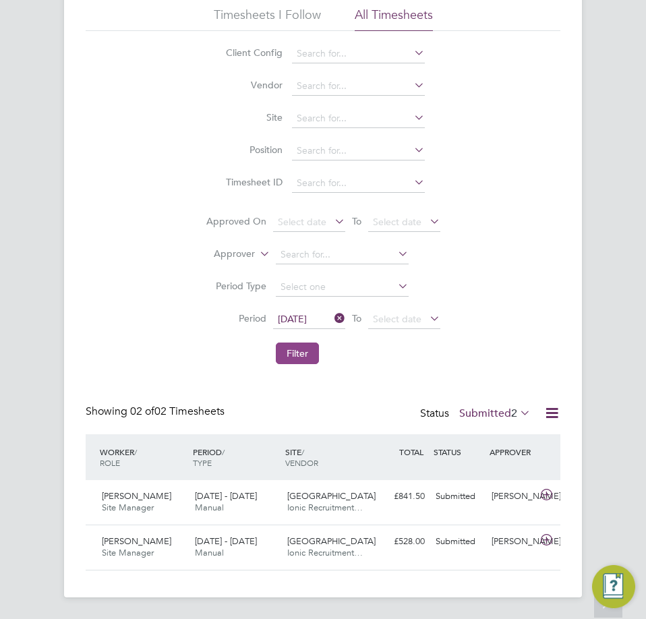
click at [293, 349] on button "Filter" at bounding box center [297, 354] width 43 height 22
click at [302, 348] on button "Filter" at bounding box center [297, 354] width 43 height 22
click at [298, 360] on button "Filter" at bounding box center [297, 354] width 43 height 22
click at [286, 352] on button "Filter" at bounding box center [297, 354] width 43 height 22
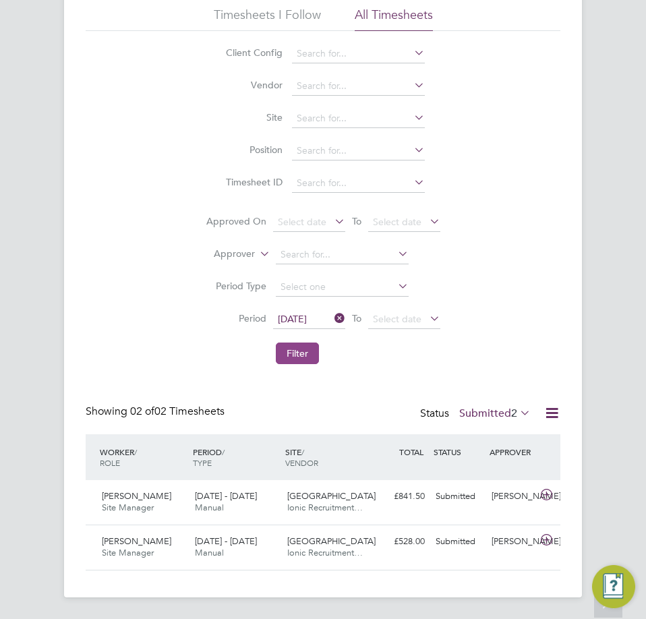
click at [312, 354] on button "Filter" at bounding box center [297, 354] width 43 height 22
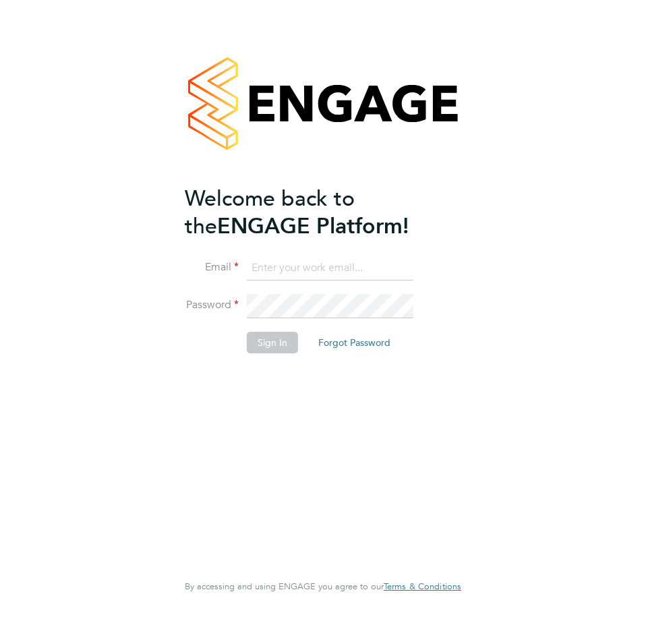
type input "[PERSON_NAME][EMAIL_ADDRESS][DOMAIN_NAME]"
click at [271, 335] on button "Sign In" at bounding box center [272, 343] width 51 height 22
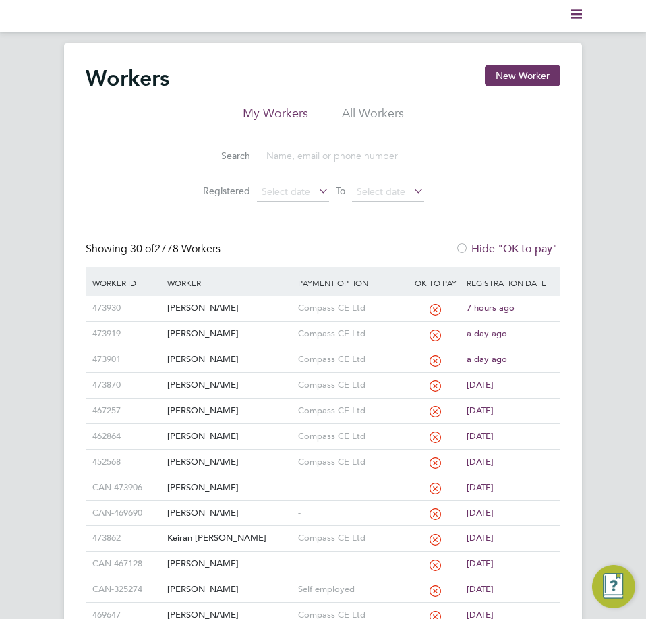
click at [126, 111] on ul "My Workers All Workers" at bounding box center [323, 117] width 475 height 24
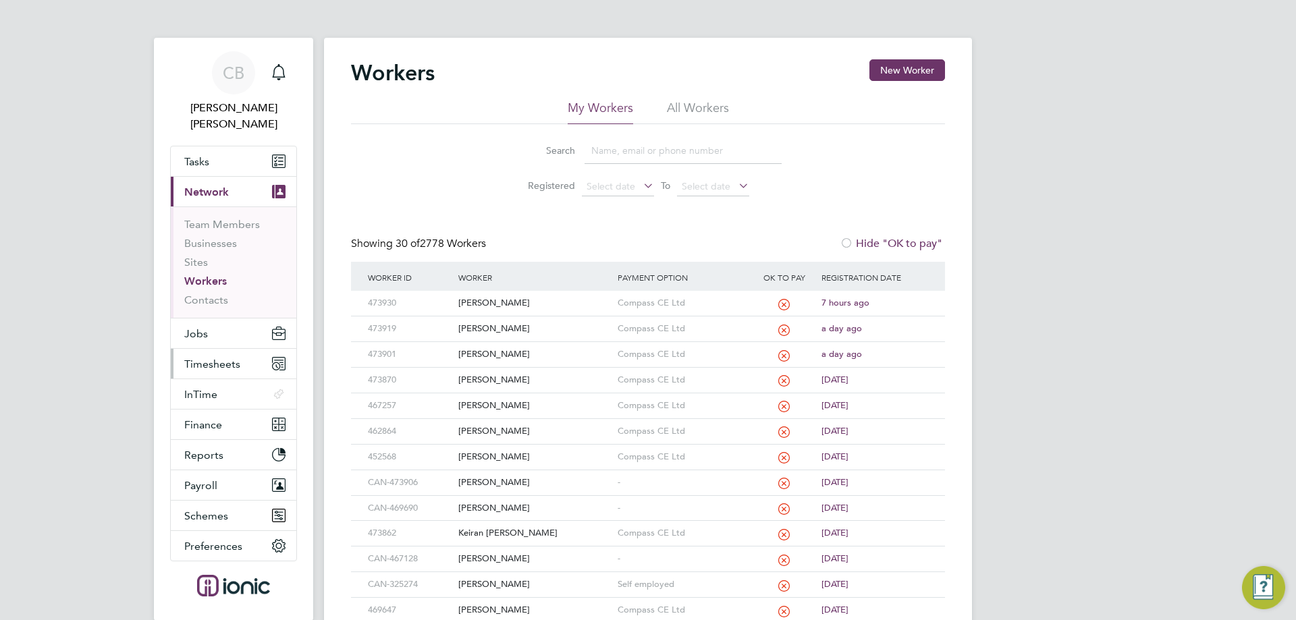
click at [217, 358] on span "Timesheets" at bounding box center [212, 364] width 56 height 13
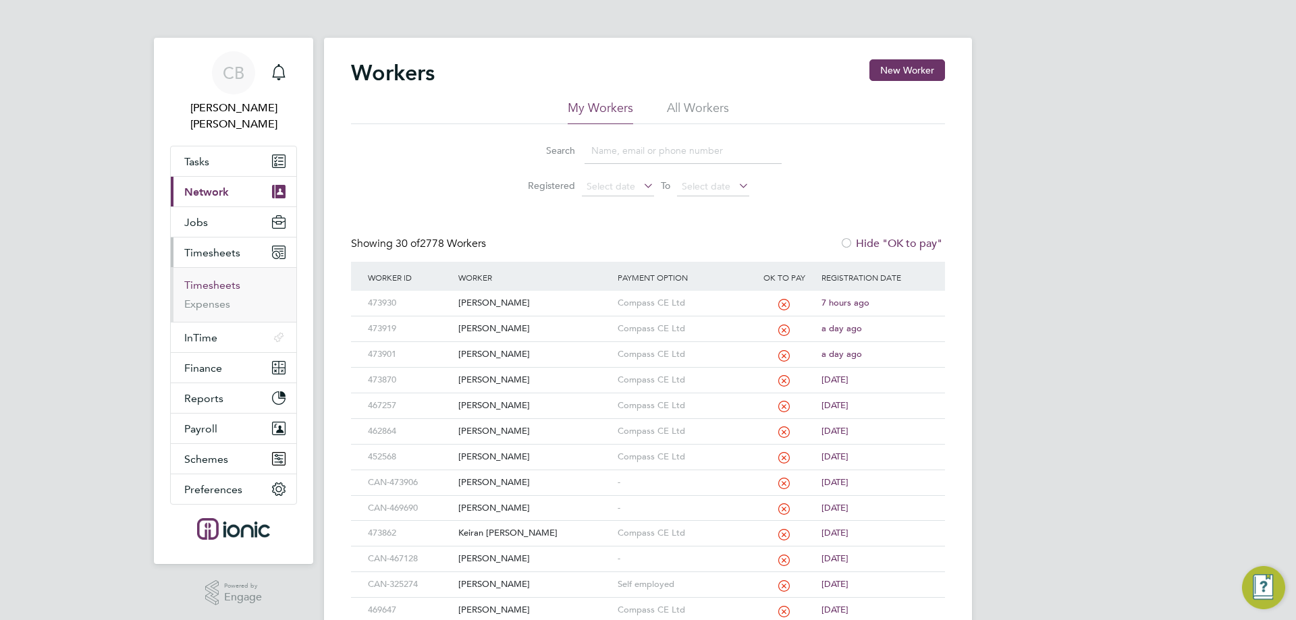
click at [233, 279] on link "Timesheets" at bounding box center [212, 285] width 56 height 13
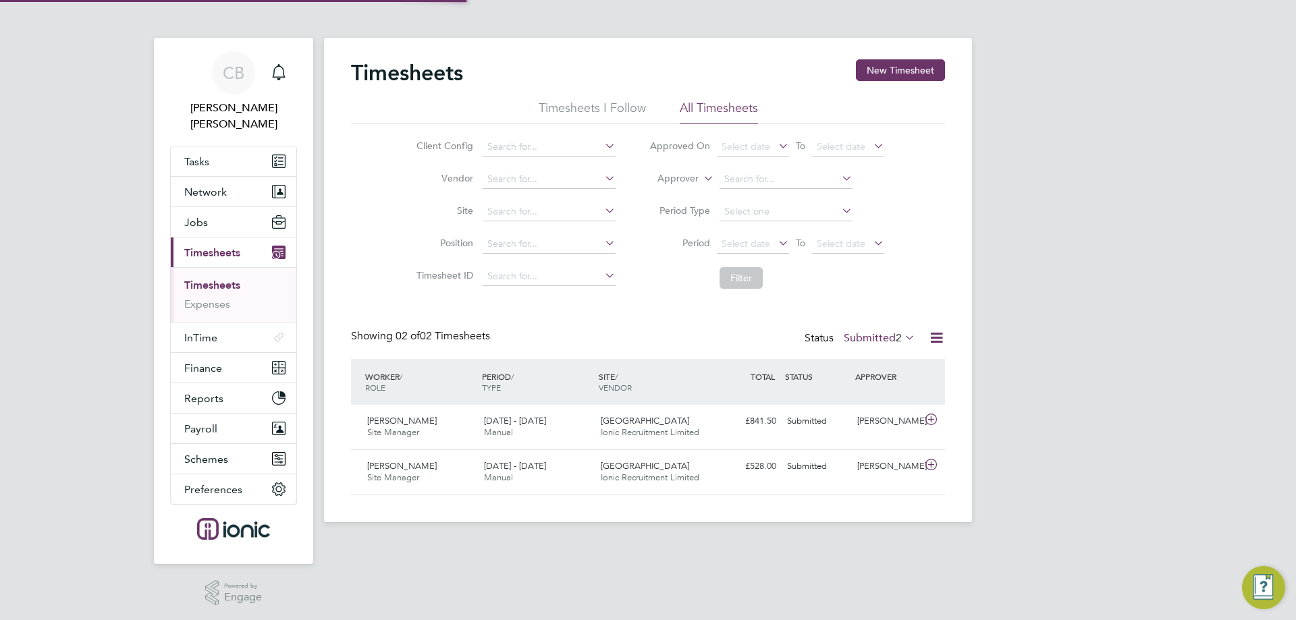
scroll to position [34, 117]
